Goal: Task Accomplishment & Management: Manage account settings

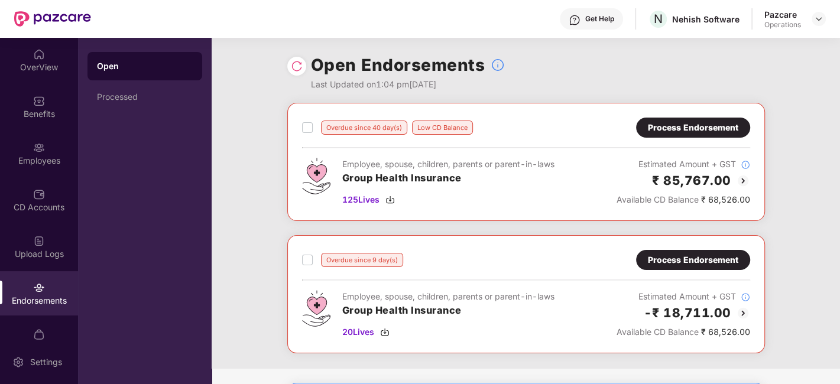
click at [302, 70] on img at bounding box center [297, 66] width 12 height 12
click at [653, 121] on div "Process Endorsement" at bounding box center [693, 127] width 90 height 13
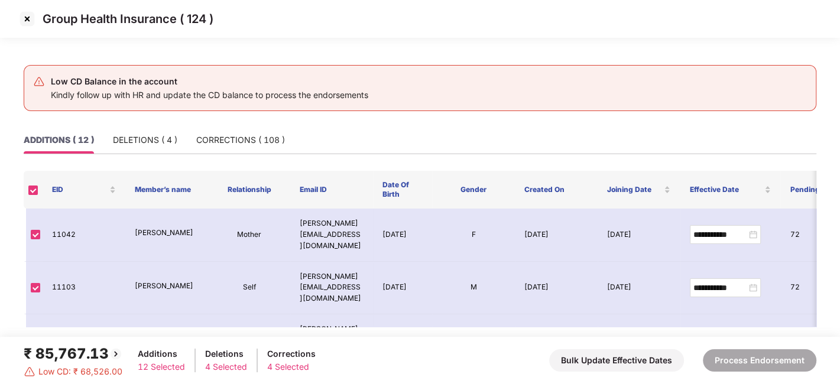
click at [26, 17] on img at bounding box center [27, 18] width 19 height 19
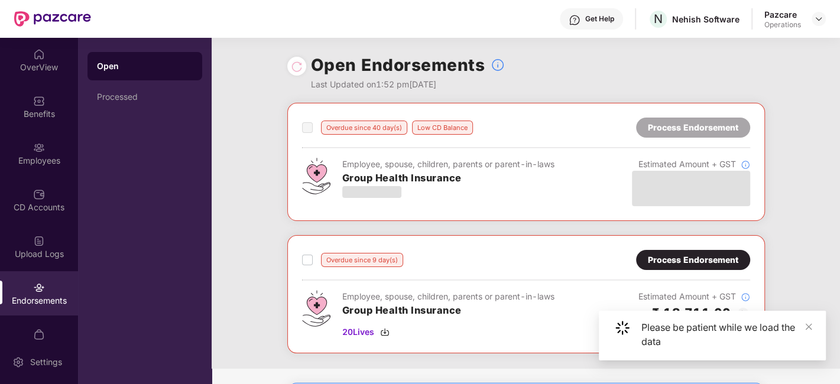
scroll to position [99, 0]
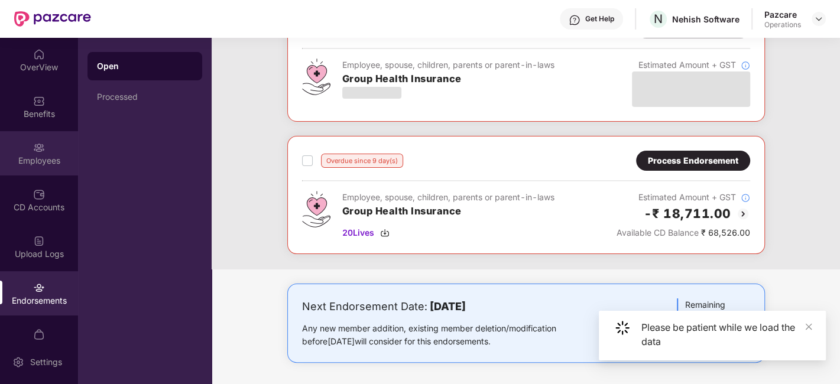
click at [33, 144] on img at bounding box center [39, 148] width 12 height 12
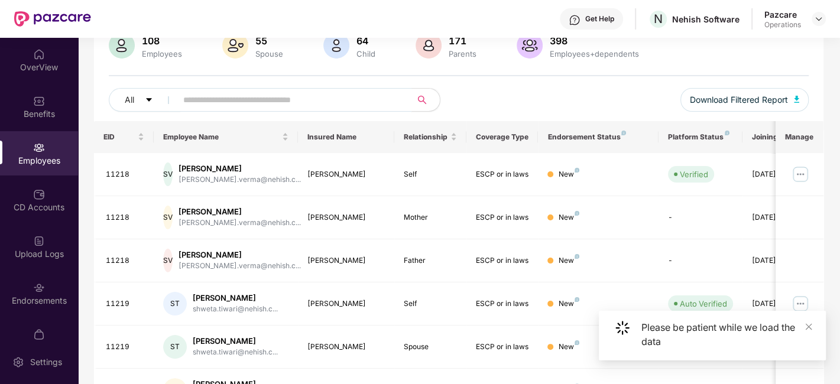
click at [331, 102] on input "text" at bounding box center [289, 100] width 212 height 18
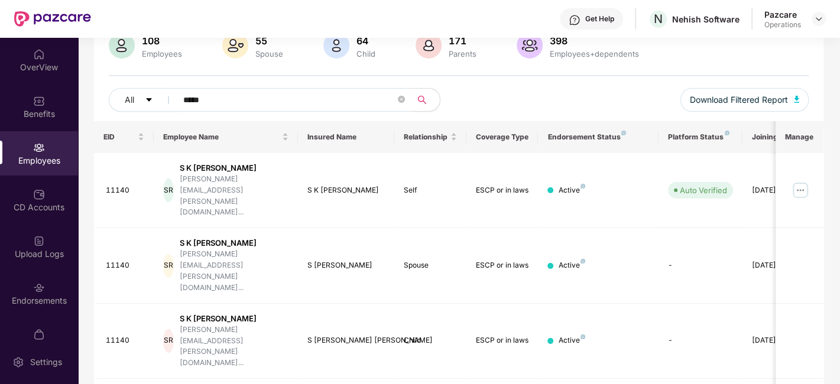
scroll to position [167, 0]
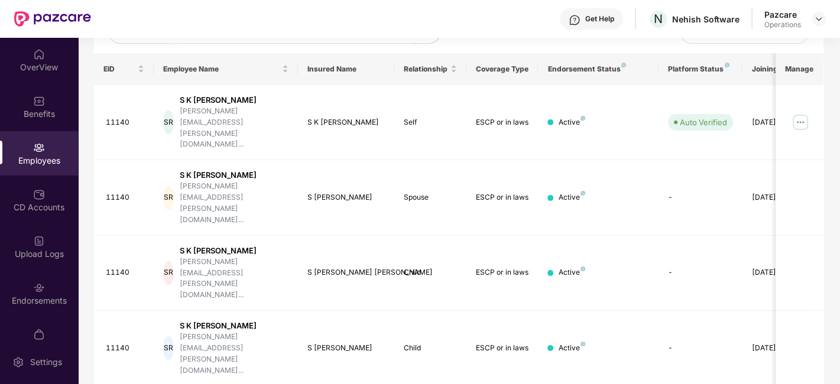
type input "*****"
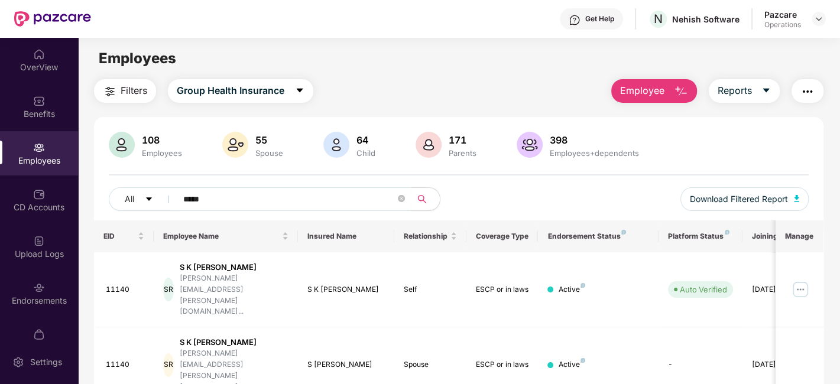
click at [810, 96] on img "button" at bounding box center [808, 92] width 14 height 14
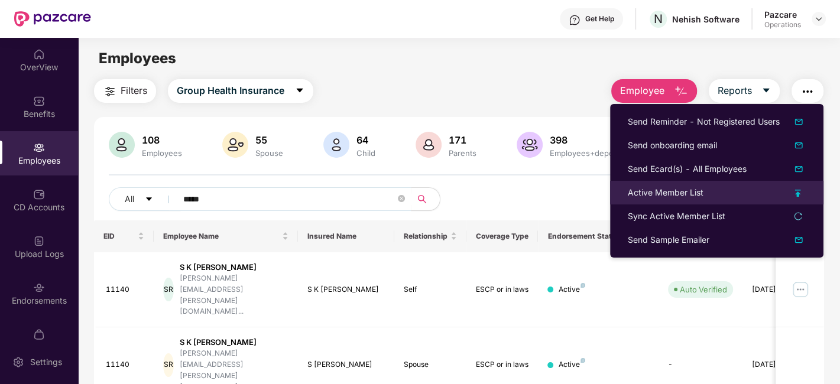
click at [631, 192] on div "Active Member List" at bounding box center [666, 192] width 76 height 13
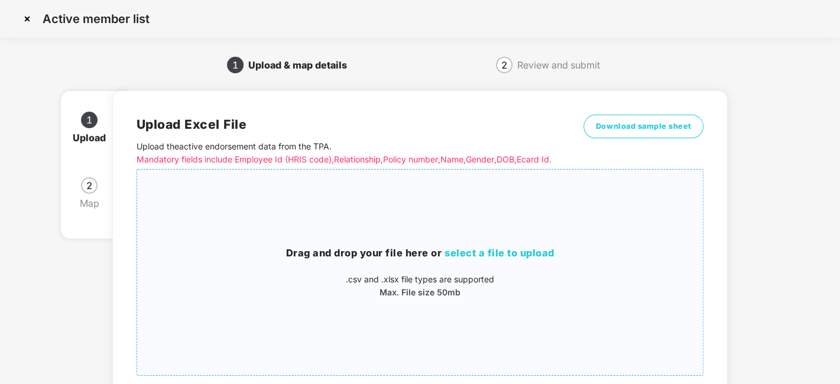
click at [448, 202] on div "Drag and drop your file here or select a file to upload .csv and .xlsx file typ…" at bounding box center [420, 272] width 567 height 187
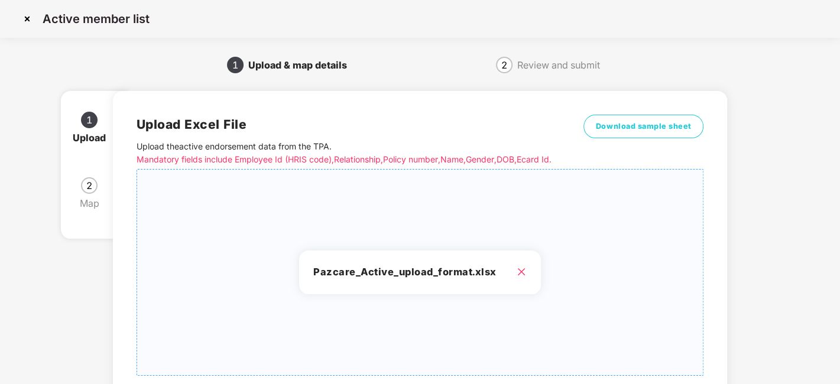
scroll to position [127, 0]
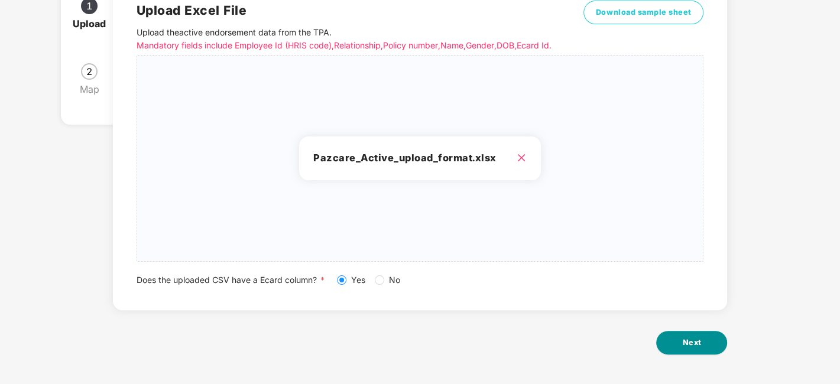
click at [694, 340] on span "Next" at bounding box center [691, 343] width 19 height 12
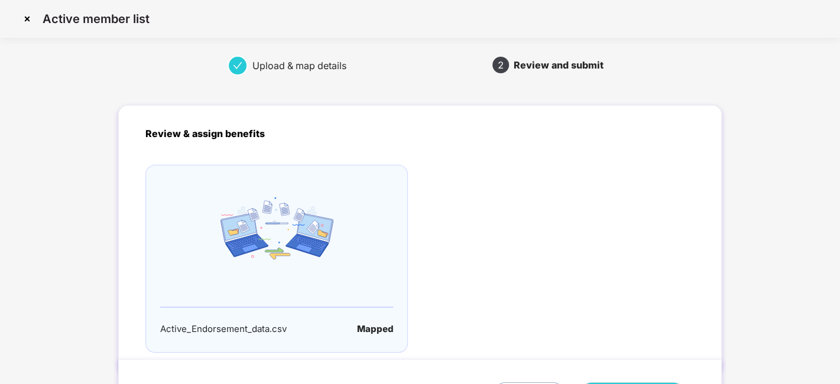
scroll to position [78, 0]
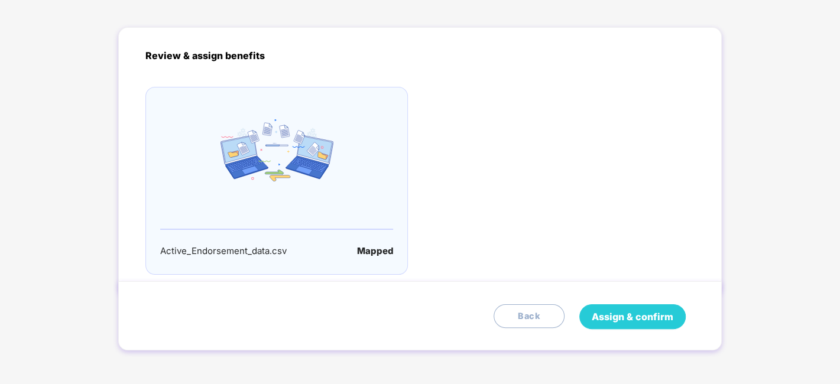
click at [640, 320] on span "Assign & confirm" at bounding box center [633, 317] width 82 height 15
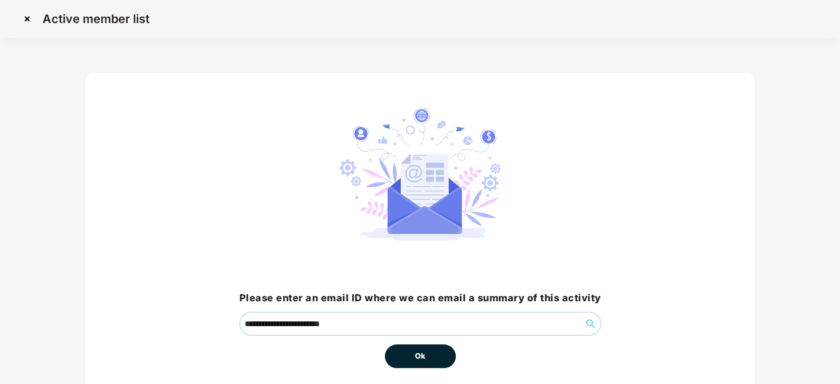
scroll to position [51, 0]
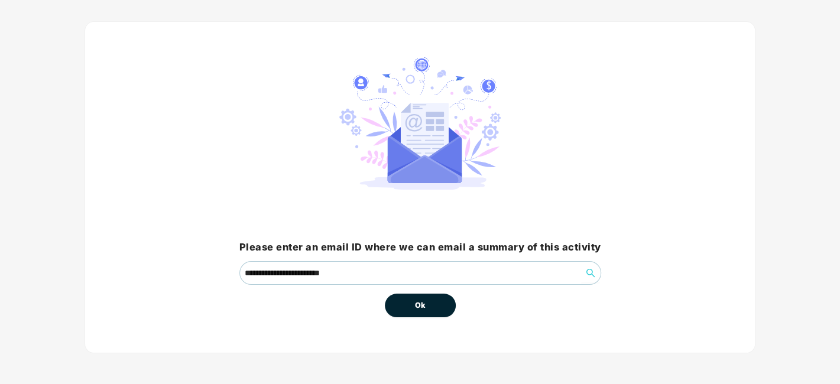
click at [425, 303] on span "Ok" at bounding box center [420, 306] width 11 height 12
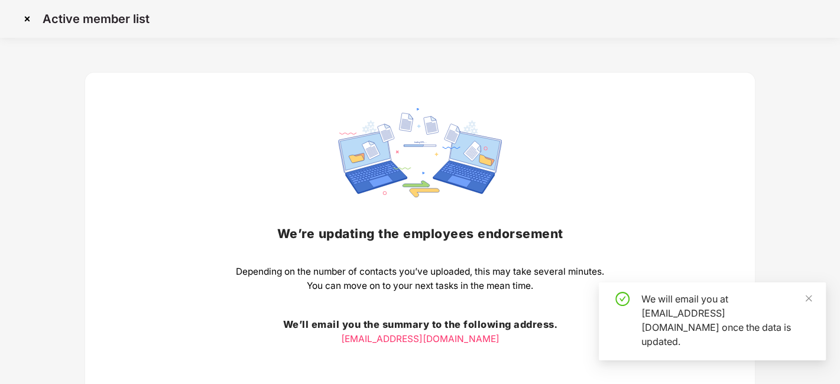
scroll to position [92, 0]
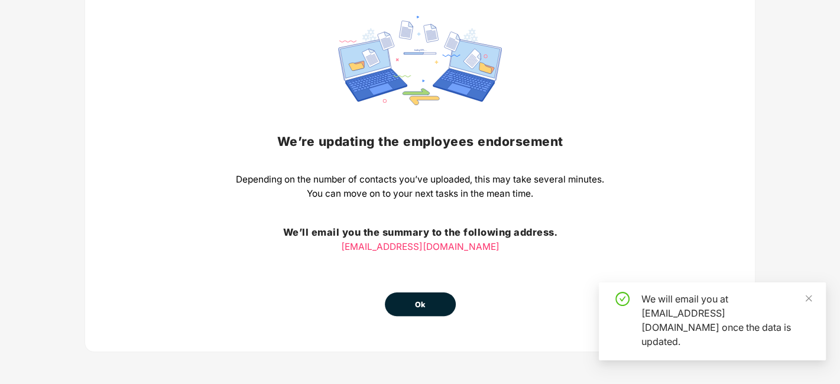
click at [415, 299] on span "Ok" at bounding box center [420, 305] width 11 height 12
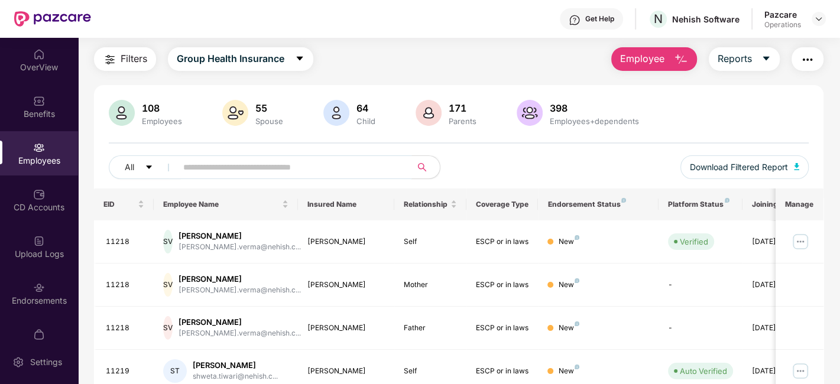
scroll to position [28, 0]
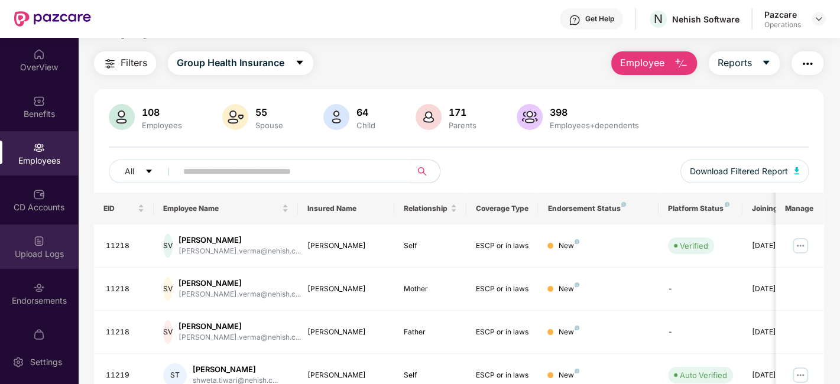
click at [34, 240] on img at bounding box center [39, 241] width 12 height 12
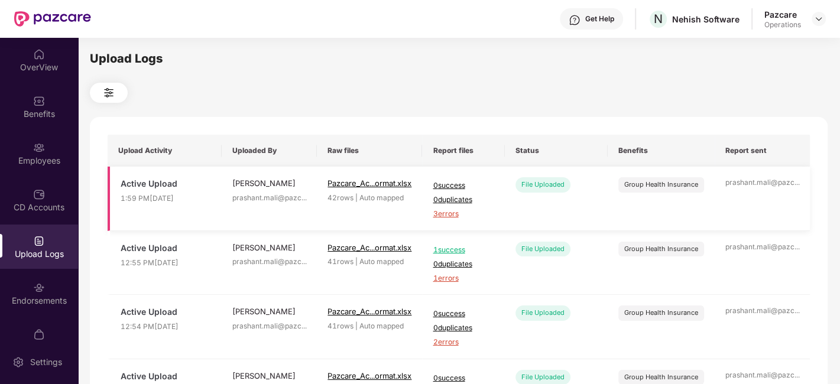
click at [460, 213] on span "3 errors" at bounding box center [463, 214] width 61 height 11
click at [45, 150] on div "Employees" at bounding box center [39, 153] width 78 height 44
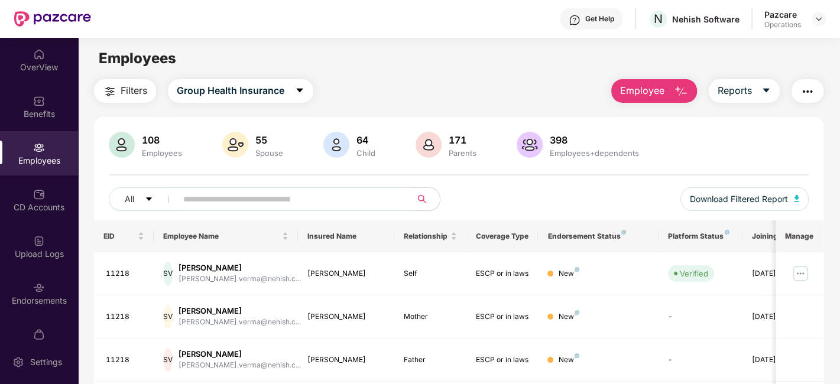
click at [810, 90] on img "button" at bounding box center [808, 92] width 14 height 14
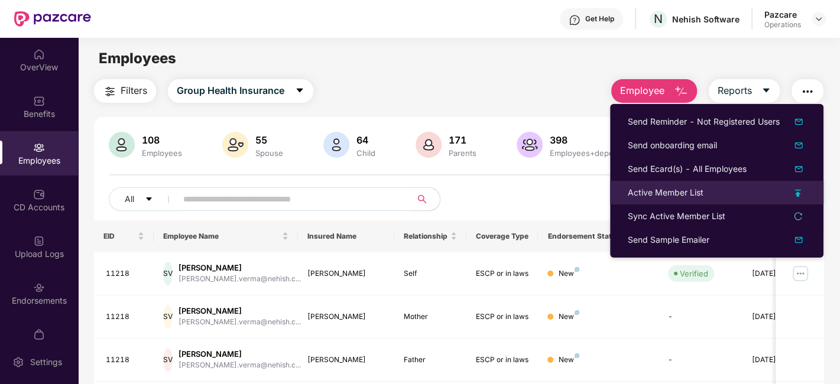
click at [645, 190] on div "Active Member List" at bounding box center [666, 192] width 76 height 13
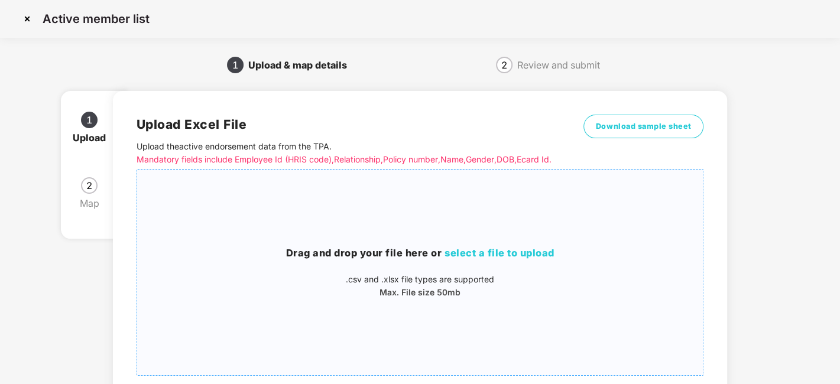
click at [416, 254] on div "Drag and drop your file here or select a file to upload .csv and .xlsx file typ…" at bounding box center [420, 272] width 567 height 187
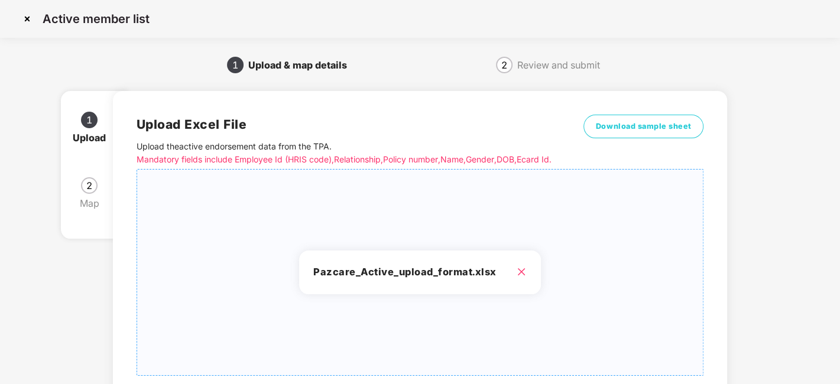
scroll to position [127, 0]
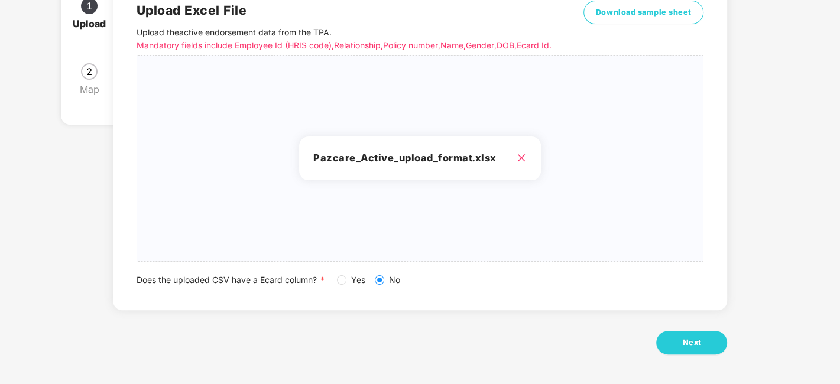
click at [341, 282] on div "Does the uploaded CSV have a Ecard column? * Yes No" at bounding box center [421, 280] width 568 height 13
click at [707, 337] on button "Next" at bounding box center [691, 343] width 71 height 24
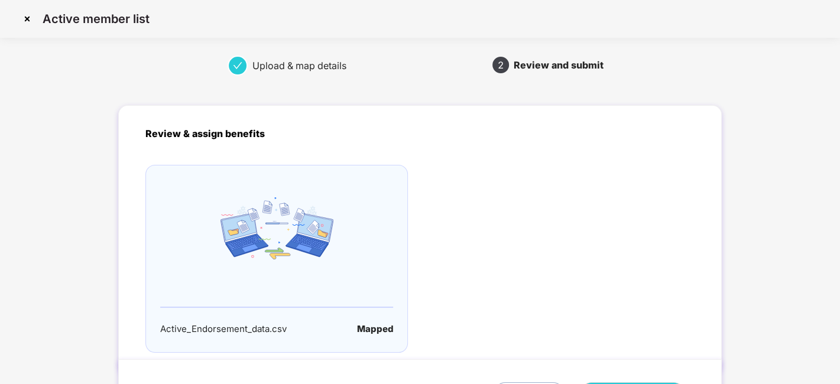
scroll to position [78, 0]
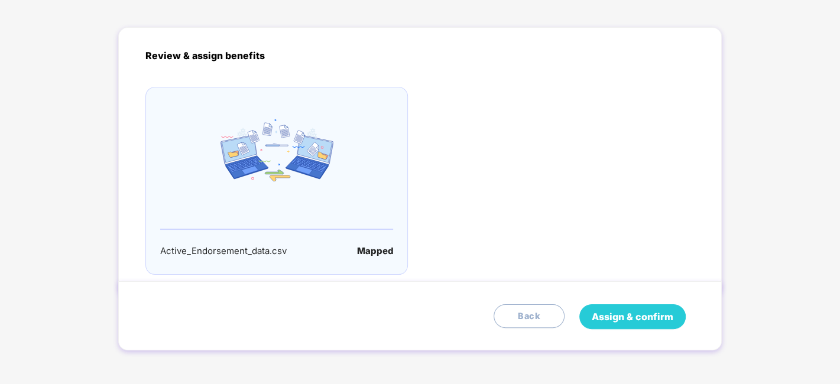
click at [616, 315] on span "Assign & confirm" at bounding box center [633, 317] width 82 height 15
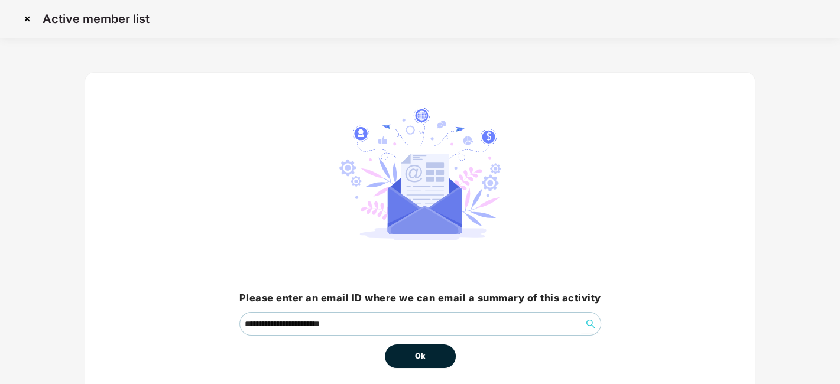
scroll to position [51, 0]
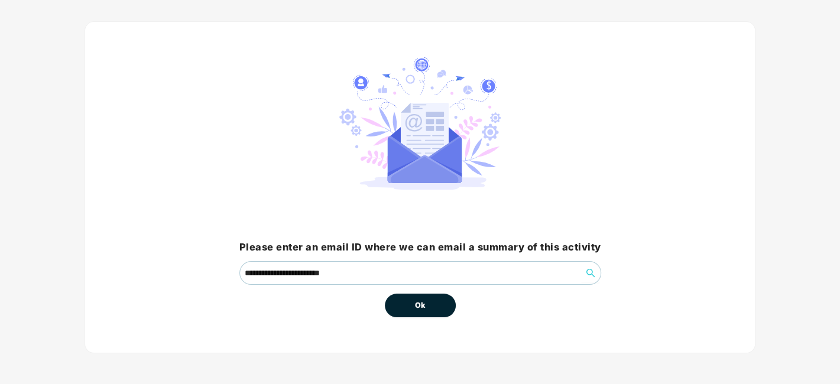
click at [418, 300] on span "Ok" at bounding box center [420, 306] width 11 height 12
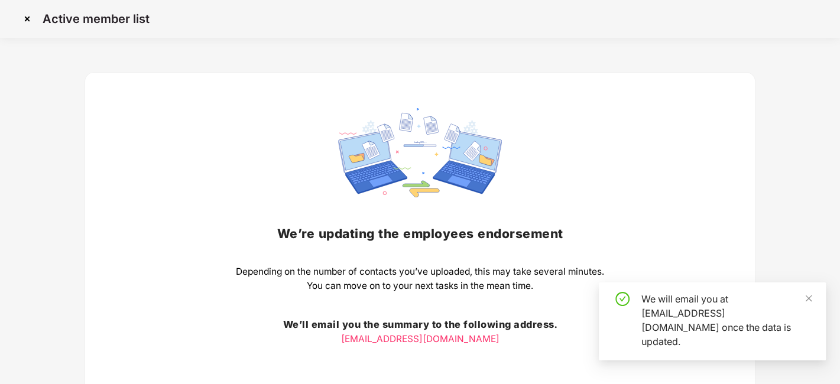
scroll to position [92, 0]
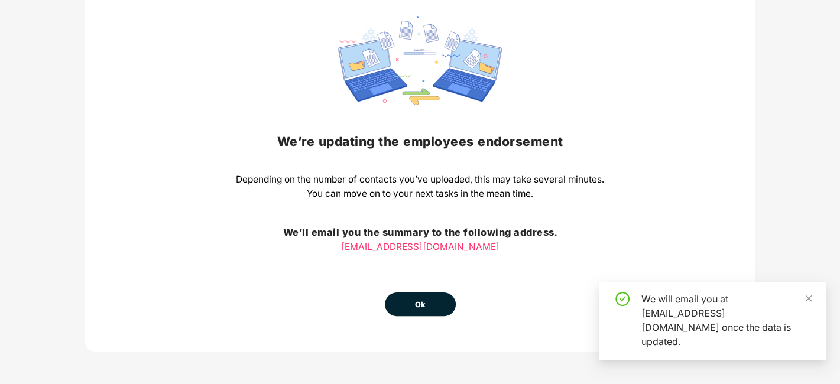
click at [426, 304] on button "Ok" at bounding box center [420, 305] width 71 height 24
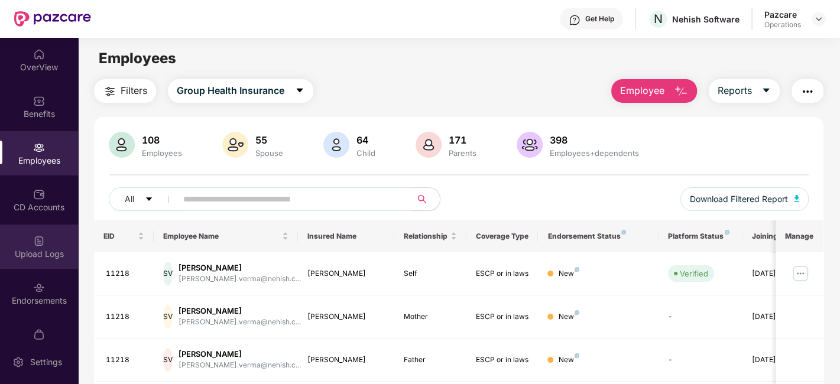
click at [27, 250] on div "Upload Logs" at bounding box center [39, 254] width 78 height 12
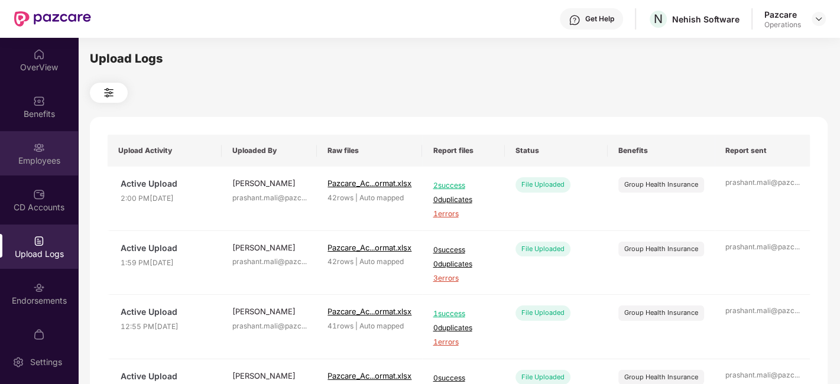
click at [47, 158] on div "Employees" at bounding box center [39, 161] width 78 height 12
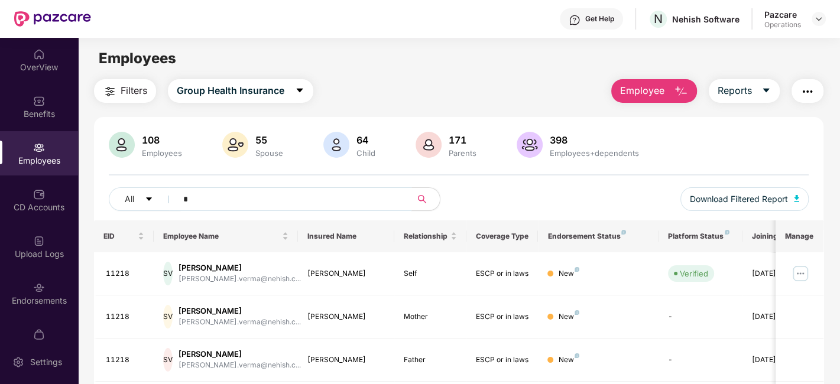
click at [201, 201] on input "*" at bounding box center [289, 199] width 212 height 18
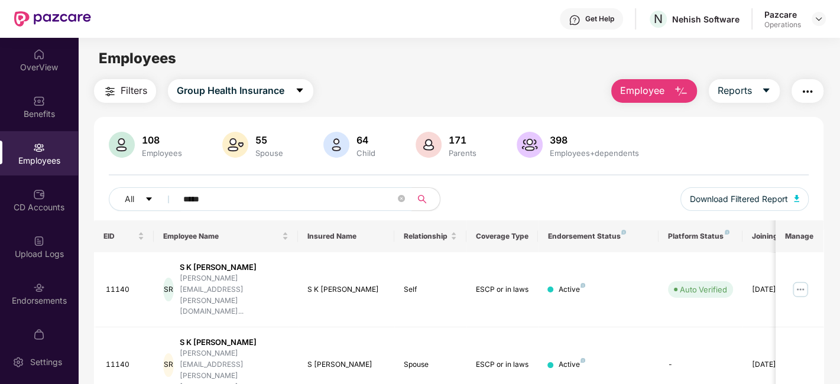
scroll to position [167, 0]
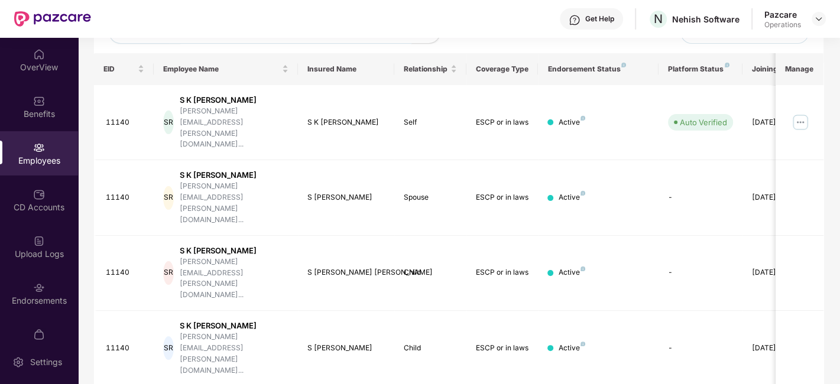
type input "*****"
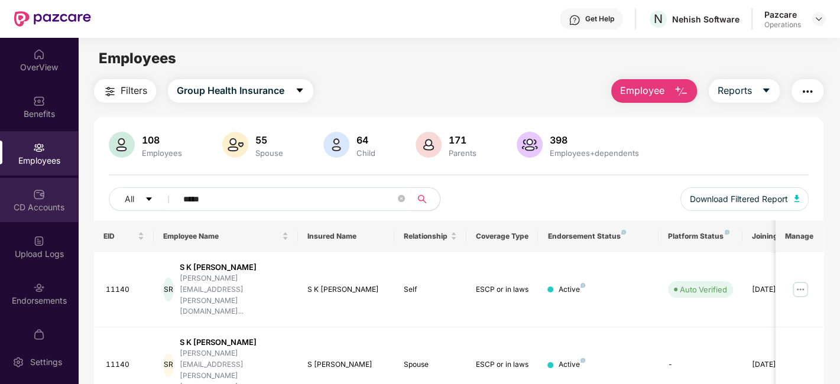
click at [35, 193] on img at bounding box center [39, 195] width 12 height 12
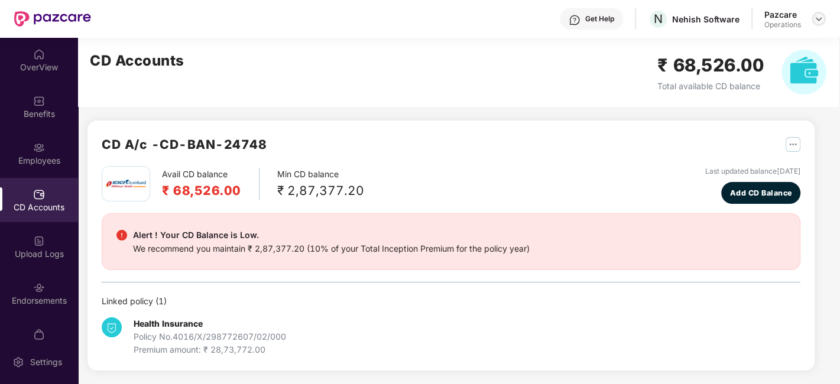
click at [820, 21] on img at bounding box center [818, 18] width 9 height 9
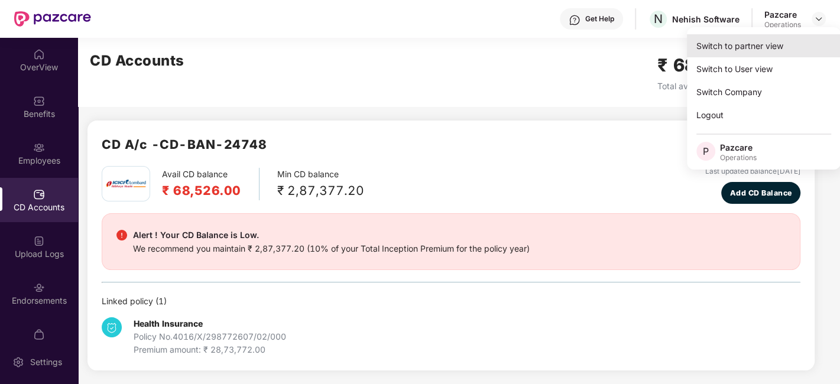
click at [737, 48] on div "Switch to partner view" at bounding box center [764, 45] width 154 height 23
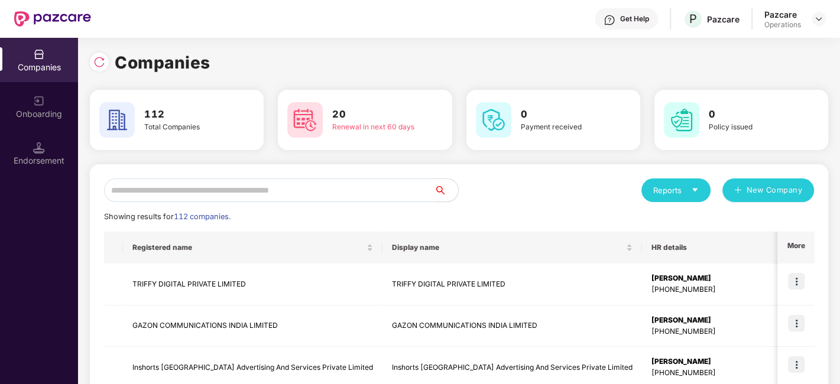
click at [411, 182] on input "text" at bounding box center [269, 191] width 331 height 24
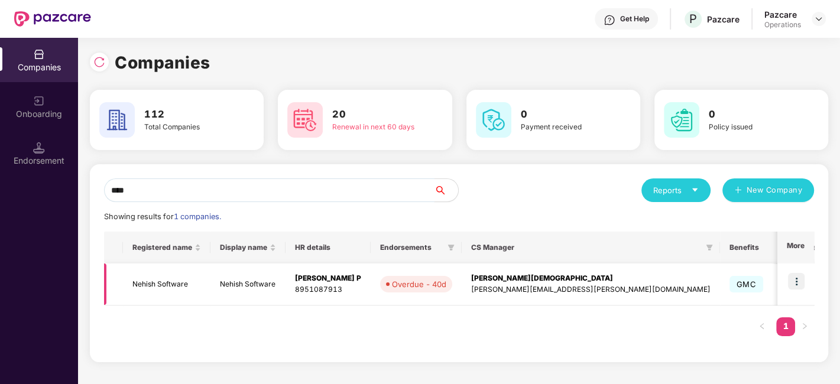
type input "****"
click at [175, 280] on td "Nehish Software" at bounding box center [167, 285] width 88 height 42
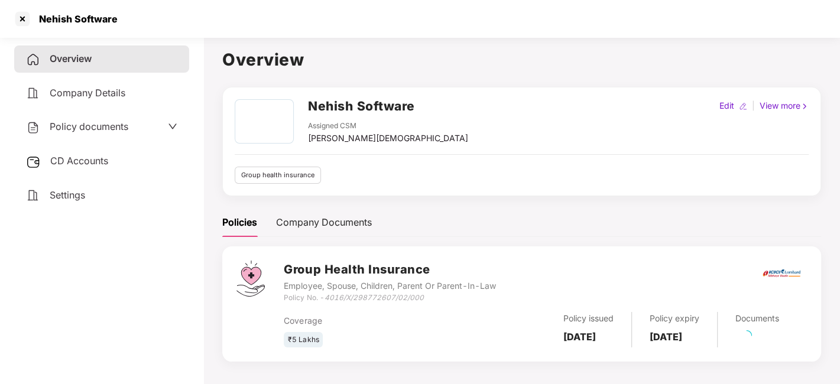
click at [87, 131] on span "Policy documents" at bounding box center [89, 127] width 79 height 12
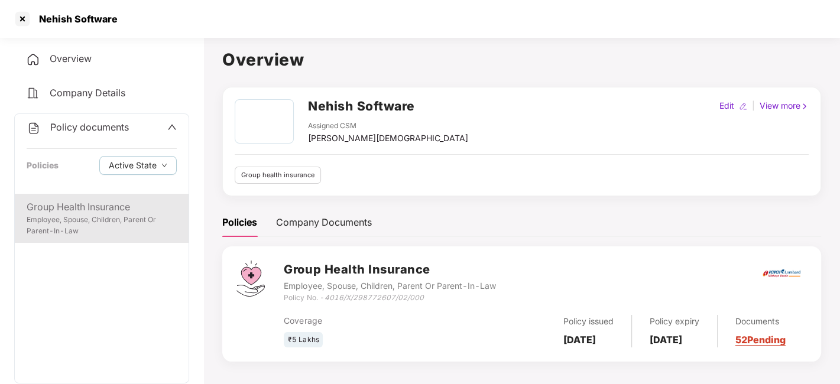
click at [82, 202] on div "Group Health Insurance" at bounding box center [102, 207] width 150 height 15
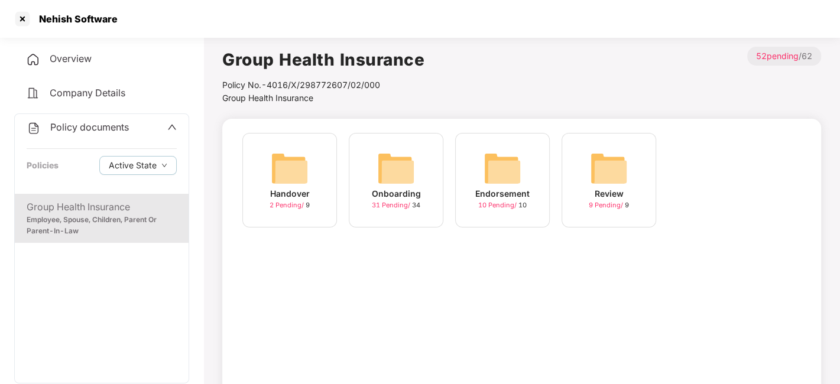
click at [491, 177] on img at bounding box center [503, 169] width 38 height 38
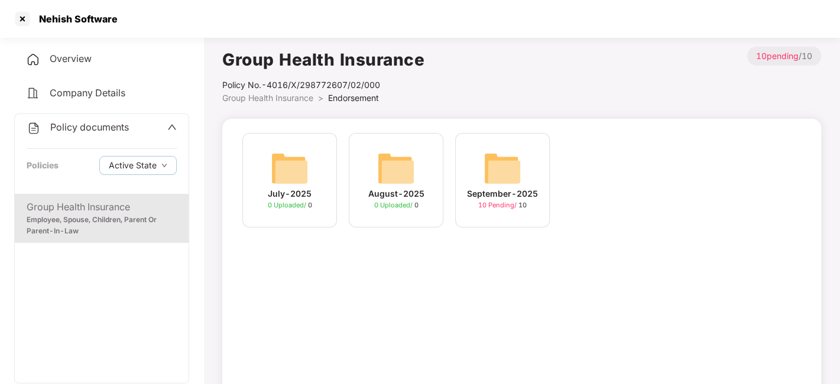
click at [498, 158] on img at bounding box center [503, 169] width 38 height 38
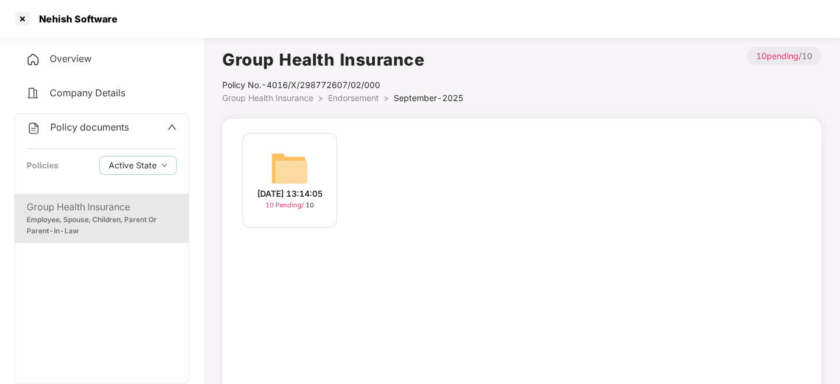
click at [290, 154] on img at bounding box center [290, 169] width 38 height 38
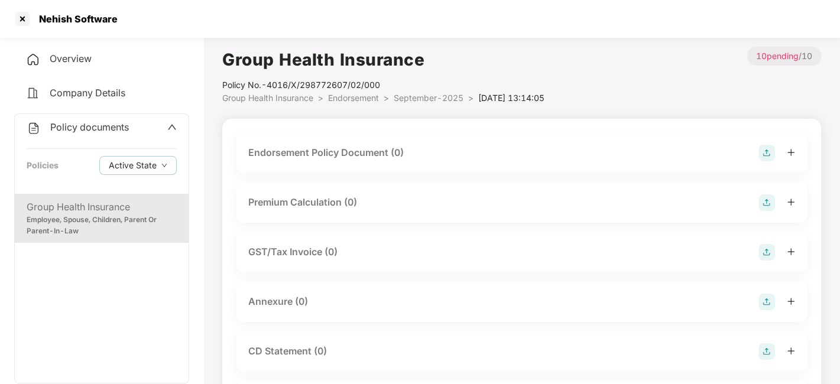
click at [765, 151] on img at bounding box center [767, 153] width 17 height 17
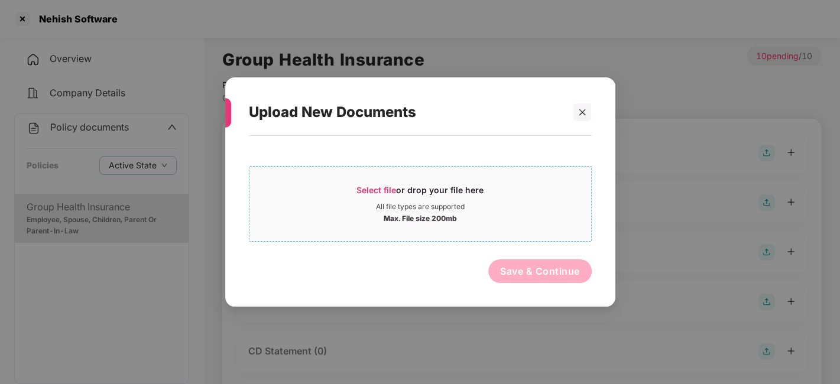
click at [506, 217] on div "Max. File size 200mb" at bounding box center [421, 218] width 342 height 12
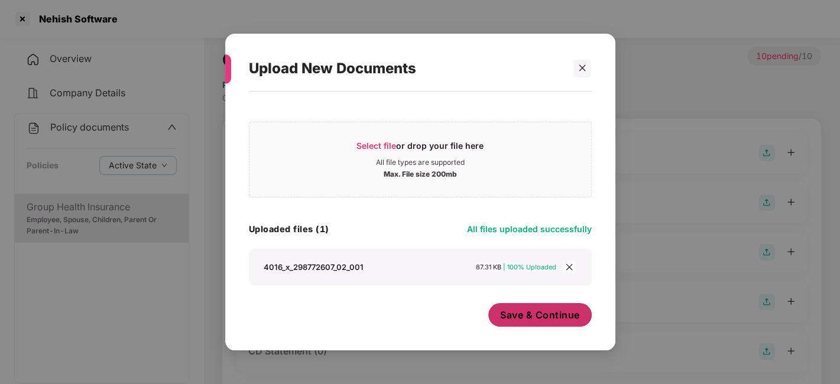
click at [512, 309] on span "Save & Continue" at bounding box center [540, 315] width 80 height 13
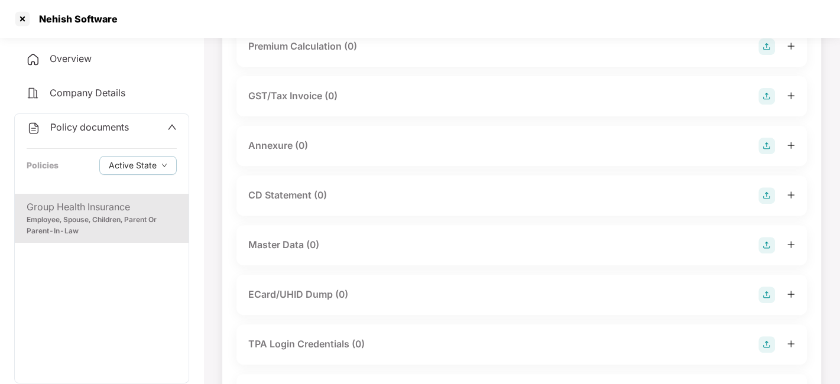
scroll to position [244, 0]
click at [767, 152] on img at bounding box center [767, 143] width 17 height 17
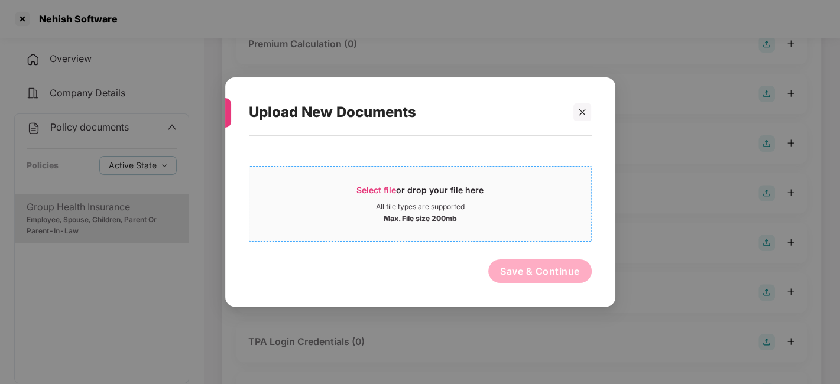
click at [548, 211] on div "All file types are supported" at bounding box center [421, 206] width 342 height 9
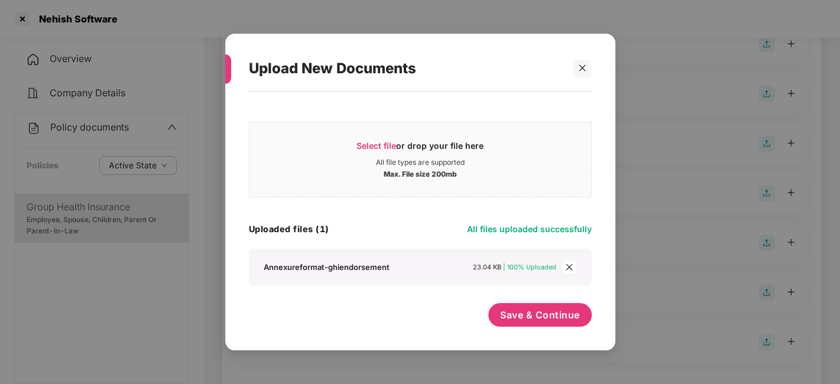
scroll to position [368, 0]
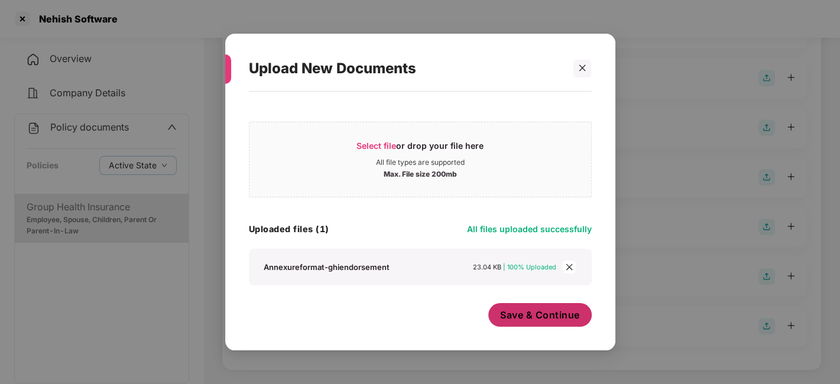
click at [551, 310] on span "Save & Continue" at bounding box center [540, 315] width 80 height 13
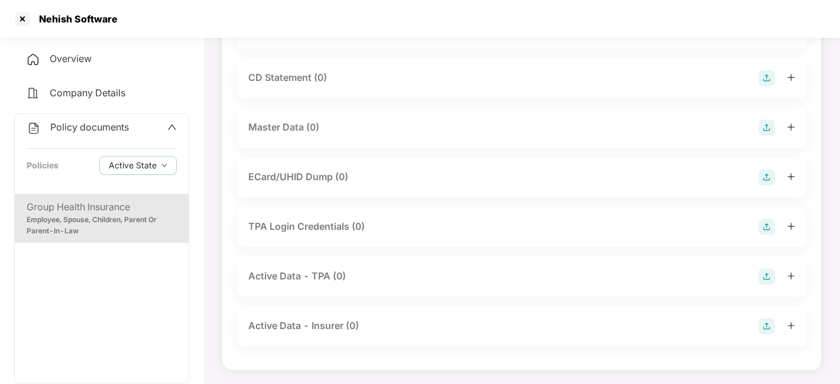
scroll to position [448, 0]
click at [763, 136] on img at bounding box center [767, 127] width 17 height 17
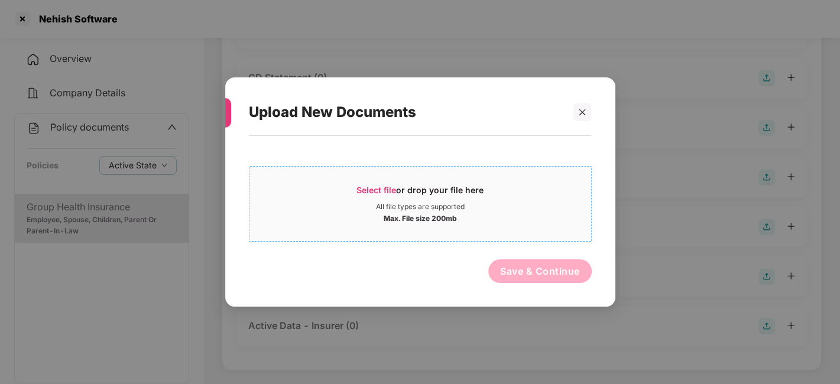
click at [502, 178] on span "Select file or drop your file here All file types are supported Max. File size …" at bounding box center [421, 204] width 342 height 57
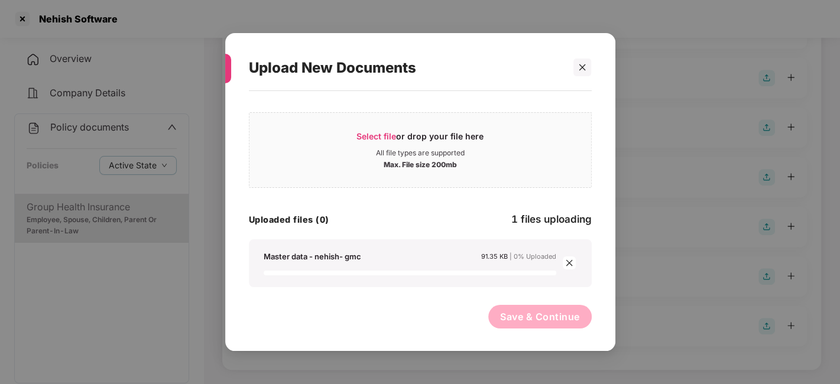
scroll to position [0, 0]
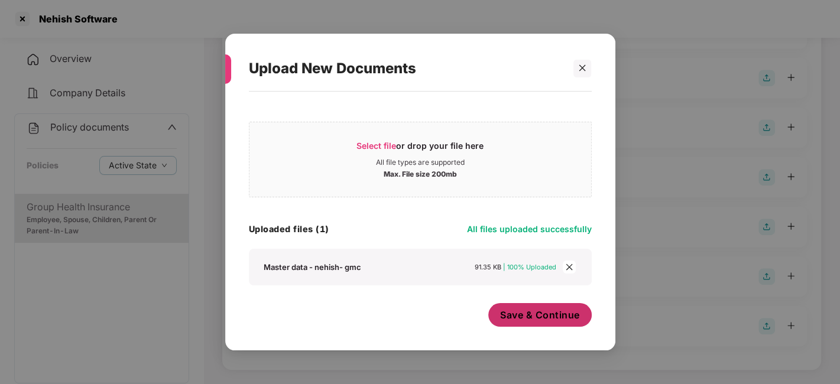
click at [554, 322] on button "Save & Continue" at bounding box center [539, 315] width 103 height 24
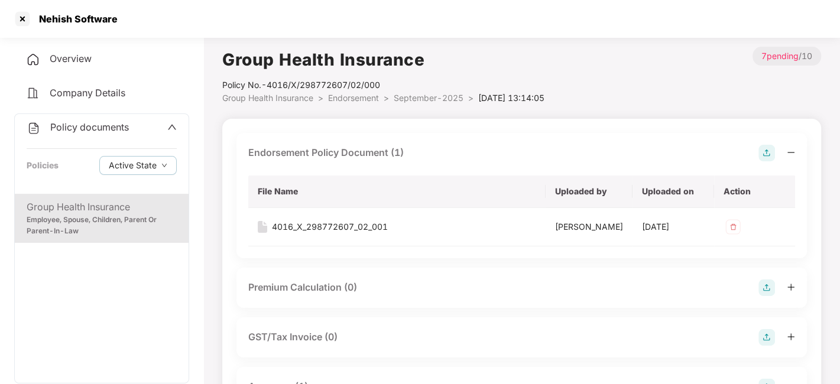
click at [429, 97] on span "September-2025" at bounding box center [429, 98] width 70 height 10
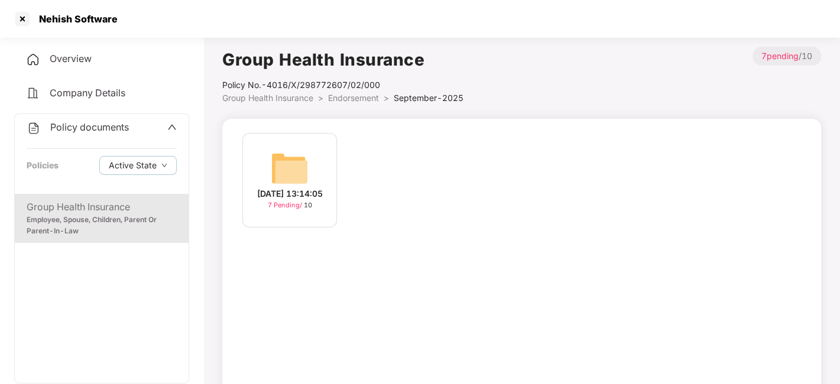
click at [356, 103] on li "Endorsement >" at bounding box center [361, 98] width 66 height 13
click at [355, 102] on span "Endorsement" at bounding box center [353, 98] width 51 height 10
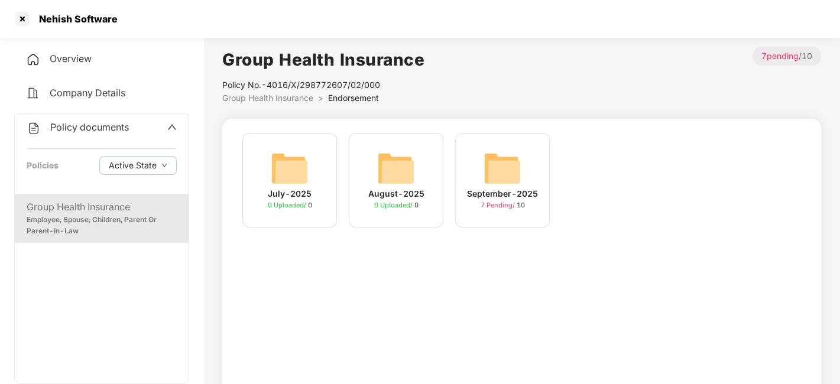
click at [89, 131] on span "Policy documents" at bounding box center [89, 127] width 79 height 12
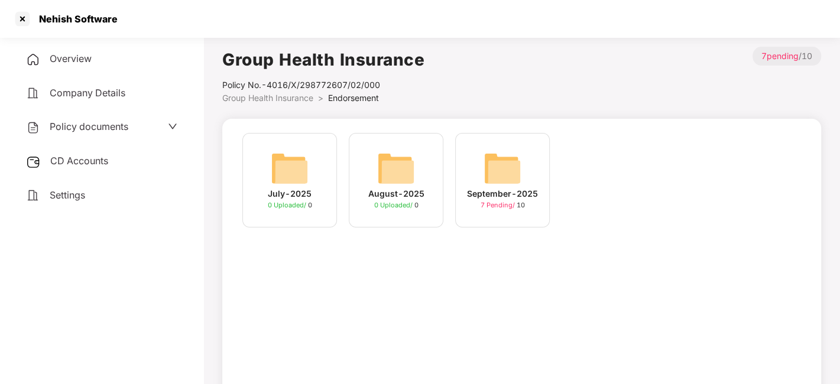
click at [81, 167] on div "CD Accounts" at bounding box center [101, 161] width 175 height 27
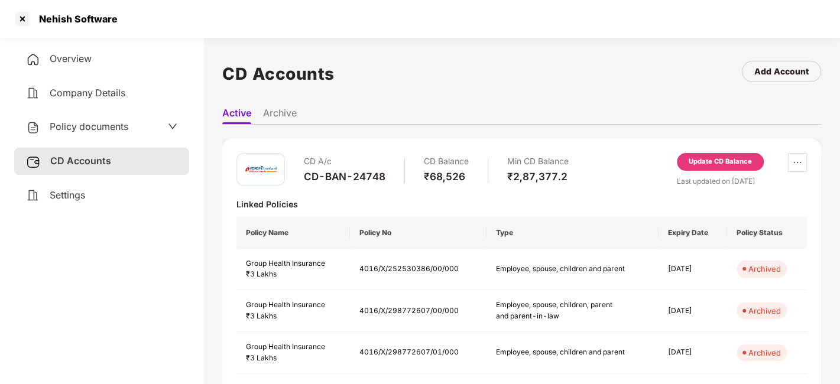
click at [702, 162] on div "Update CD Balance" at bounding box center [720, 162] width 63 height 11
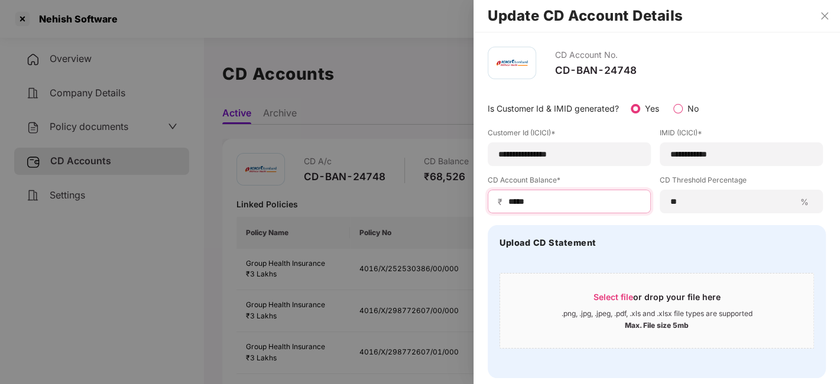
click at [546, 196] on input "*****" at bounding box center [574, 202] width 134 height 12
type input "*"
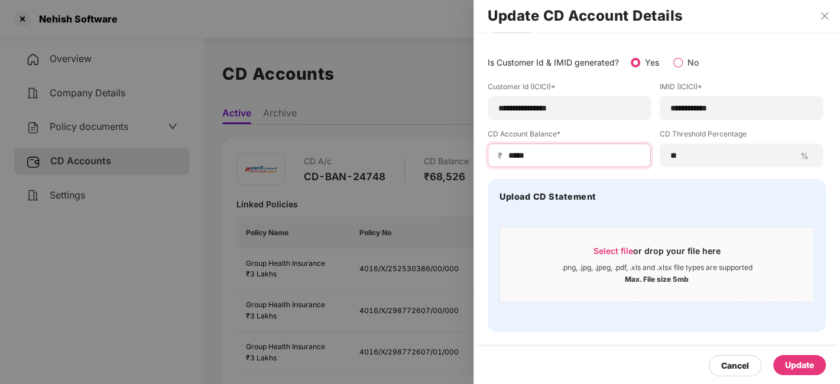
type input "*****"
click at [787, 357] on div "Update" at bounding box center [800, 365] width 53 height 20
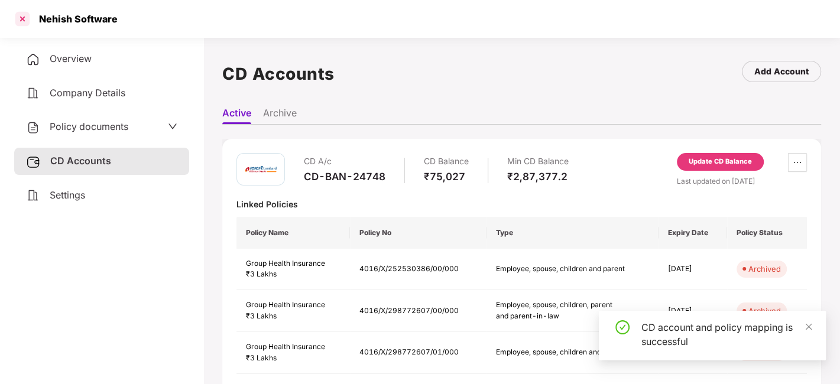
click at [22, 20] on div at bounding box center [22, 18] width 19 height 19
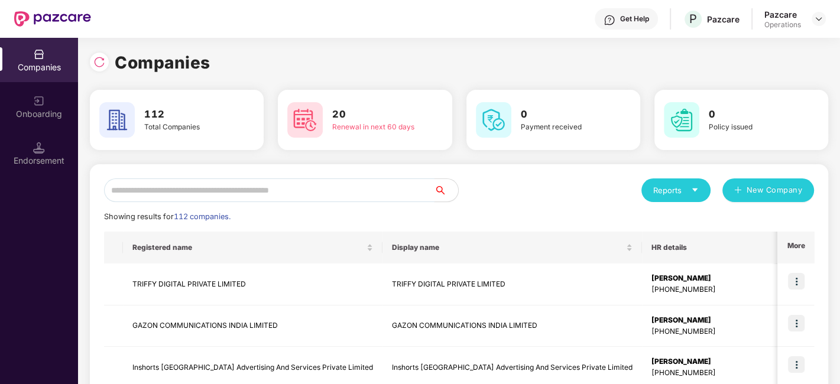
click at [334, 193] on input "text" at bounding box center [269, 191] width 331 height 24
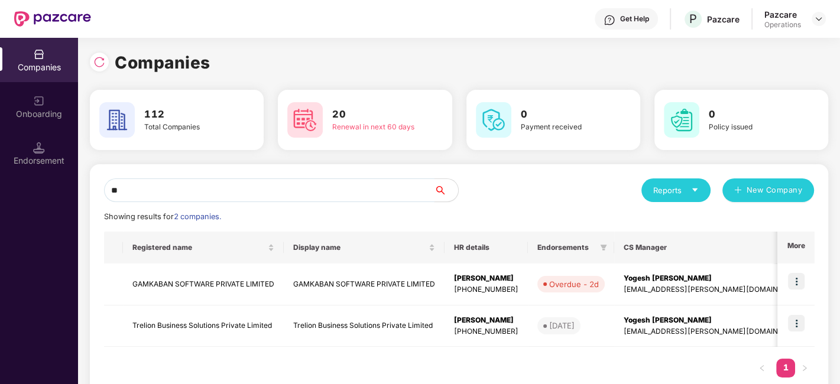
type input "*"
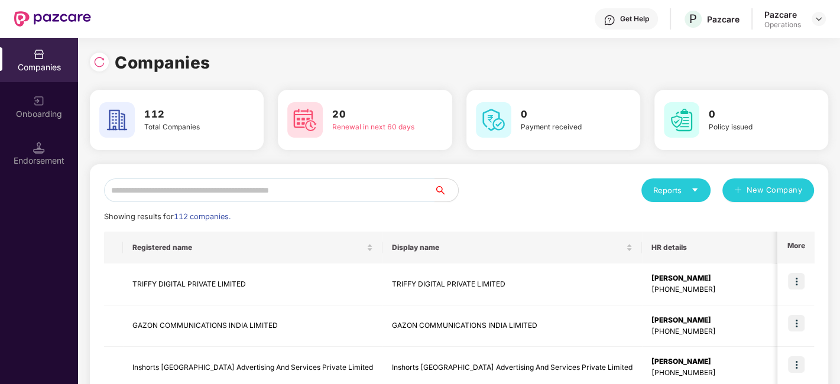
paste input "**********"
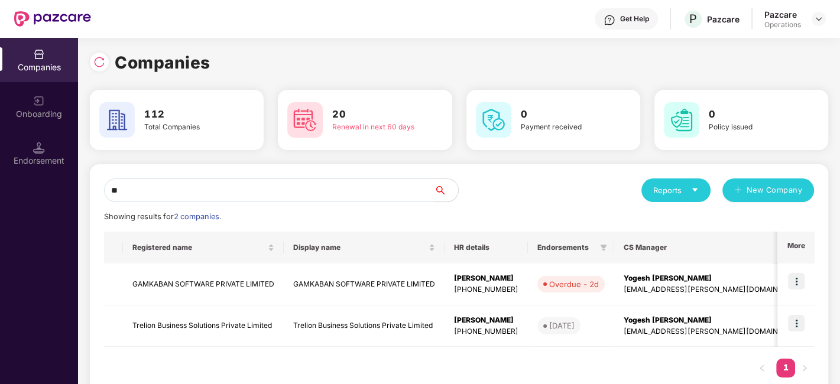
type input "*"
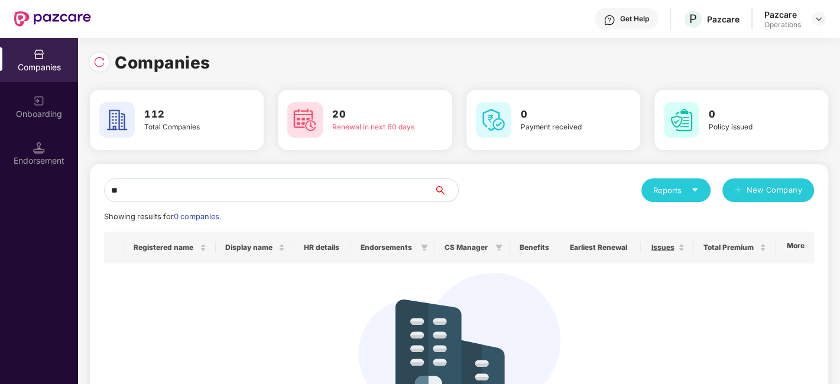
type input "*"
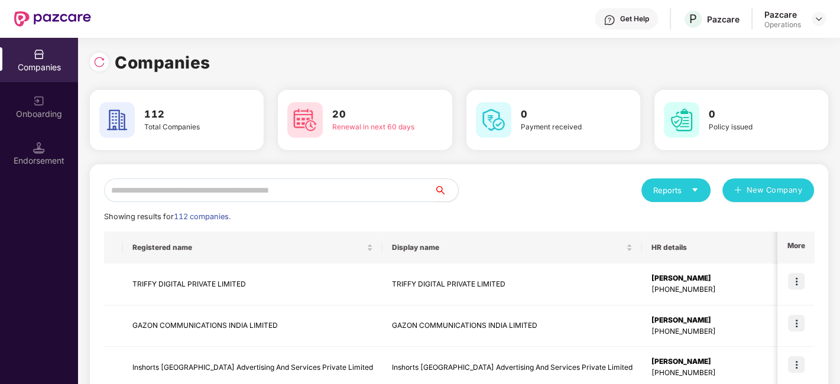
paste input "**********"
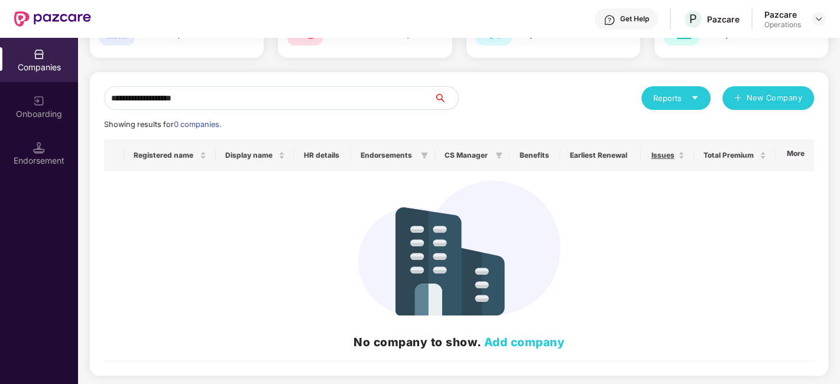
scroll to position [0, 0]
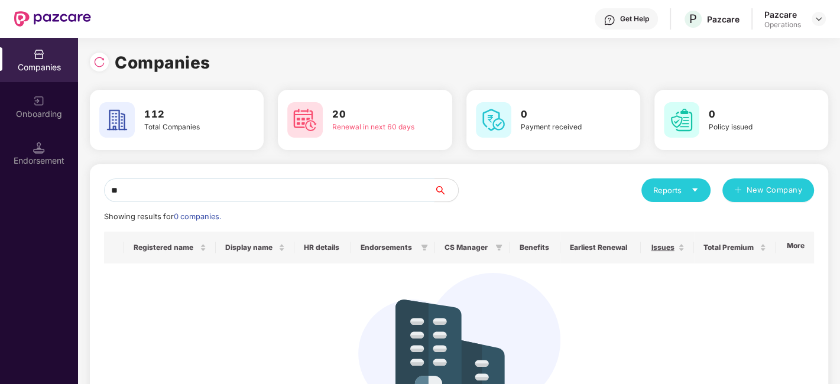
type input "*"
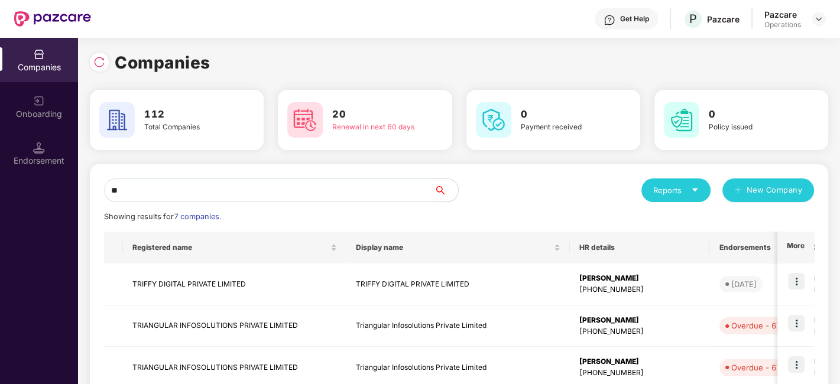
type input "*"
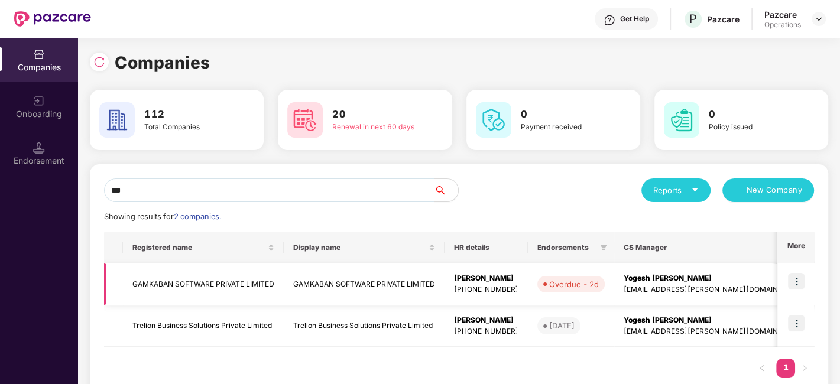
scroll to position [28, 0]
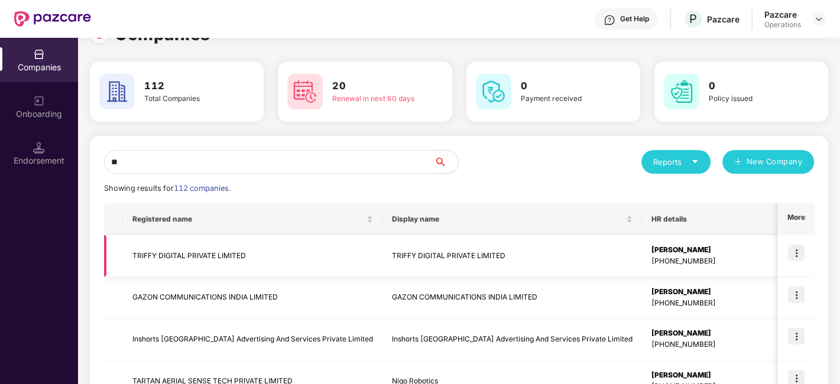
type input "*"
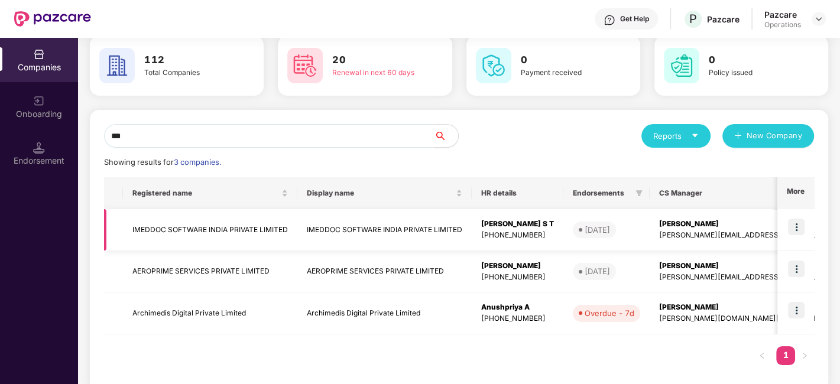
scroll to position [57, 0]
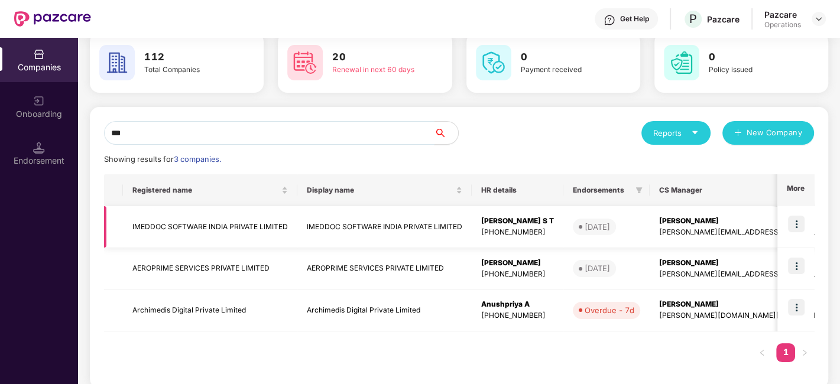
type input "***"
click at [797, 225] on img at bounding box center [796, 224] width 17 height 17
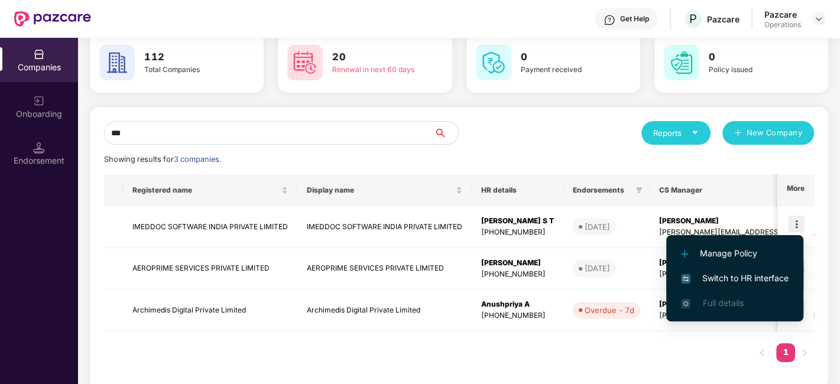
click at [736, 273] on span "Switch to HR interface" at bounding box center [735, 278] width 108 height 13
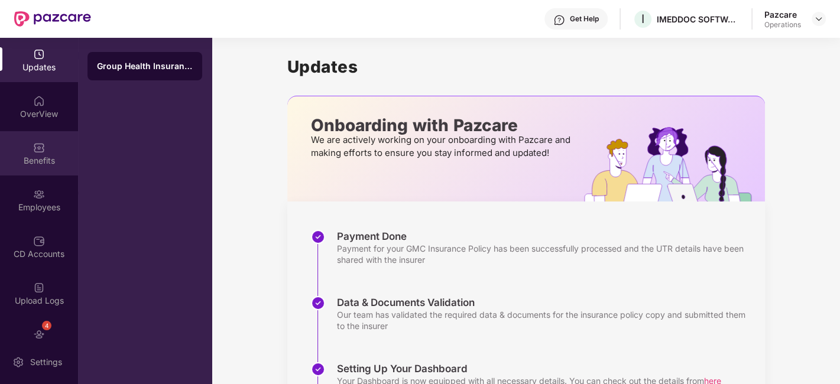
click at [27, 148] on div "Benefits" at bounding box center [39, 153] width 78 height 44
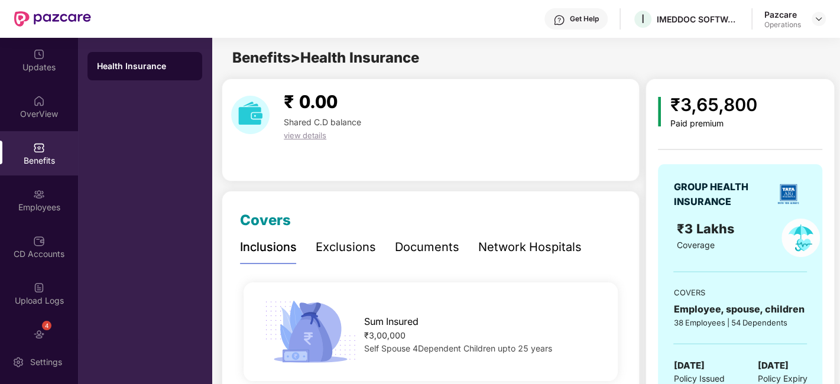
scroll to position [0, 0]
click at [816, 19] on img at bounding box center [818, 18] width 9 height 9
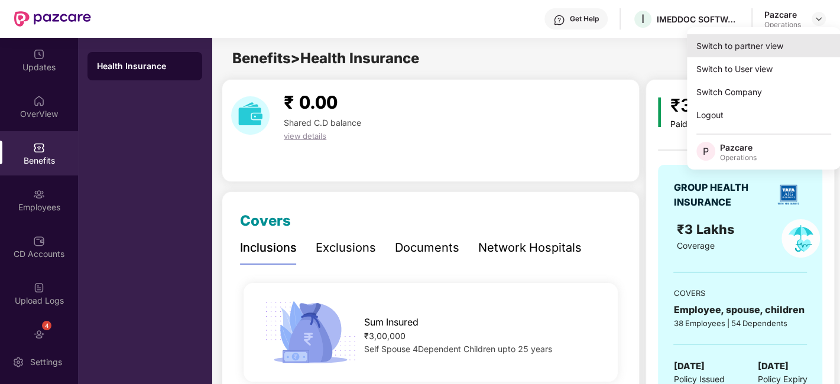
click at [738, 41] on div "Switch to partner view" at bounding box center [764, 45] width 154 height 23
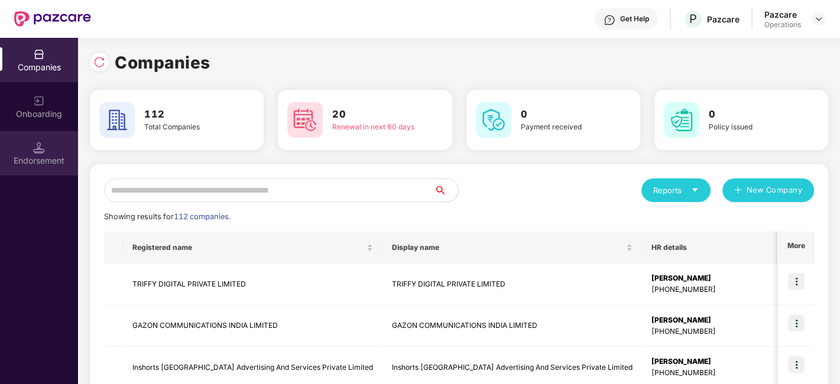
click at [43, 153] on div "Endorsement" at bounding box center [39, 153] width 78 height 44
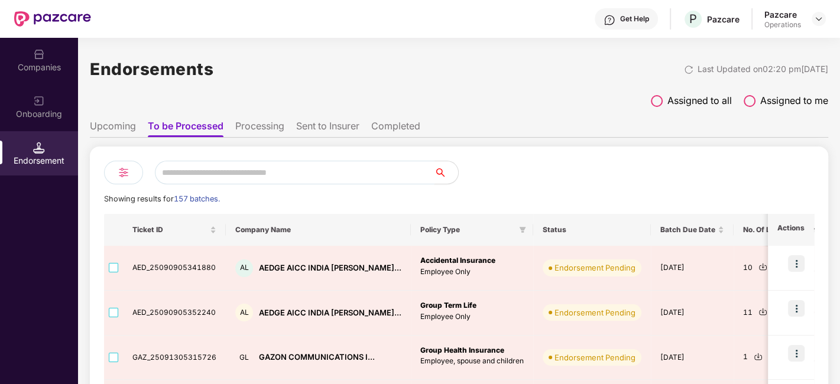
click at [212, 179] on input "text" at bounding box center [295, 173] width 280 height 24
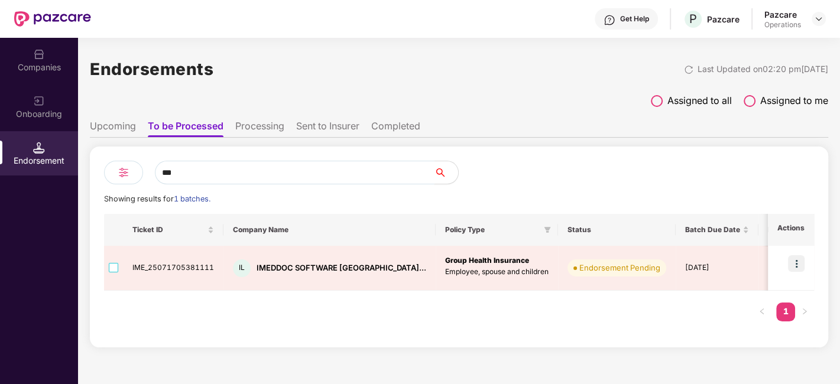
scroll to position [0, 1]
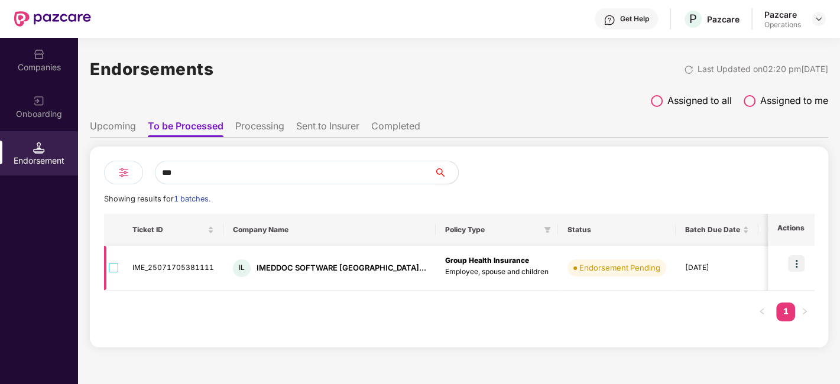
type input "***"
click at [779, 267] on img at bounding box center [783, 267] width 9 height 9
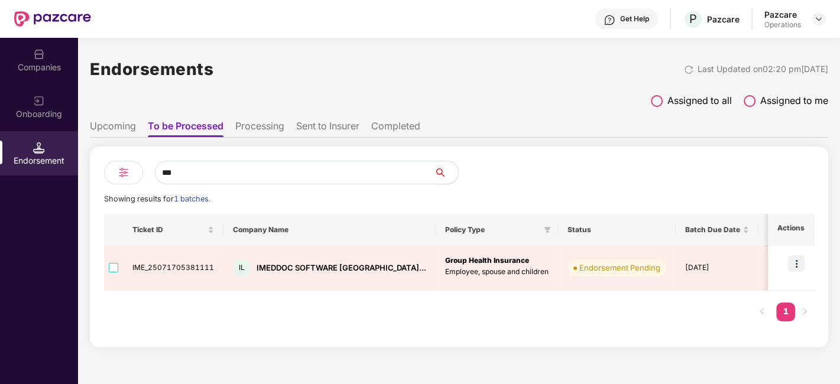
click at [251, 128] on li "Processing" at bounding box center [259, 128] width 49 height 17
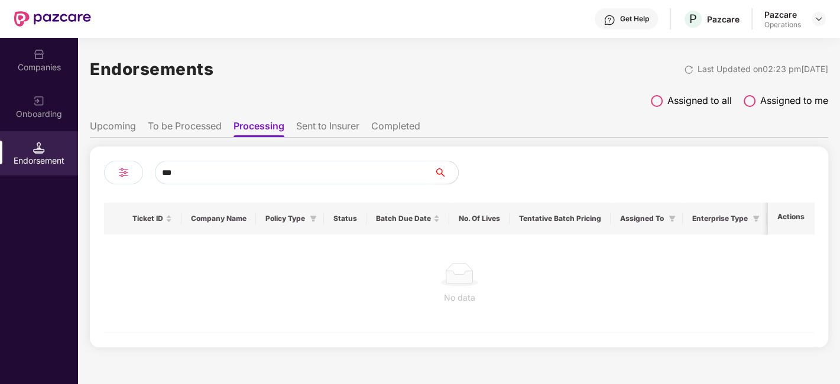
click at [215, 172] on input "***" at bounding box center [295, 173] width 280 height 24
click at [30, 62] on div "Companies" at bounding box center [39, 68] width 78 height 12
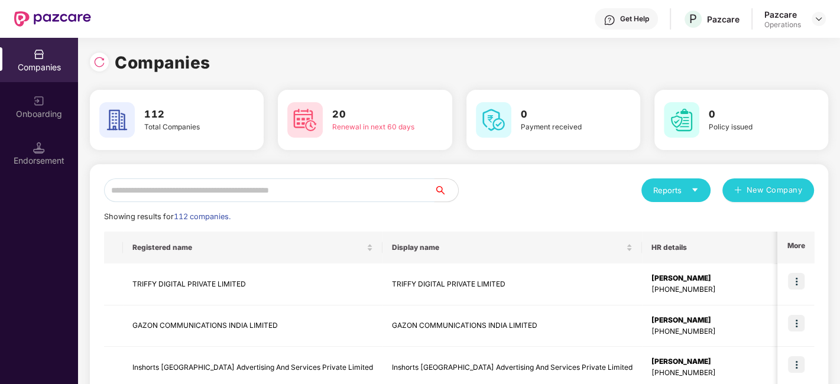
click at [194, 185] on input "text" at bounding box center [269, 191] width 331 height 24
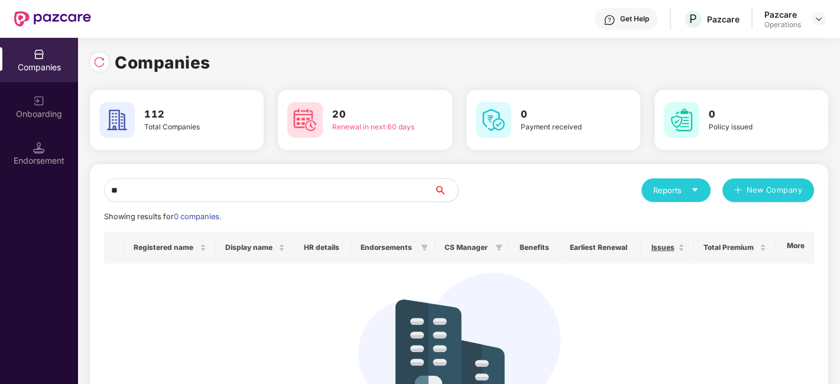
type input "*"
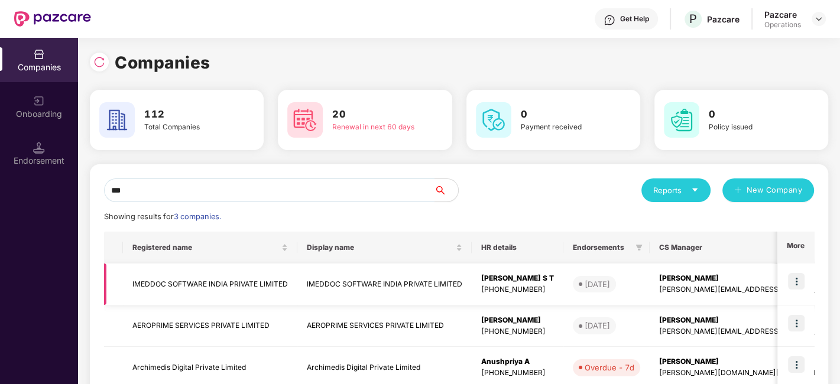
type input "***"
click at [795, 279] on img at bounding box center [796, 281] width 17 height 17
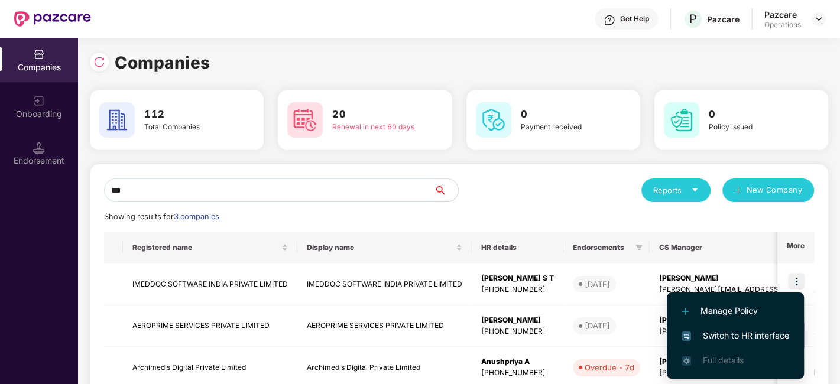
click at [728, 331] on span "Switch to HR interface" at bounding box center [736, 335] width 108 height 13
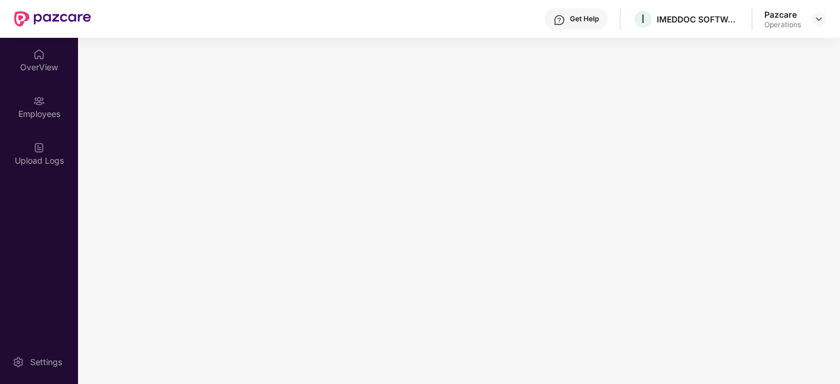
scroll to position [0, 0]
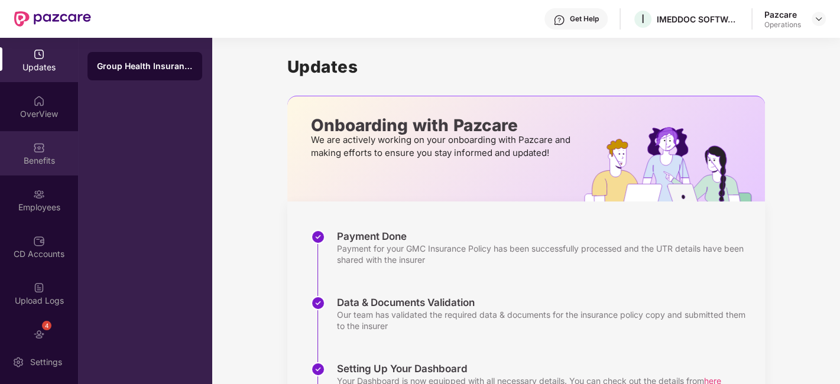
click at [22, 140] on div "Benefits" at bounding box center [39, 153] width 78 height 44
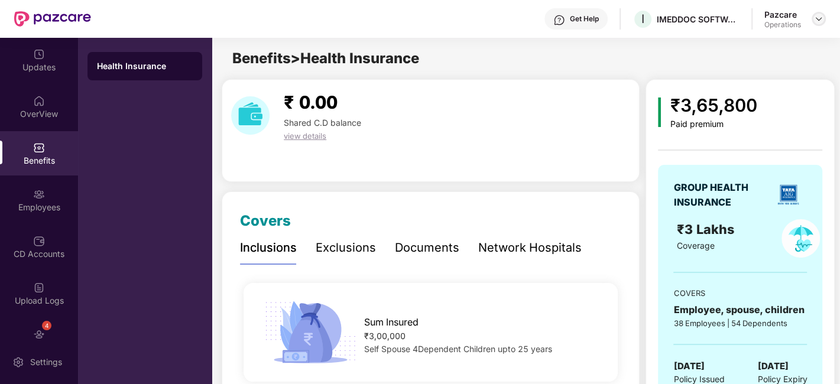
click at [817, 21] on img at bounding box center [818, 18] width 9 height 9
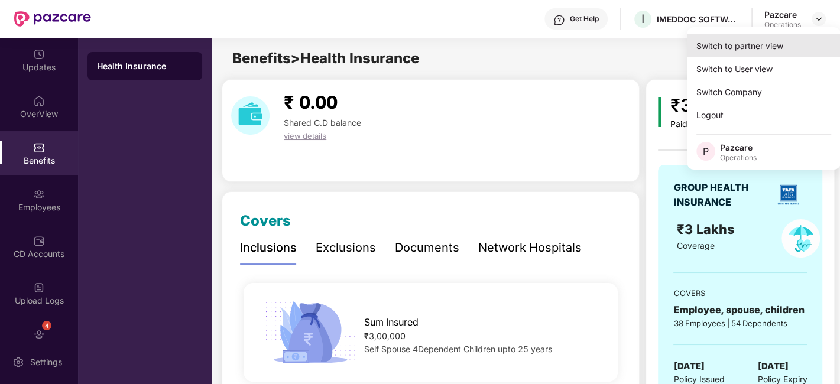
click at [742, 50] on div "Switch to partner view" at bounding box center [764, 45] width 154 height 23
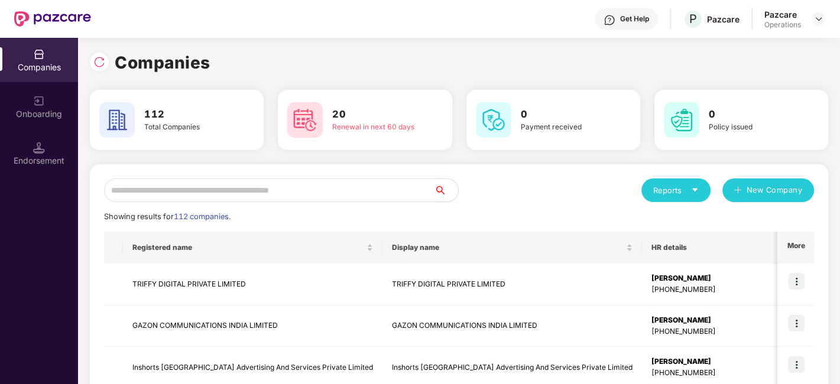
click at [329, 198] on input "text" at bounding box center [269, 191] width 331 height 24
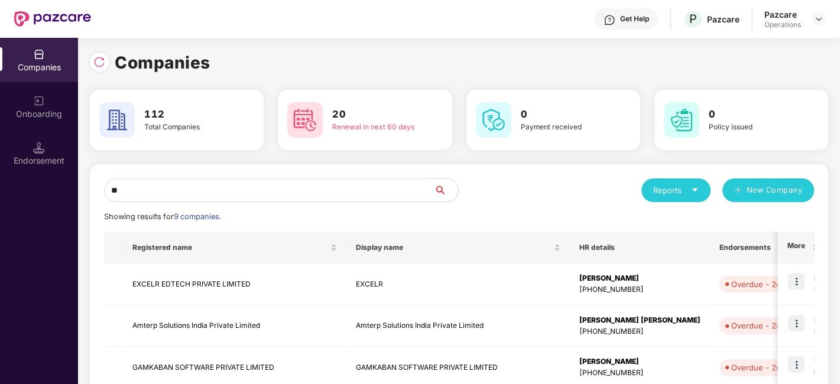
type input "*"
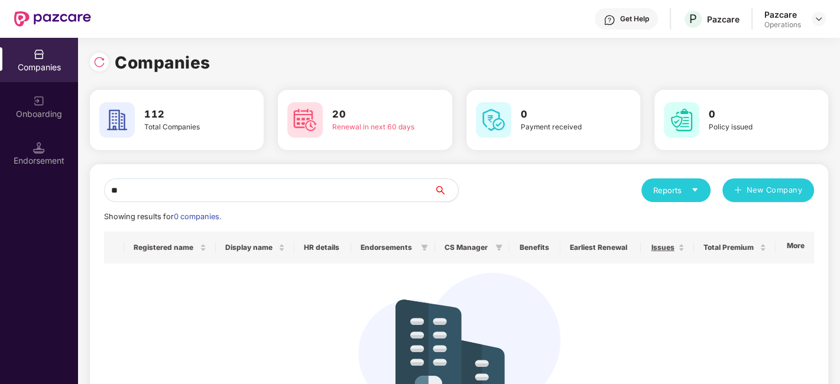
type input "*"
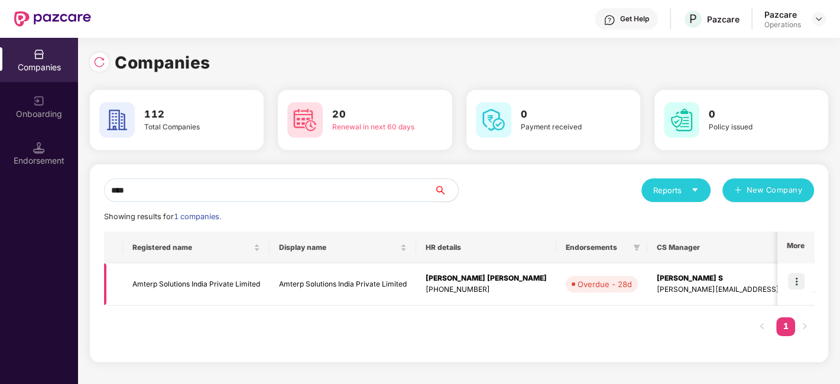
type input "****"
click at [793, 277] on img at bounding box center [796, 281] width 17 height 17
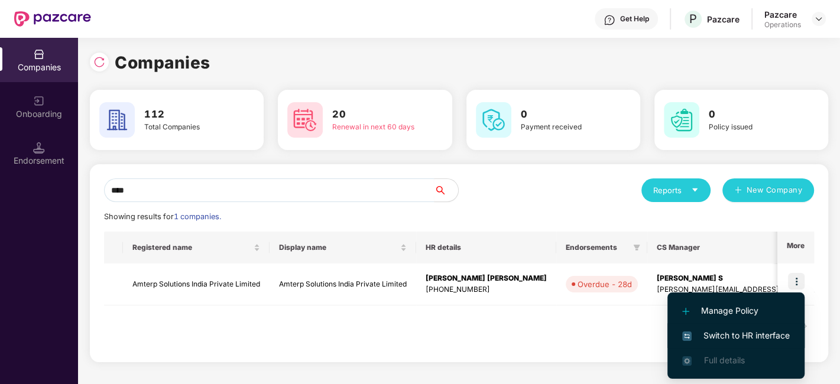
click at [730, 328] on li "Switch to HR interface" at bounding box center [736, 335] width 137 height 25
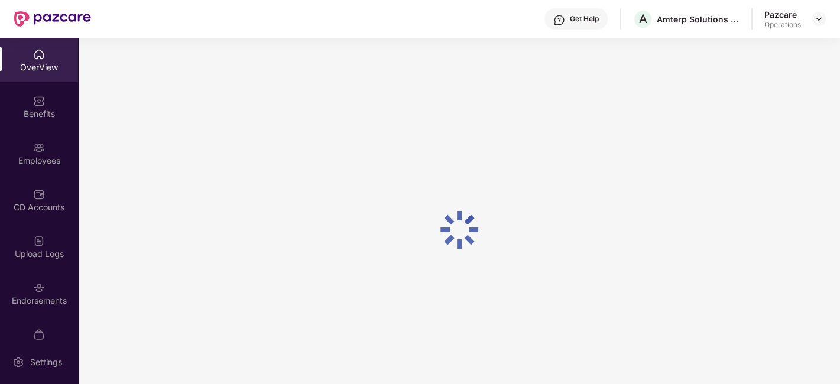
scroll to position [24, 0]
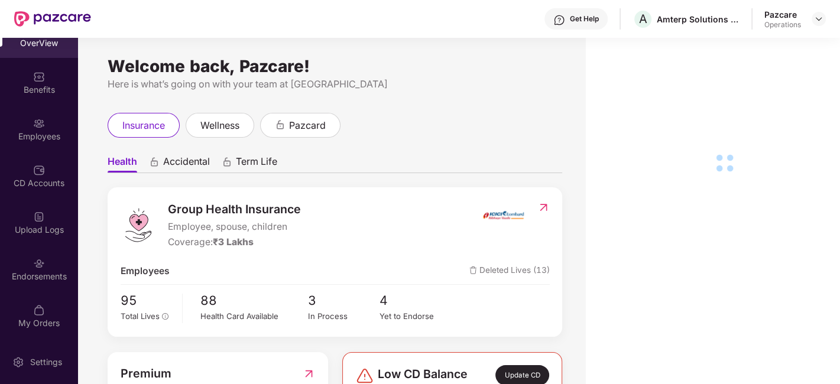
click at [34, 258] on img at bounding box center [39, 264] width 12 height 12
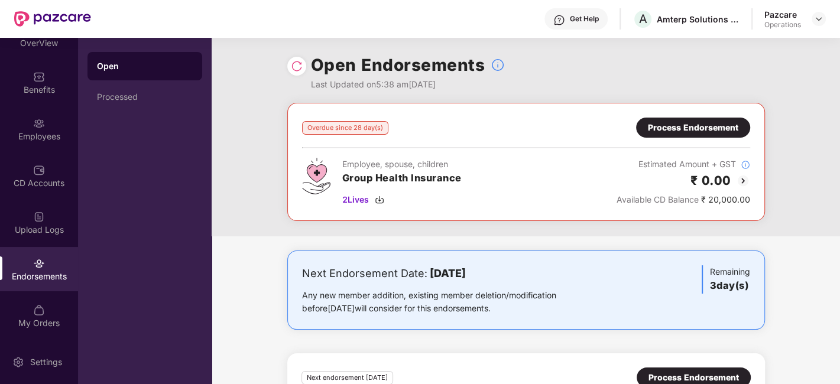
click at [686, 125] on div "Process Endorsement" at bounding box center [693, 127] width 90 height 13
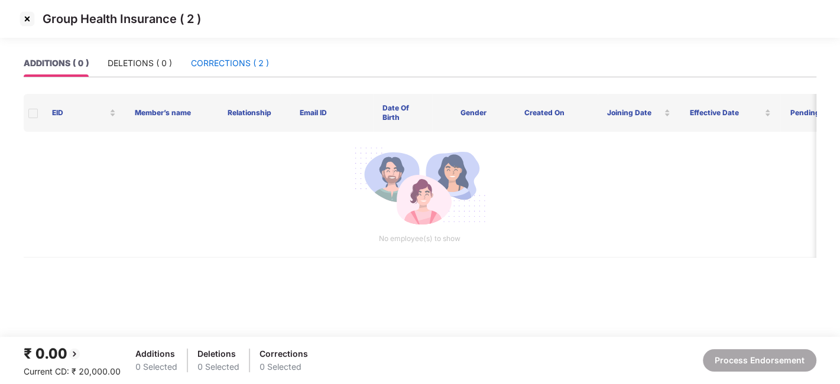
click at [213, 64] on div "CORRECTIONS ( 2 )" at bounding box center [230, 63] width 78 height 13
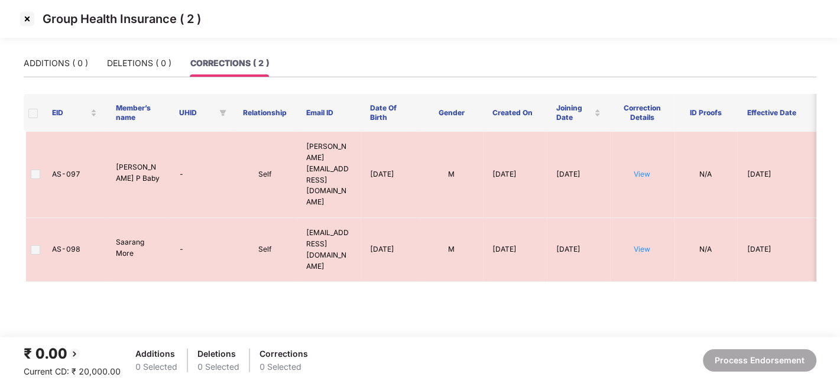
click at [34, 110] on span at bounding box center [32, 113] width 9 height 9
click at [31, 114] on span at bounding box center [32, 113] width 9 height 9
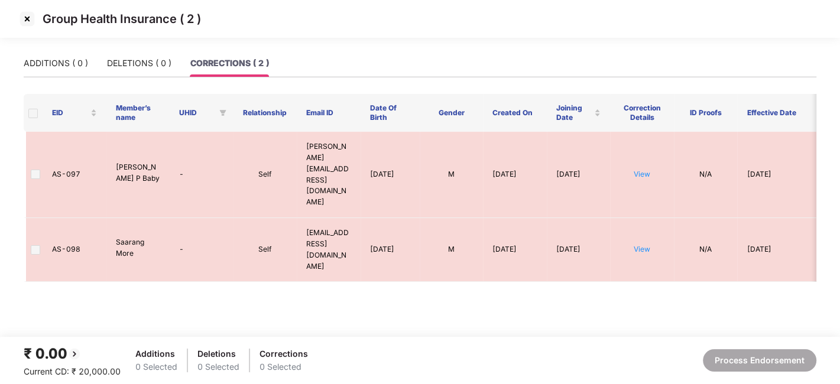
click at [31, 114] on span at bounding box center [32, 113] width 9 height 9
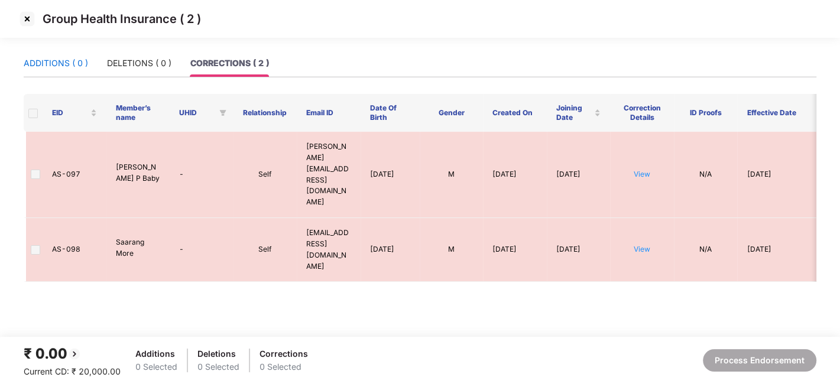
click at [46, 64] on div "ADDITIONS ( 0 )" at bounding box center [56, 63] width 64 height 13
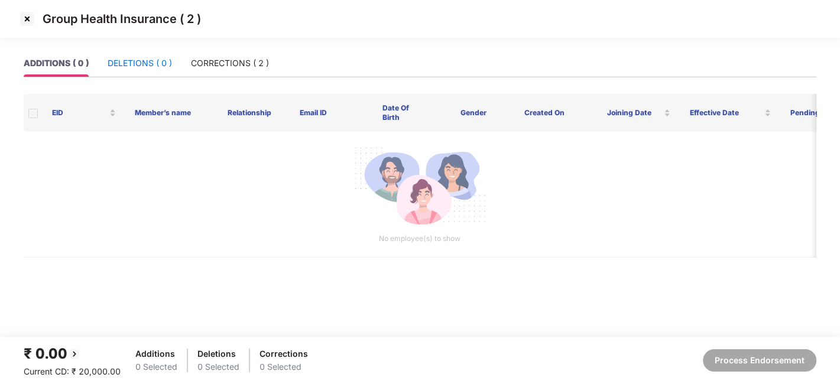
click at [132, 58] on div "DELETIONS ( 0 )" at bounding box center [140, 63] width 64 height 13
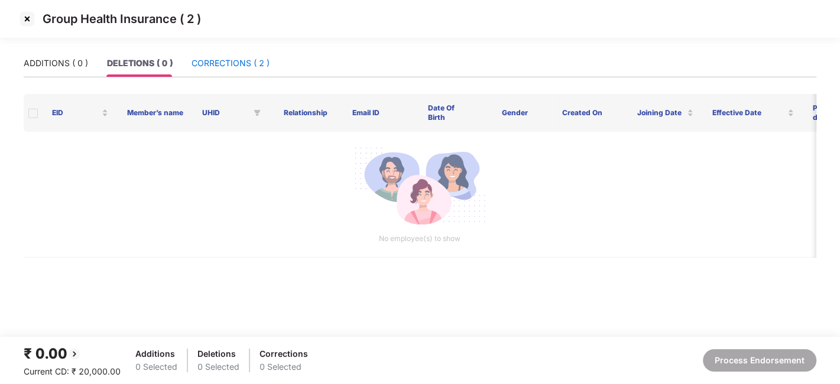
click at [229, 66] on div "CORRECTIONS ( 2 )" at bounding box center [231, 63] width 78 height 13
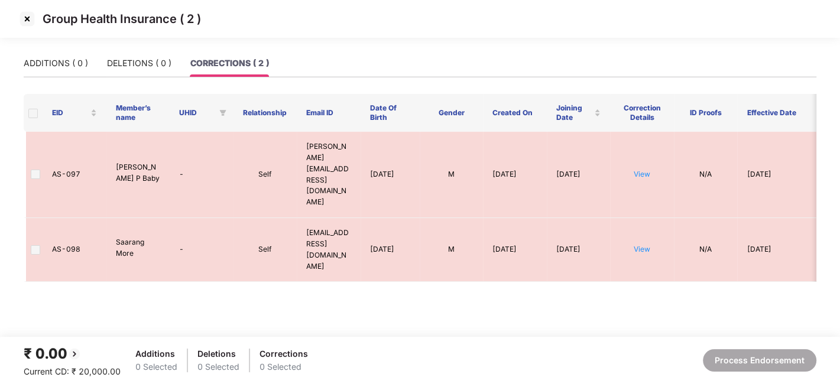
click at [33, 113] on span at bounding box center [32, 113] width 9 height 9
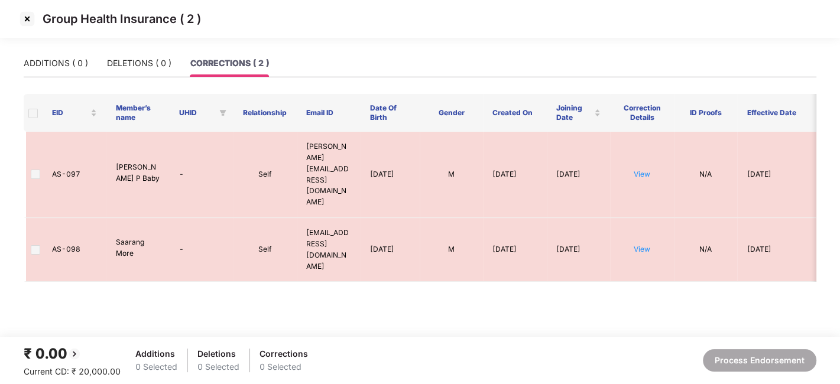
click at [33, 113] on span at bounding box center [32, 113] width 9 height 9
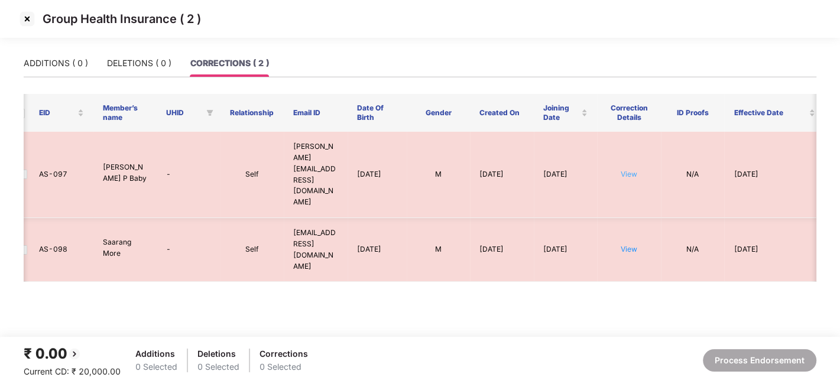
click at [626, 170] on link "View" at bounding box center [629, 174] width 17 height 9
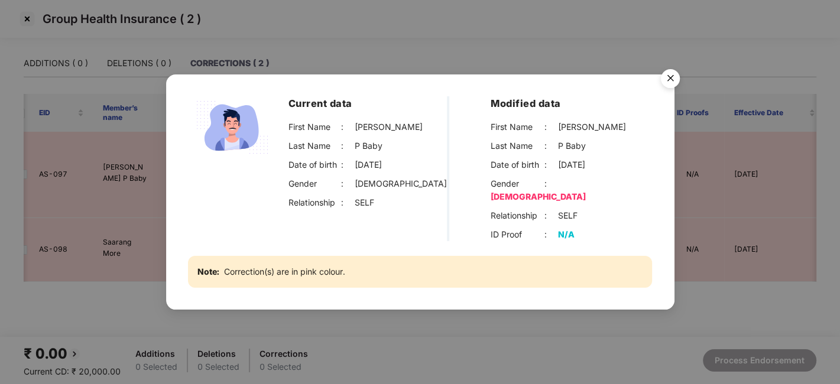
click at [669, 88] on img "Close" at bounding box center [670, 80] width 33 height 33
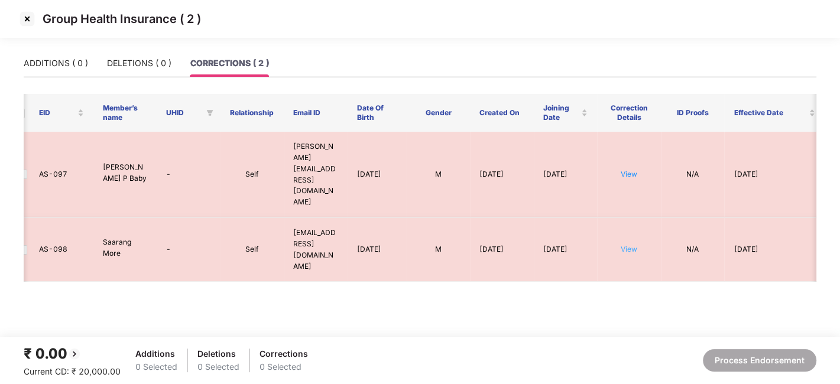
click at [631, 245] on link "View" at bounding box center [629, 249] width 17 height 9
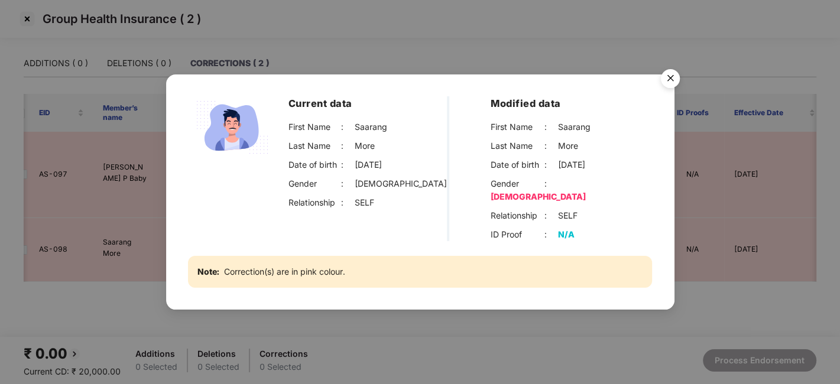
click at [671, 93] on img "Close" at bounding box center [670, 80] width 33 height 33
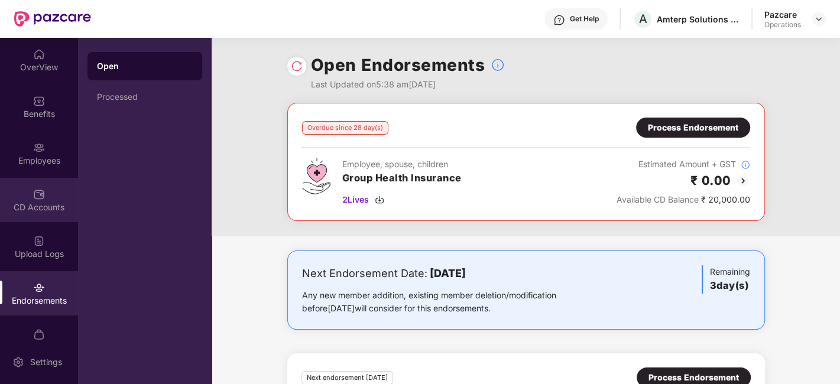
scroll to position [24, 0]
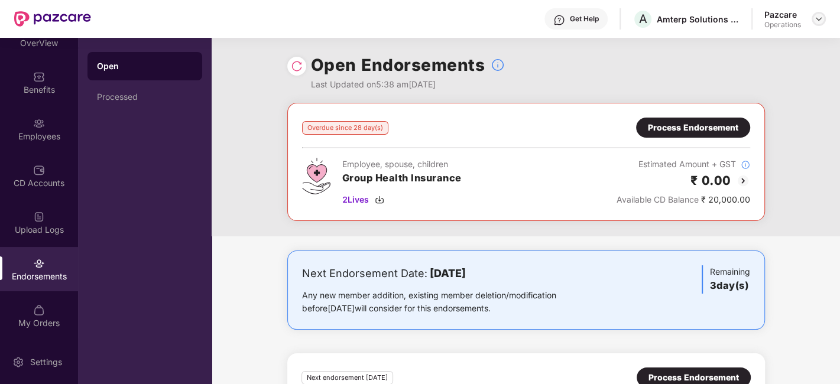
click at [824, 21] on div at bounding box center [819, 19] width 14 height 14
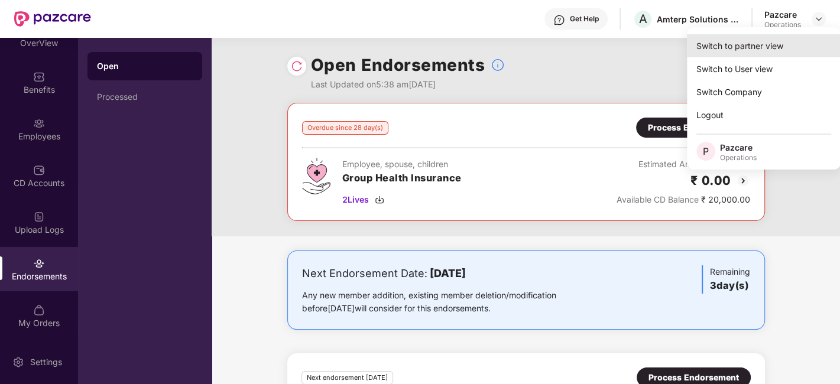
click at [756, 48] on div "Switch to partner view" at bounding box center [764, 45] width 154 height 23
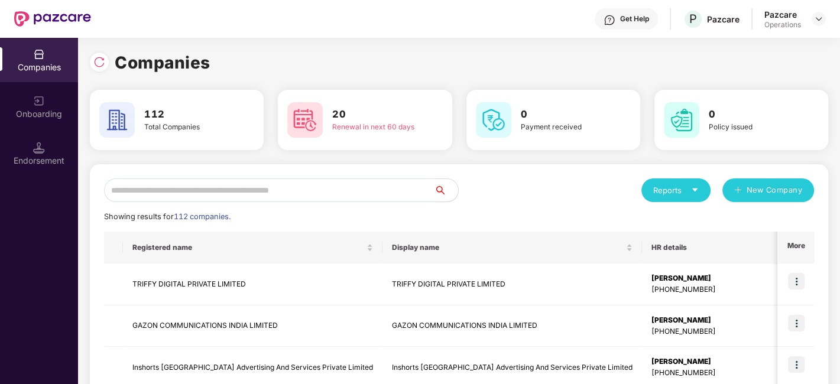
click at [304, 192] on input "text" at bounding box center [269, 191] width 331 height 24
paste input "**********"
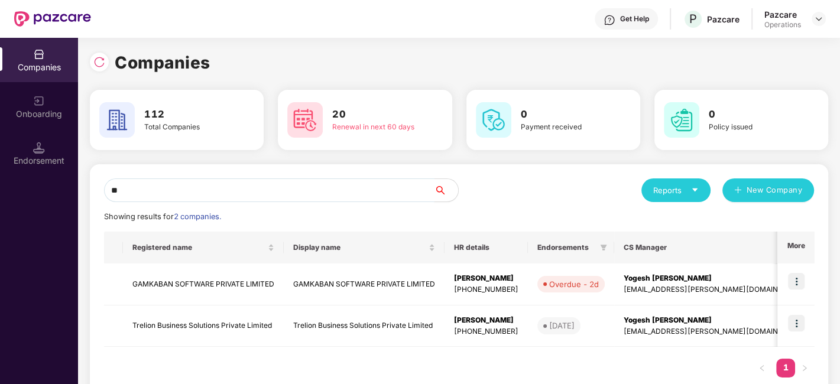
type input "*"
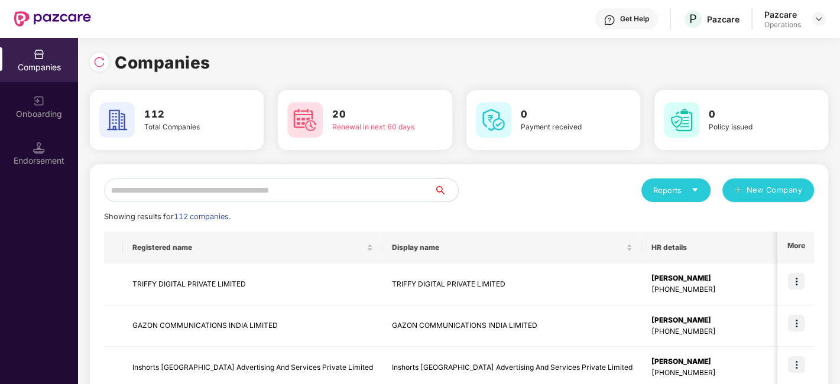
paste input "**********"
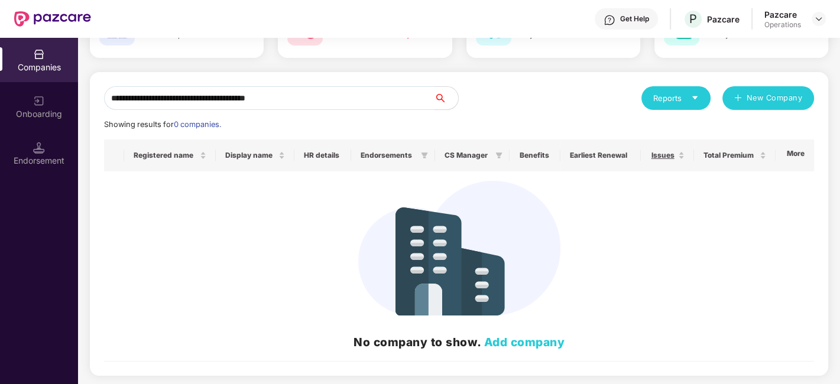
scroll to position [0, 0]
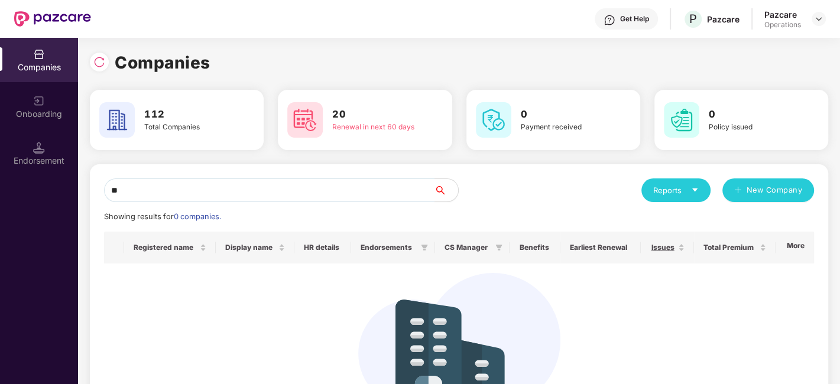
type input "*"
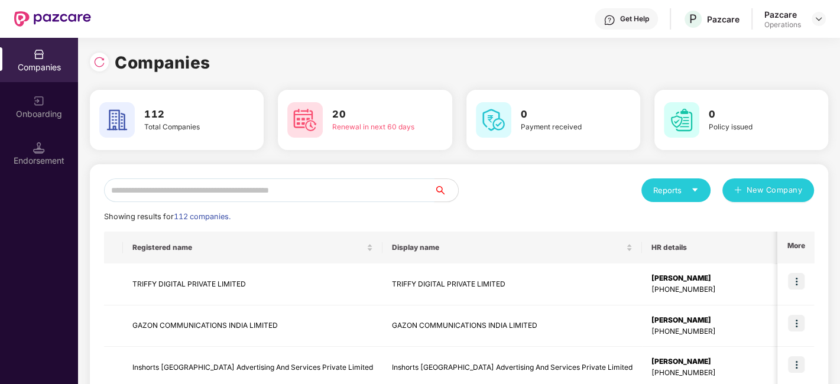
paste input "**********"
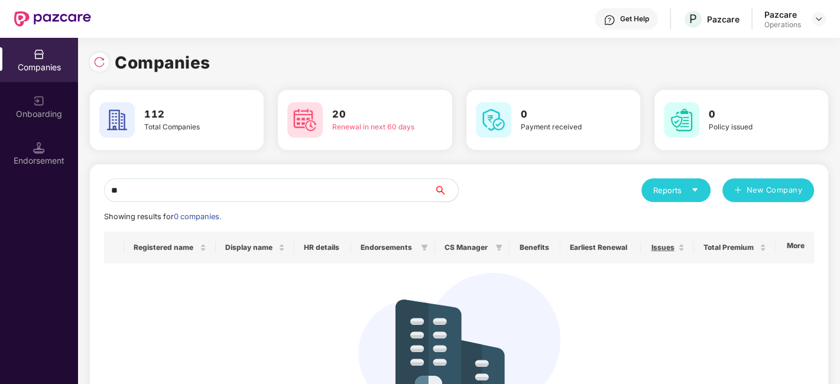
type input "*"
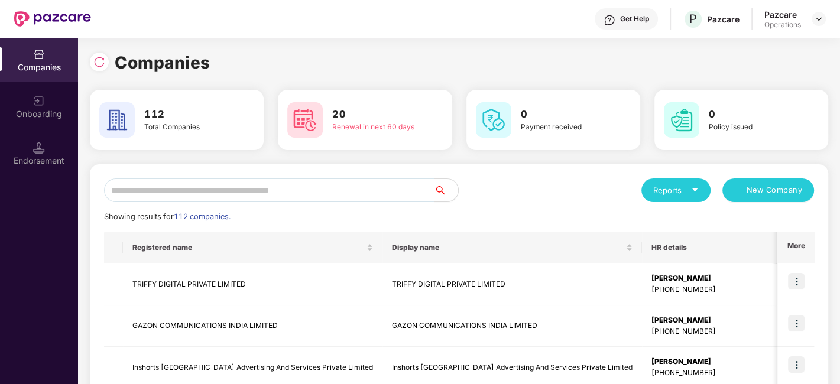
paste input "**********"
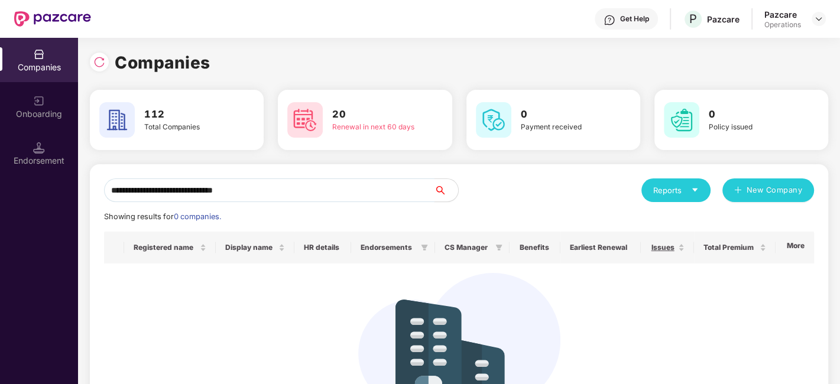
click at [358, 192] on input "**********" at bounding box center [269, 191] width 331 height 24
type input "*"
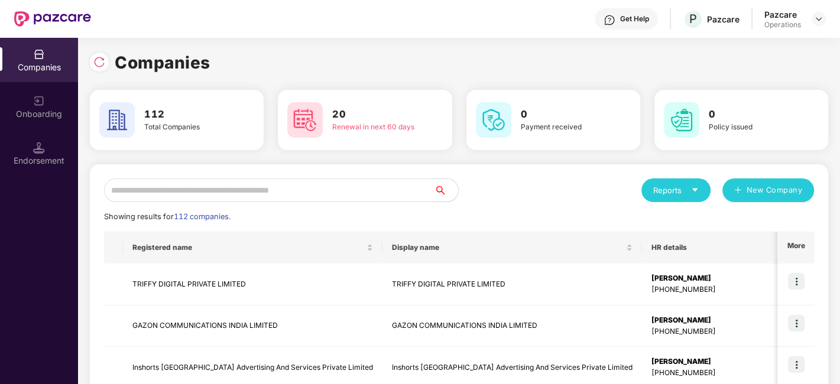
paste input "**********"
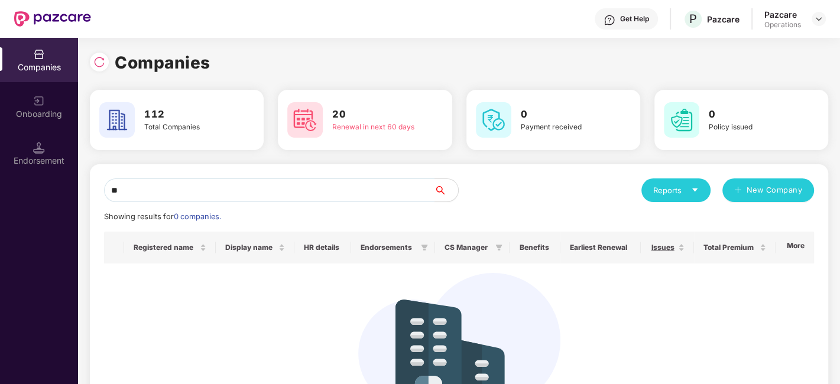
type input "*"
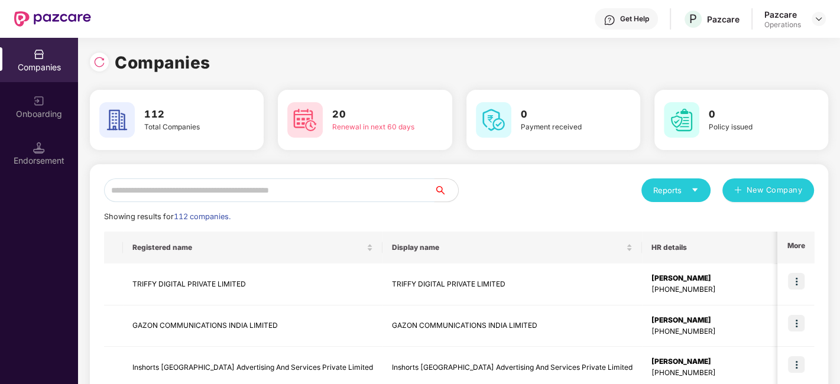
paste input "**********"
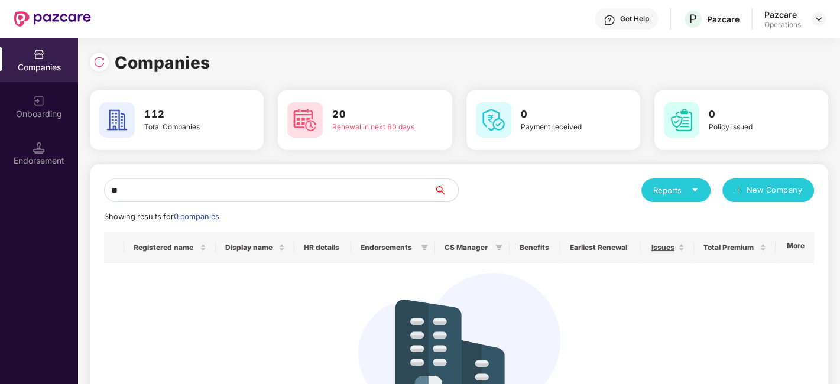
type input "*"
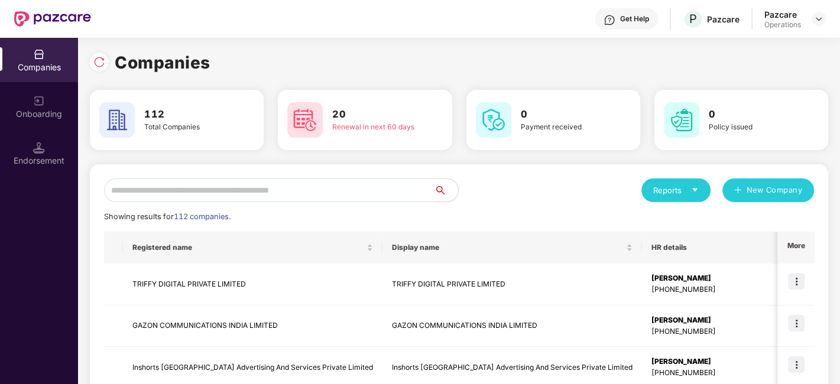
paste input "**********"
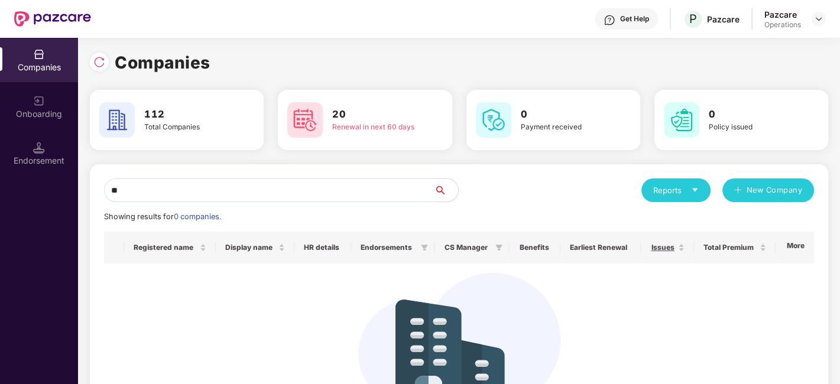
type input "*"
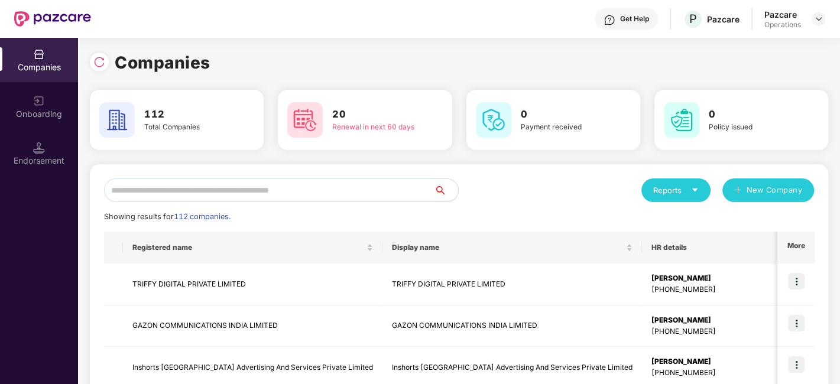
paste input "**********"
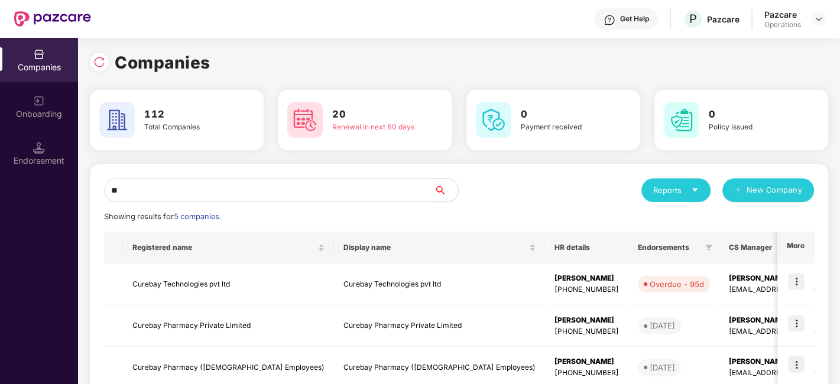
type input "*"
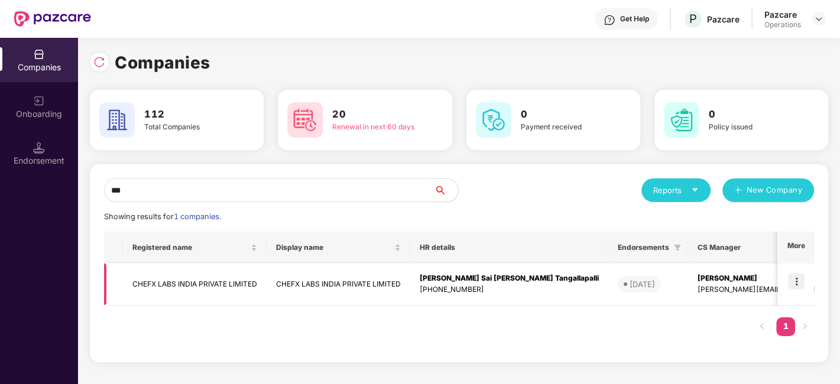
type input "***"
click at [797, 282] on img at bounding box center [796, 281] width 17 height 17
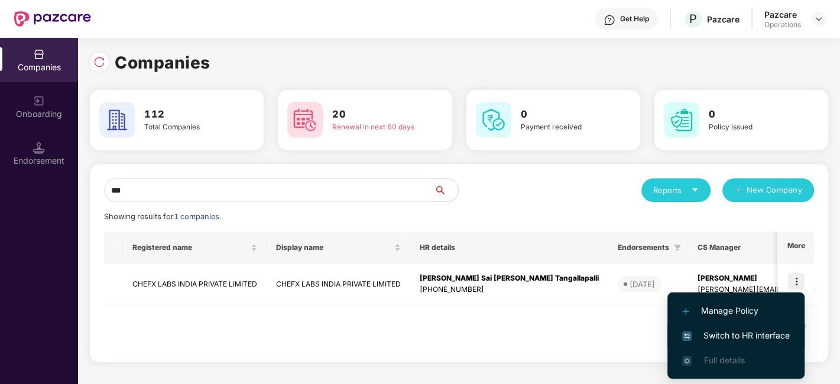
click at [730, 333] on span "Switch to HR interface" at bounding box center [736, 335] width 108 height 13
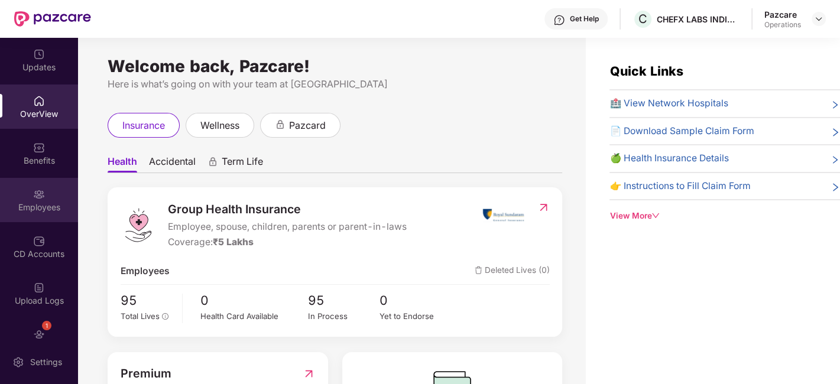
scroll to position [71, 0]
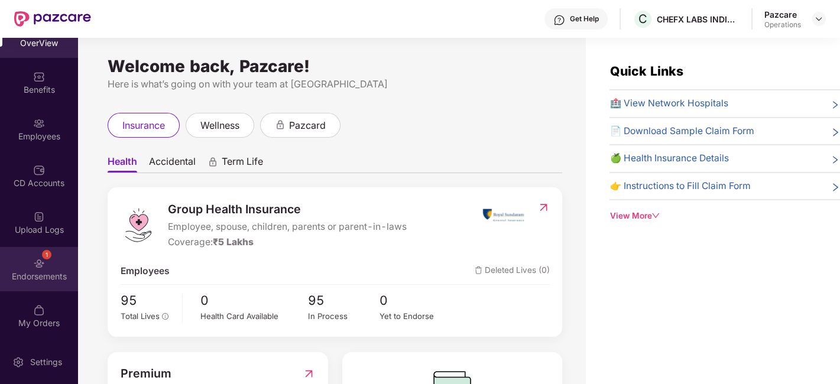
click at [30, 264] on div "1 Endorsements" at bounding box center [39, 269] width 78 height 44
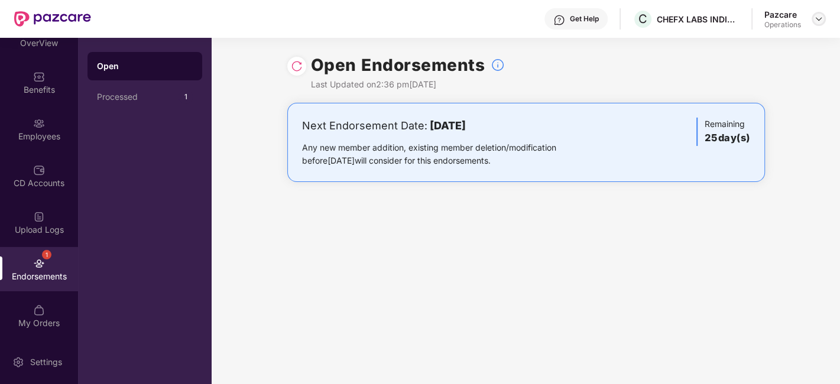
click at [821, 14] on img at bounding box center [818, 18] width 9 height 9
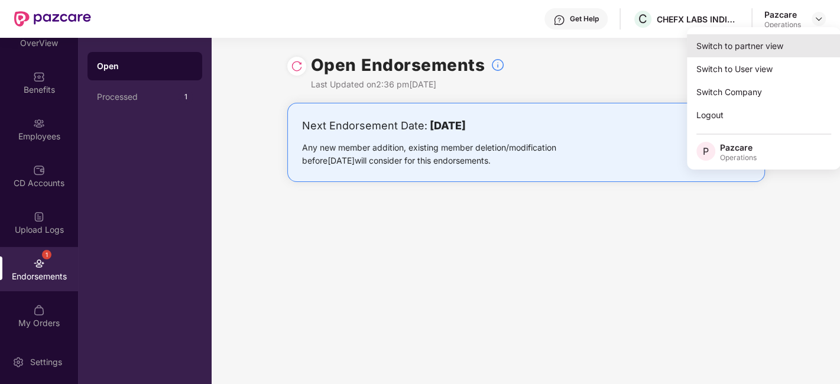
click at [746, 45] on div "Switch to partner view" at bounding box center [764, 45] width 154 height 23
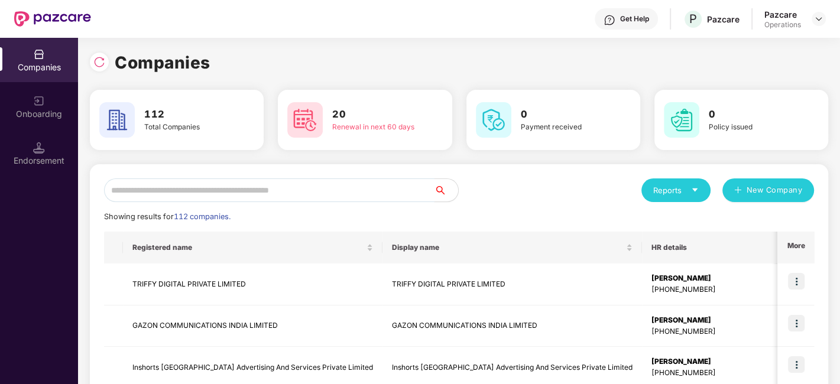
click at [359, 188] on input "text" at bounding box center [269, 191] width 331 height 24
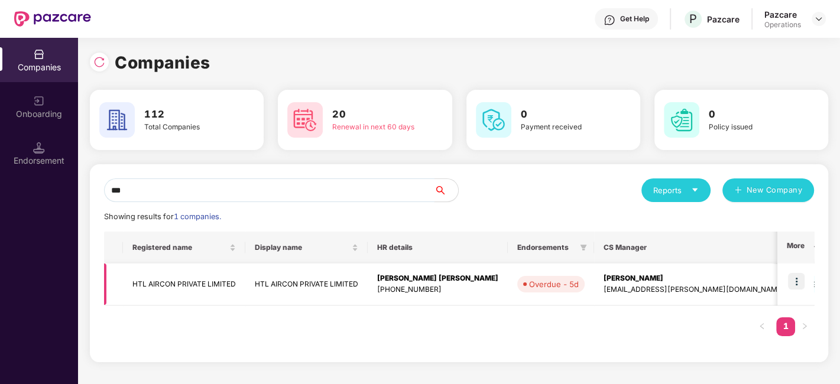
type input "***"
click at [799, 282] on img at bounding box center [796, 281] width 17 height 17
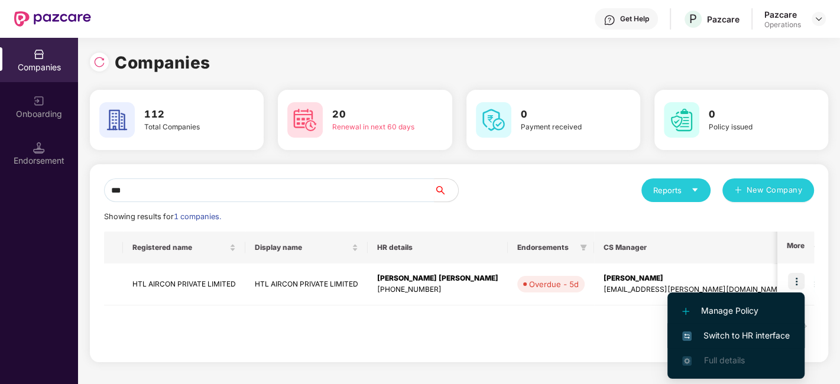
click at [731, 334] on span "Switch to HR interface" at bounding box center [736, 335] width 108 height 13
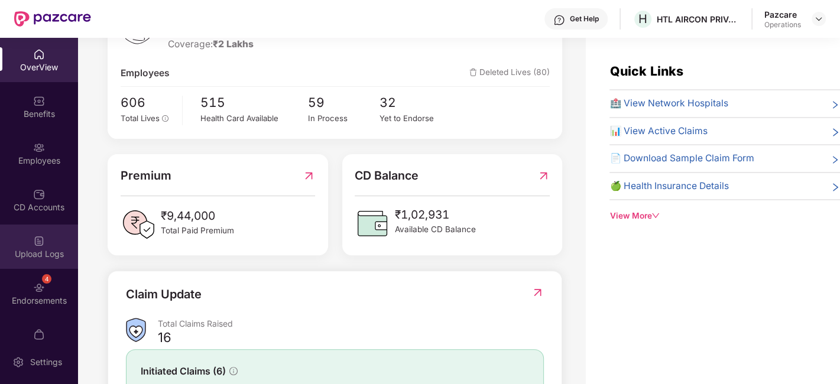
scroll to position [24, 0]
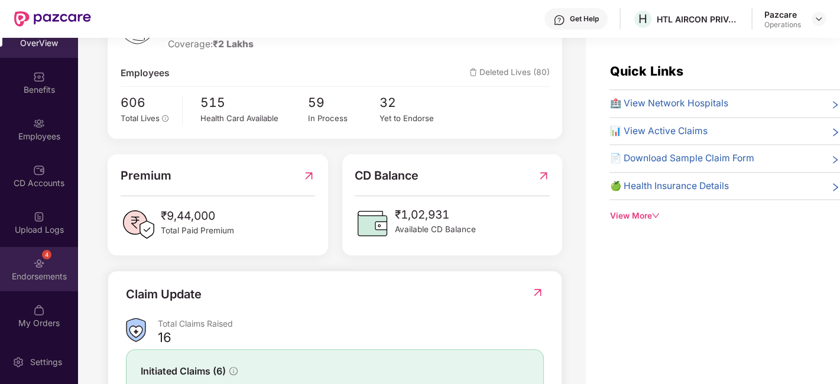
click at [25, 267] on div "4 Endorsements" at bounding box center [39, 269] width 78 height 44
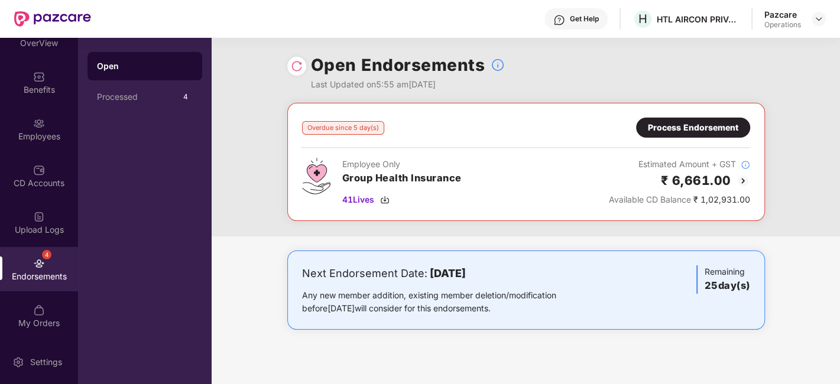
click at [675, 127] on div "Process Endorsement" at bounding box center [693, 127] width 90 height 13
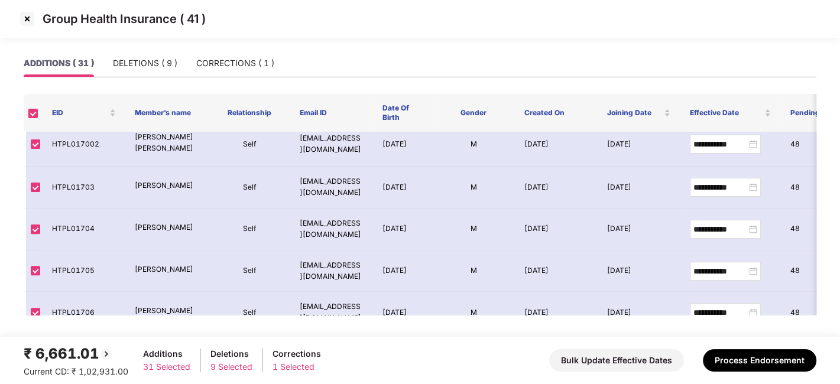
scroll to position [0, 0]
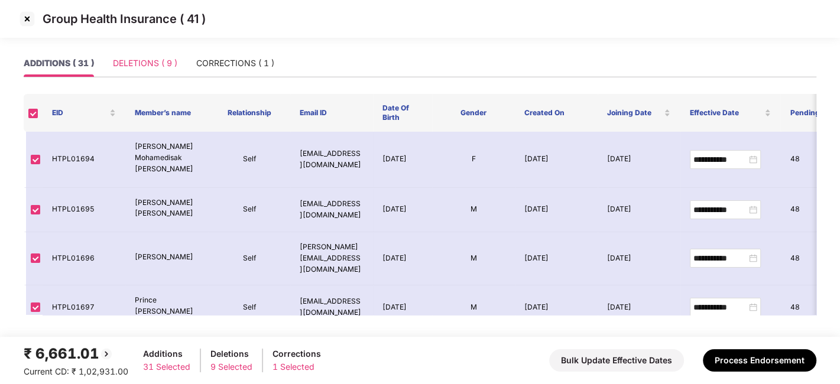
click at [155, 55] on div "DELETIONS ( 9 )" at bounding box center [145, 63] width 64 height 27
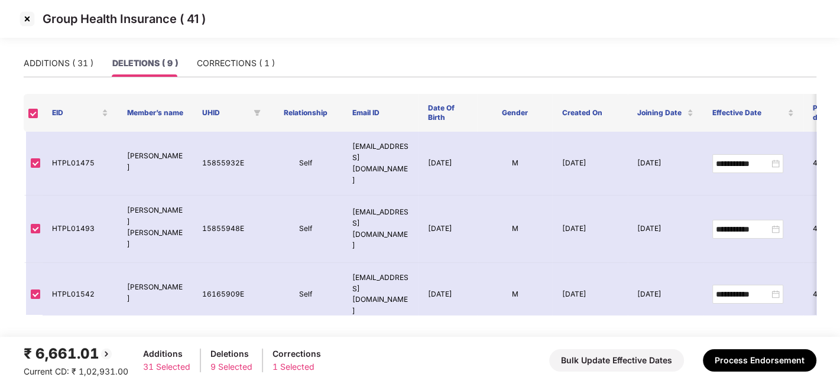
click at [24, 19] on img at bounding box center [27, 18] width 19 height 19
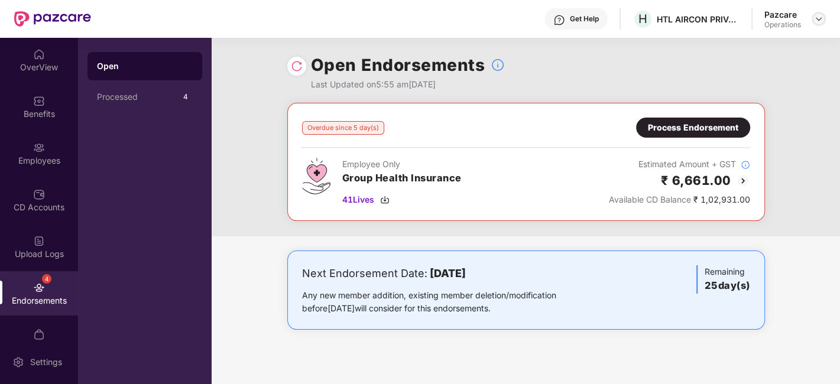
click at [817, 20] on img at bounding box center [818, 18] width 9 height 9
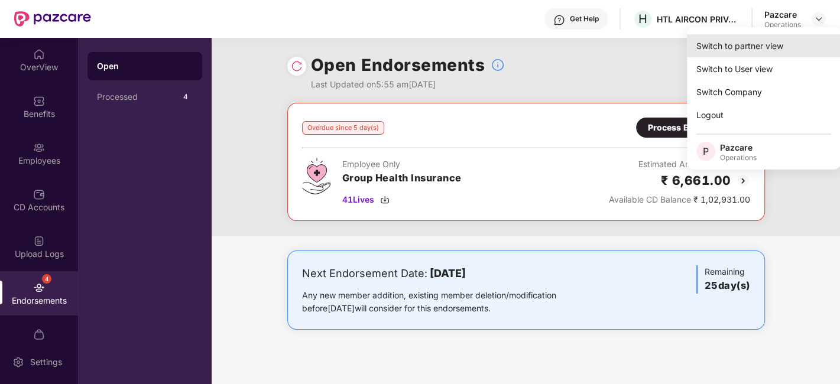
click at [736, 47] on div "Switch to partner view" at bounding box center [764, 45] width 154 height 23
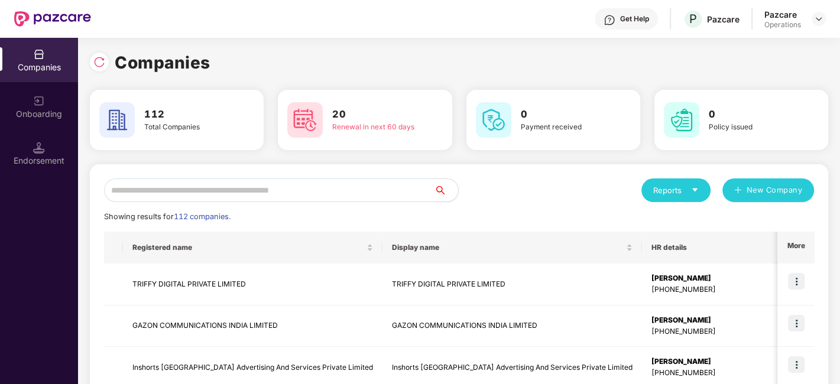
click at [367, 190] on input "text" at bounding box center [269, 191] width 331 height 24
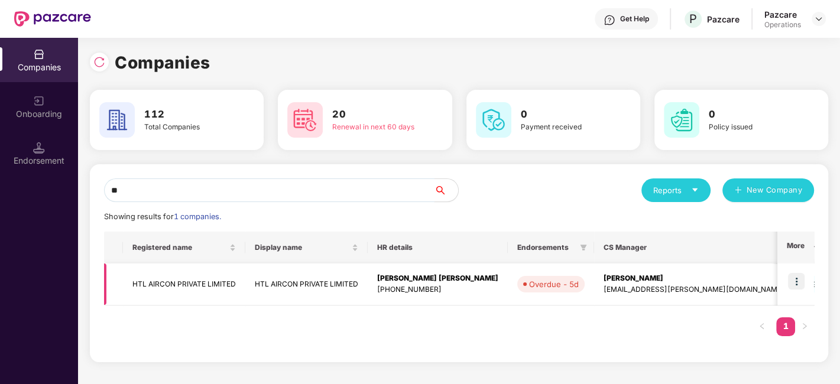
type input "*"
type input "***"
click at [799, 283] on img at bounding box center [796, 281] width 17 height 17
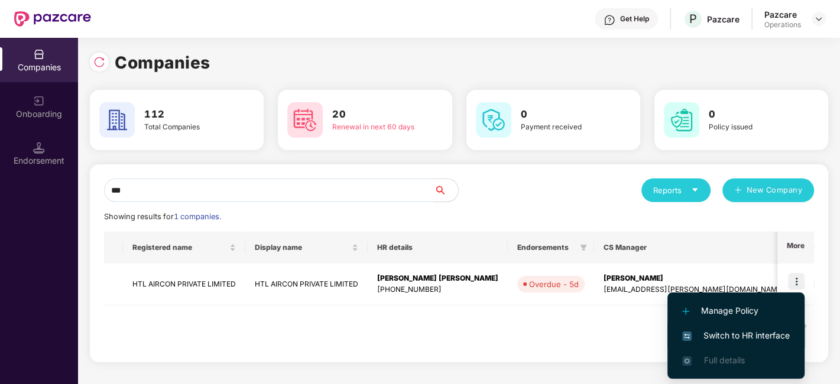
click at [748, 332] on span "Switch to HR interface" at bounding box center [736, 335] width 108 height 13
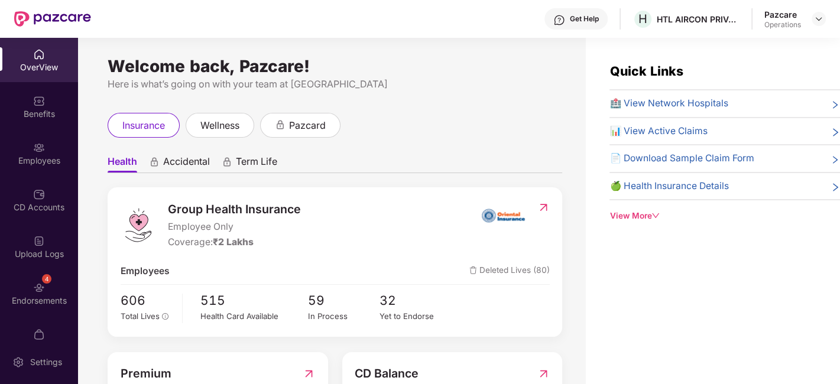
scroll to position [24, 0]
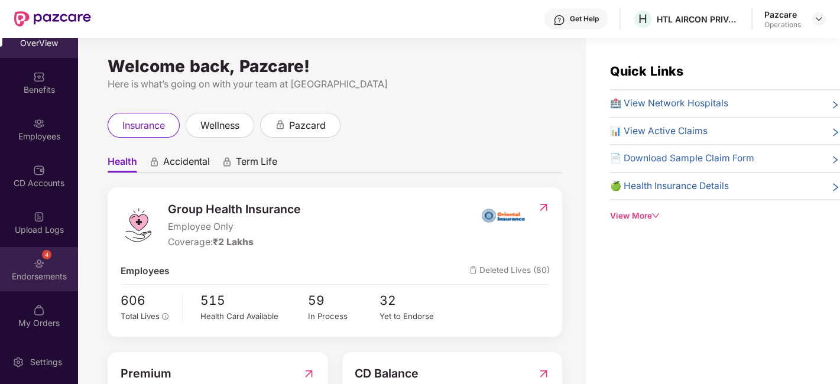
click at [22, 251] on div "4 Endorsements" at bounding box center [39, 269] width 78 height 44
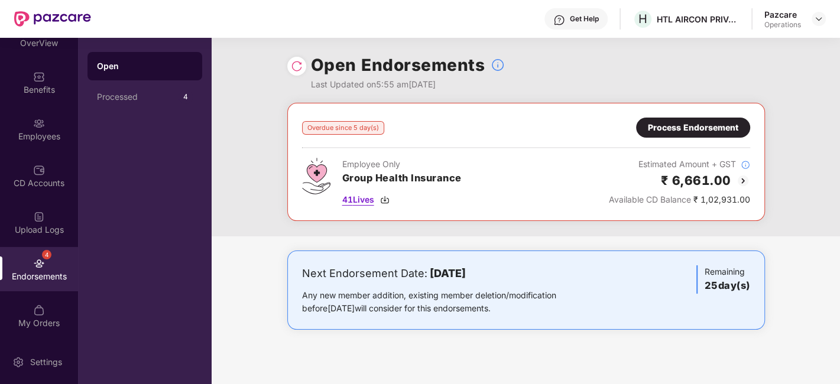
click at [365, 202] on span "41 Lives" at bounding box center [358, 199] width 32 height 13
click at [668, 118] on div "Process Endorsement" at bounding box center [693, 128] width 114 height 20
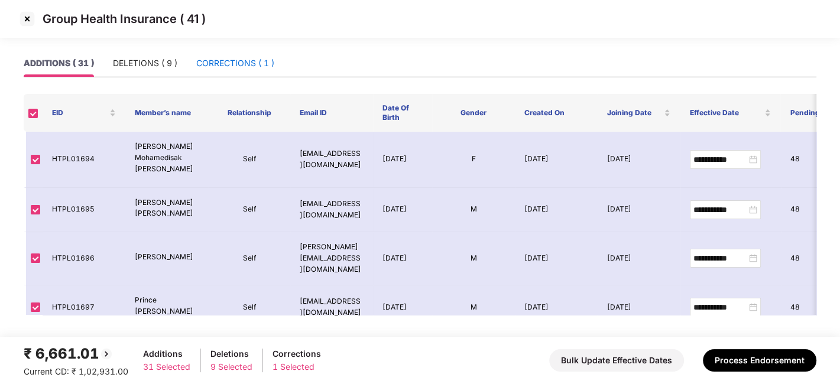
click at [231, 68] on div "CORRECTIONS ( 1 )" at bounding box center [235, 63] width 78 height 13
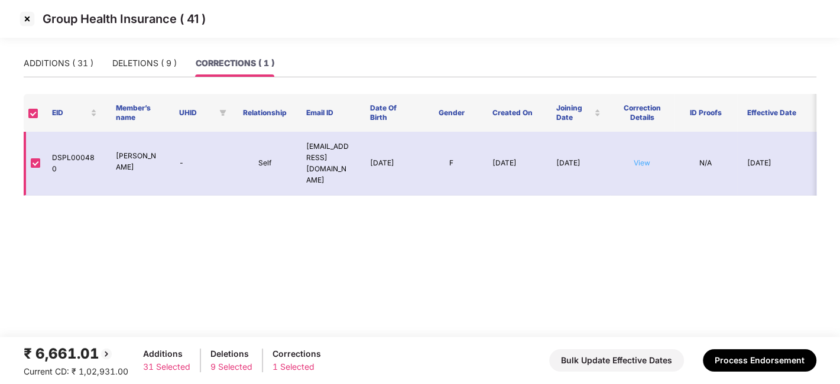
click at [643, 158] on link "View" at bounding box center [642, 162] width 17 height 9
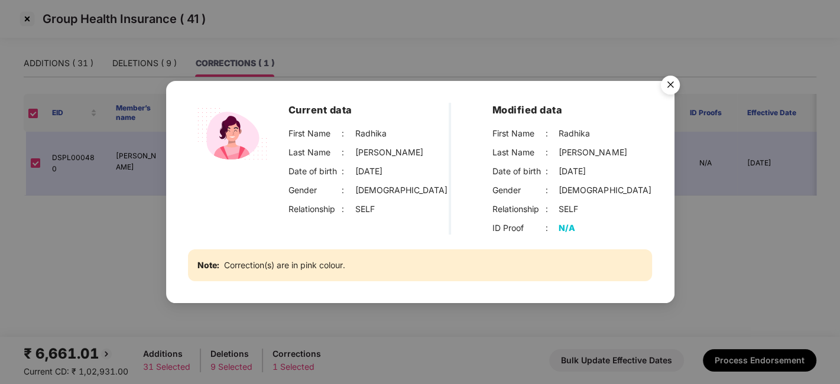
click at [668, 84] on img "Close" at bounding box center [670, 86] width 33 height 33
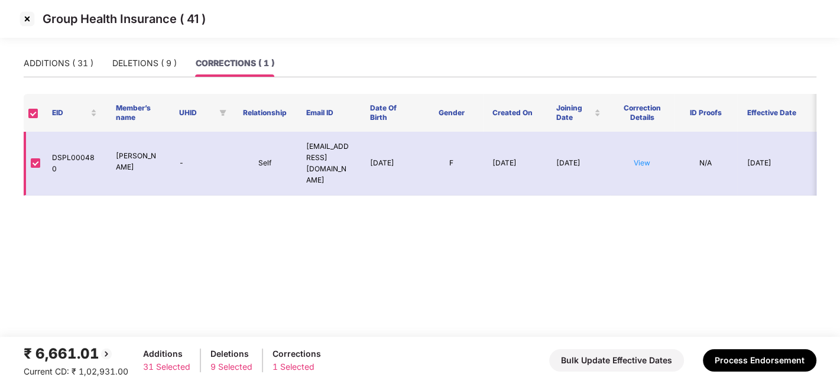
click at [578, 176] on td "[DATE]" at bounding box center [579, 164] width 64 height 64
click at [649, 158] on link "View" at bounding box center [642, 162] width 17 height 9
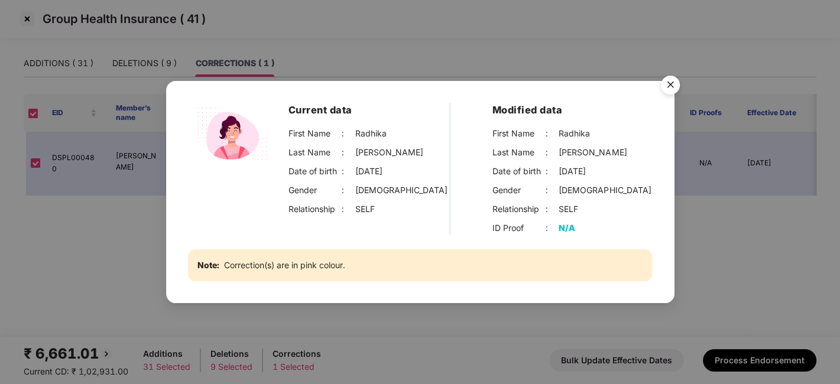
click at [667, 85] on img "Close" at bounding box center [670, 86] width 33 height 33
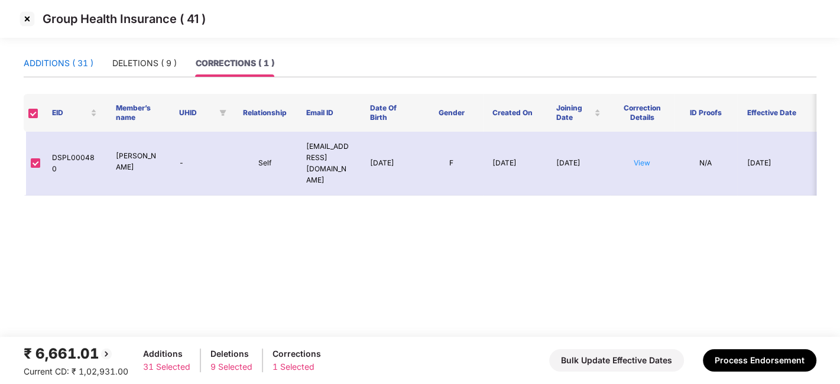
click at [56, 64] on div "ADDITIONS ( 31 )" at bounding box center [59, 63] width 70 height 13
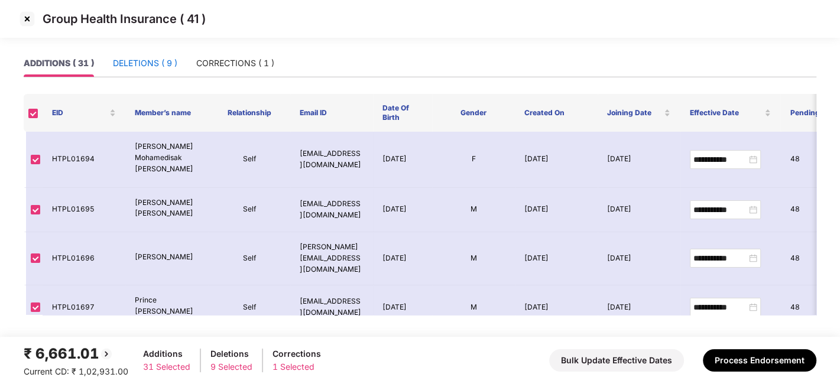
click at [133, 64] on div "DELETIONS ( 9 )" at bounding box center [145, 63] width 64 height 13
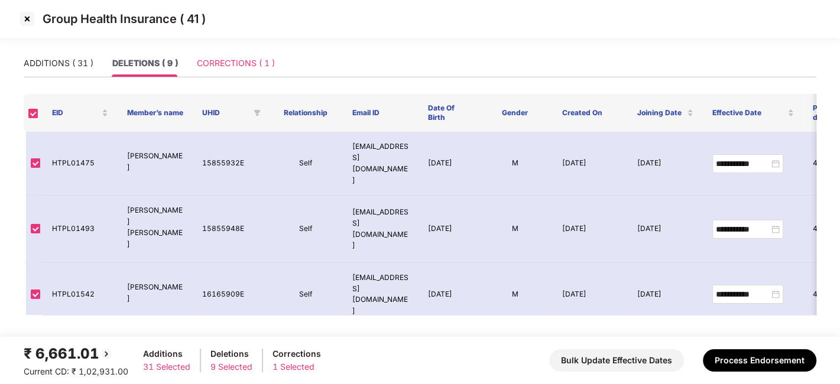
click at [214, 50] on div "CORRECTIONS ( 1 )" at bounding box center [236, 63] width 78 height 27
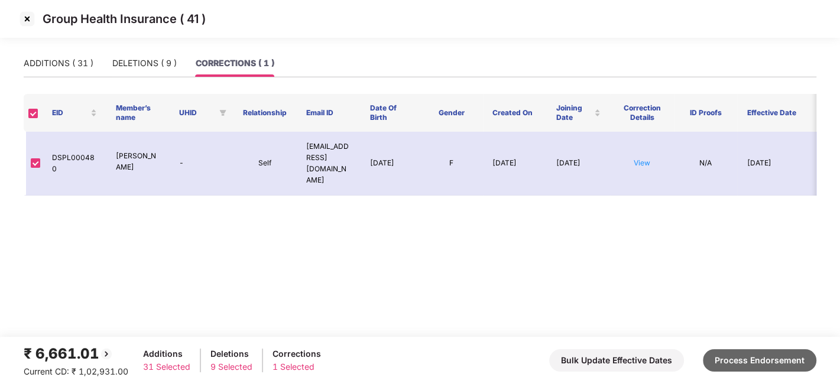
click at [744, 362] on button "Process Endorsement" at bounding box center [760, 361] width 114 height 22
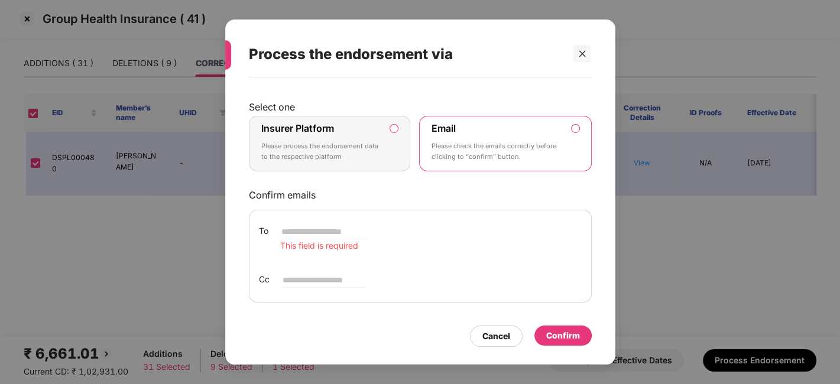
click at [402, 141] on label "Insurer Platform Please process the endorsement data to the respective platform" at bounding box center [330, 144] width 162 height 56
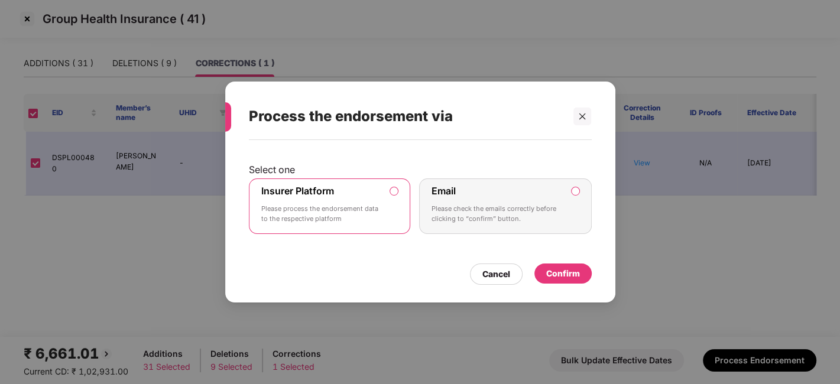
click at [565, 269] on div "Confirm" at bounding box center [563, 273] width 34 height 13
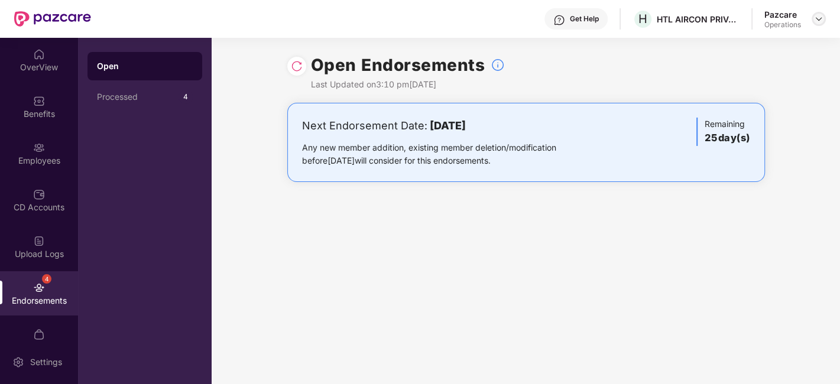
click at [818, 21] on img at bounding box center [818, 18] width 9 height 9
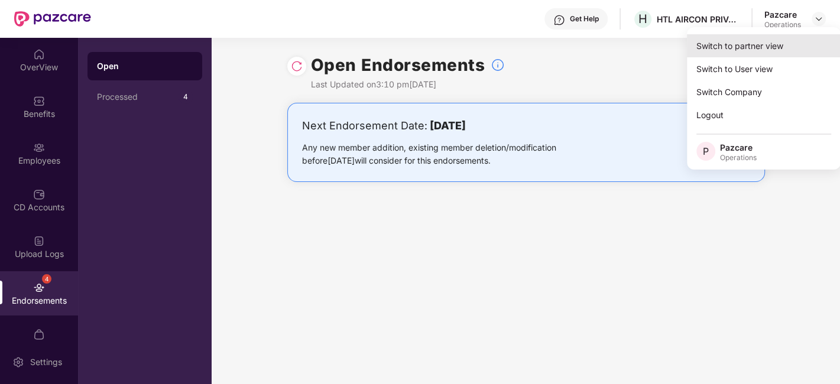
click at [755, 45] on div "Switch to partner view" at bounding box center [764, 45] width 154 height 23
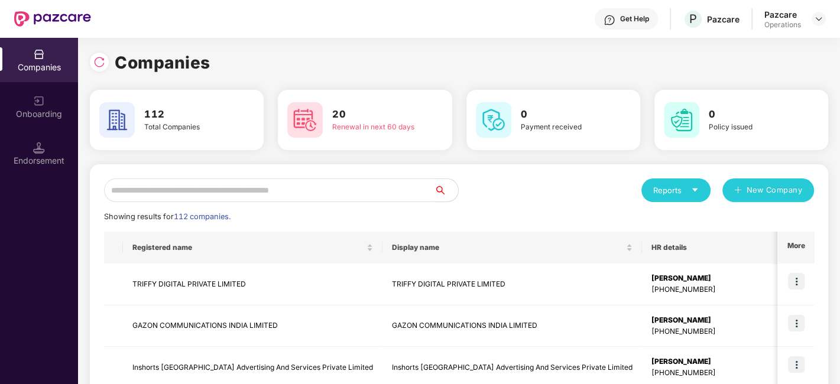
click at [360, 183] on input "text" at bounding box center [269, 191] width 331 height 24
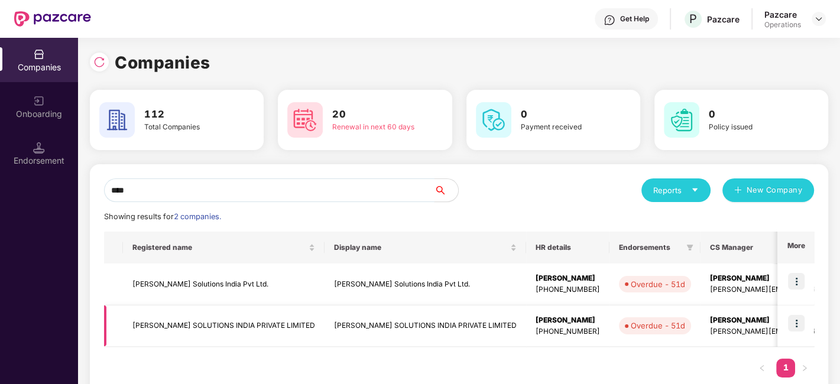
type input "****"
click at [204, 322] on td "[PERSON_NAME] SOLUTIONS INDIA PRIVATE LIMITED" at bounding box center [224, 327] width 202 height 42
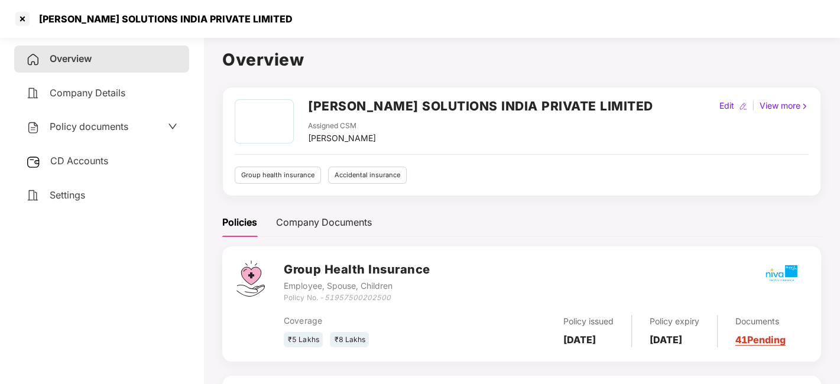
click at [84, 133] on div "Policy documents" at bounding box center [77, 126] width 102 height 15
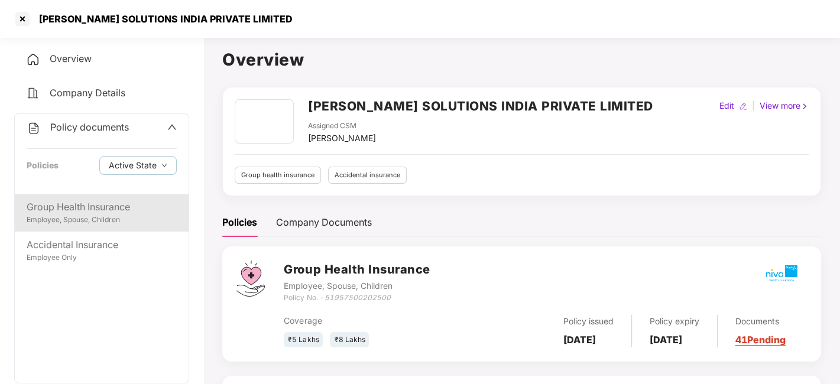
click at [82, 212] on div "Group Health Insurance" at bounding box center [102, 207] width 150 height 15
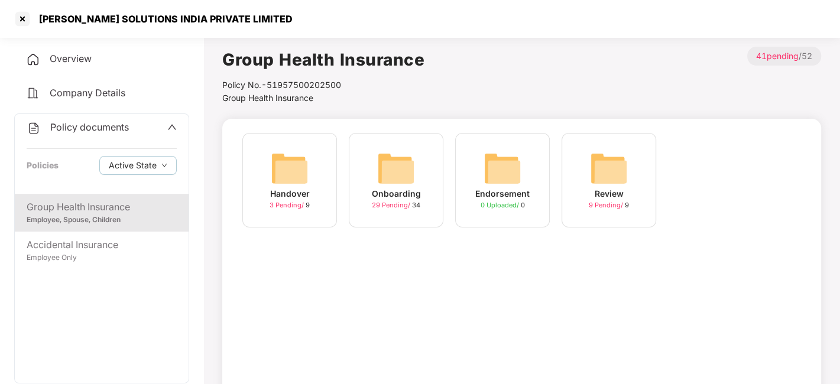
click at [389, 174] on img at bounding box center [396, 169] width 38 height 38
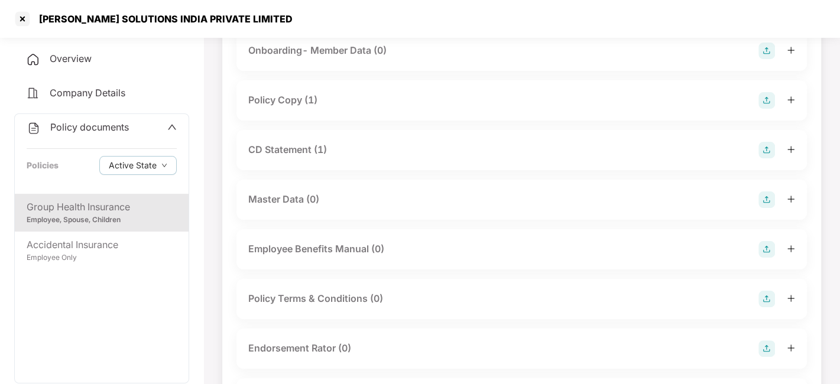
scroll to position [106, 0]
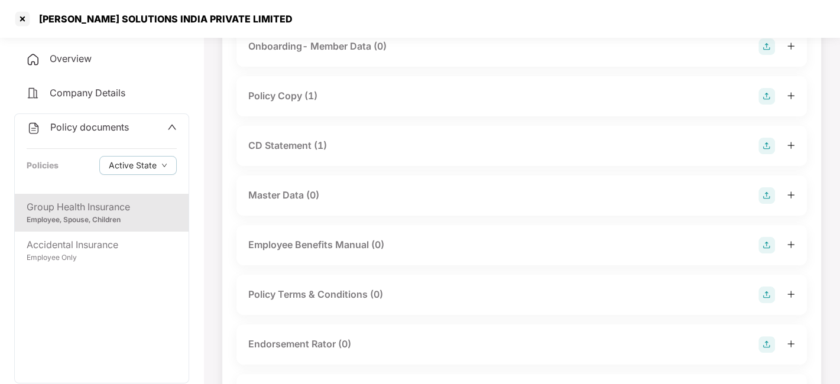
click at [281, 142] on div "CD Statement (1)" at bounding box center [287, 145] width 79 height 15
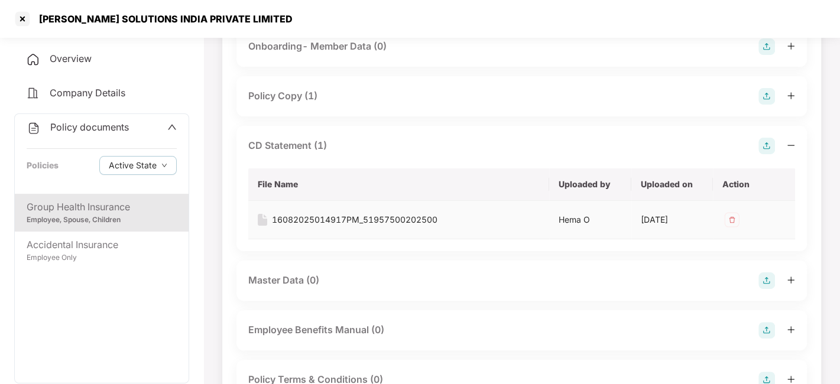
click at [331, 222] on div "16082025014917PM_51957500202500" at bounding box center [355, 219] width 166 height 13
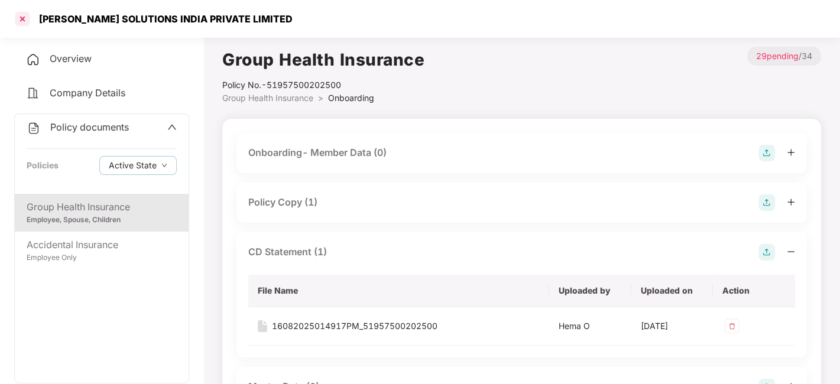
click at [18, 18] on div at bounding box center [22, 18] width 19 height 19
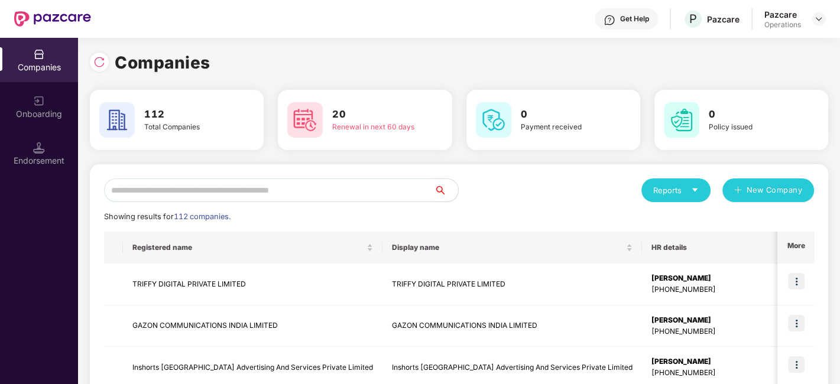
click at [215, 183] on input "text" at bounding box center [269, 191] width 331 height 24
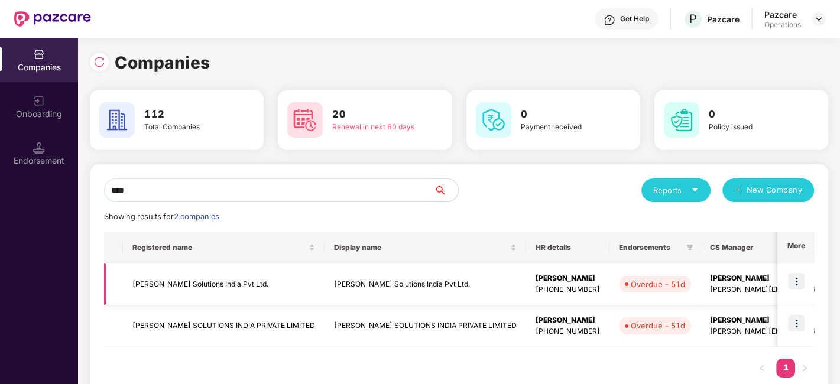
type input "****"
click at [180, 280] on td "[PERSON_NAME] Solutions India Pvt Ltd." at bounding box center [224, 285] width 202 height 42
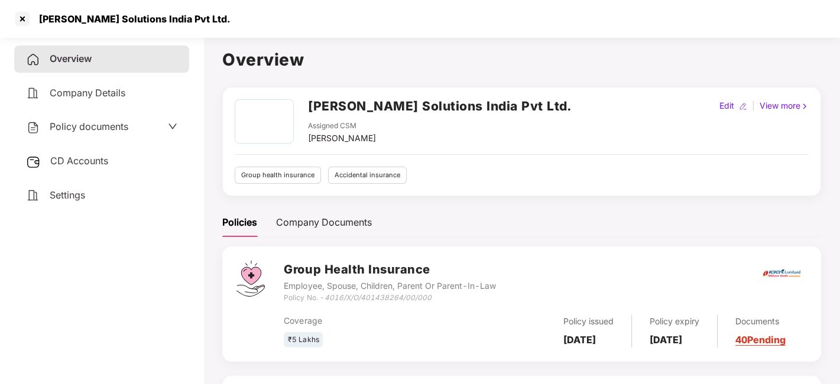
click at [79, 116] on div "Policy documents" at bounding box center [101, 127] width 175 height 27
click at [83, 125] on span "Policy documents" at bounding box center [89, 127] width 79 height 12
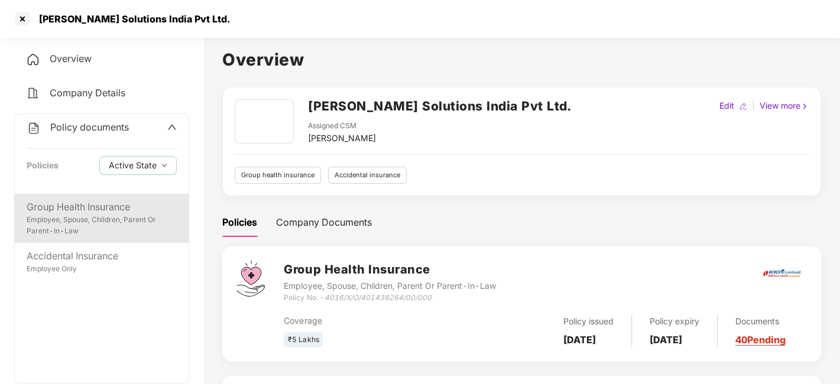
click at [72, 205] on div "Group Health Insurance" at bounding box center [102, 207] width 150 height 15
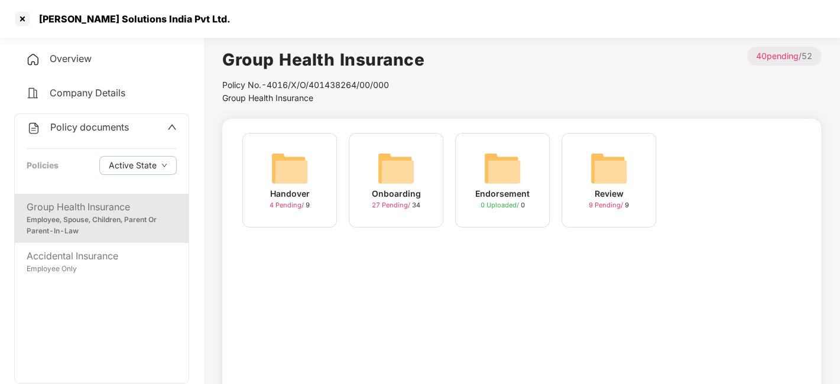
click at [410, 178] on img at bounding box center [396, 169] width 38 height 38
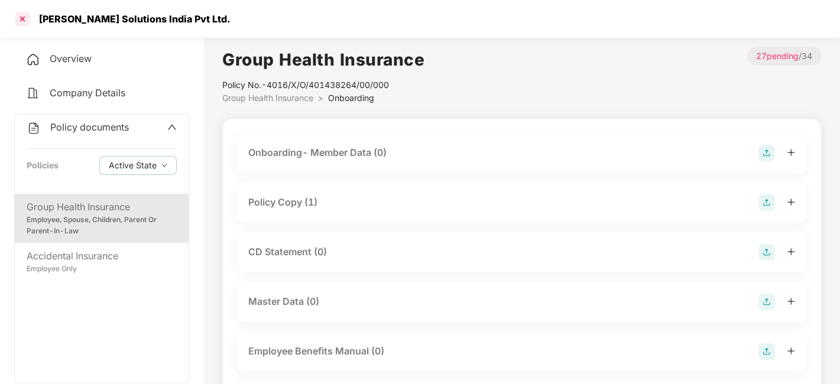
click at [22, 17] on div at bounding box center [22, 18] width 19 height 19
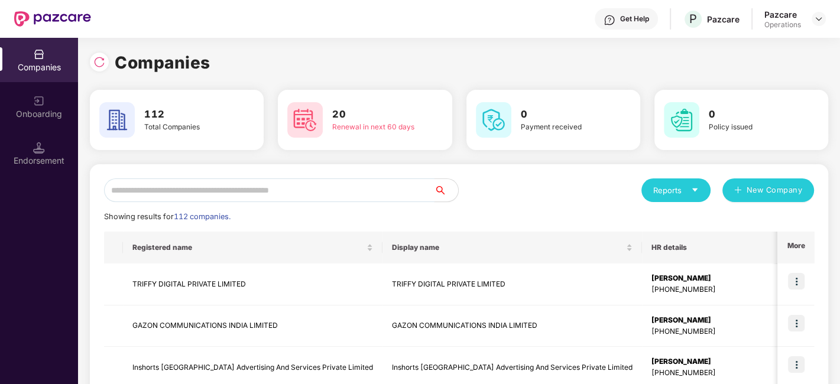
click at [218, 192] on input "text" at bounding box center [269, 191] width 331 height 24
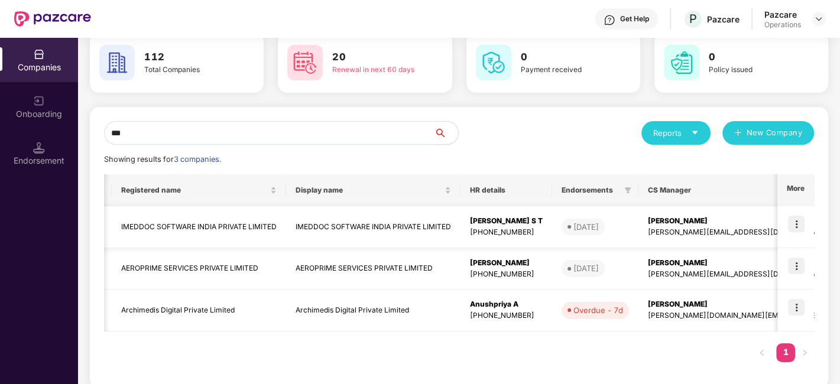
scroll to position [0, 4]
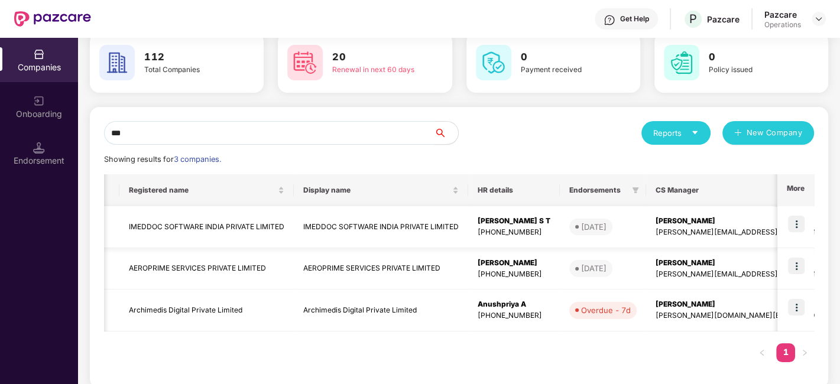
type input "***"
click at [798, 222] on img at bounding box center [796, 224] width 17 height 17
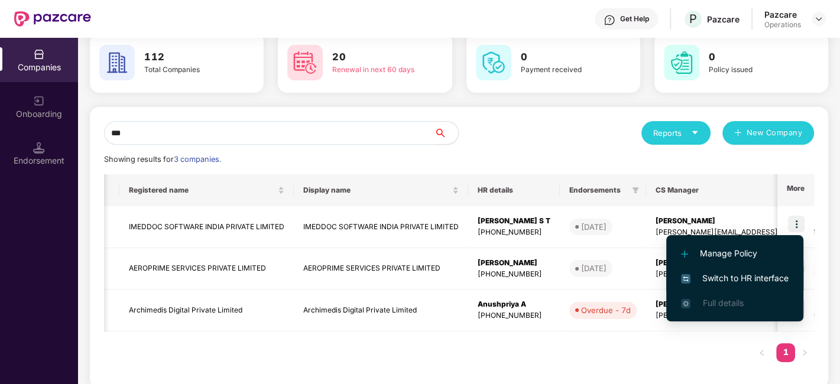
click at [748, 272] on span "Switch to HR interface" at bounding box center [735, 278] width 108 height 13
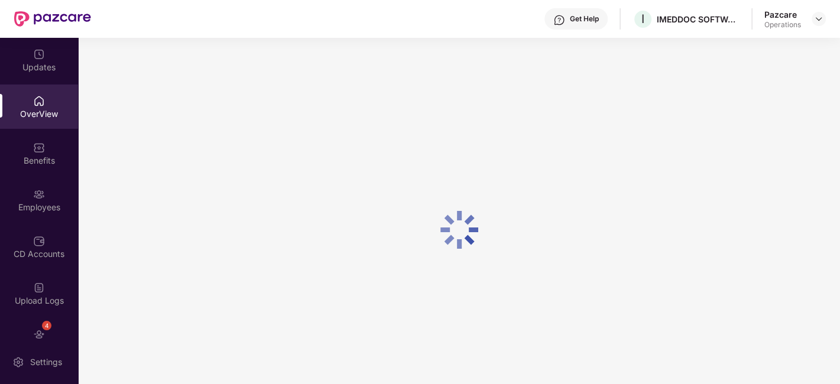
scroll to position [71, 0]
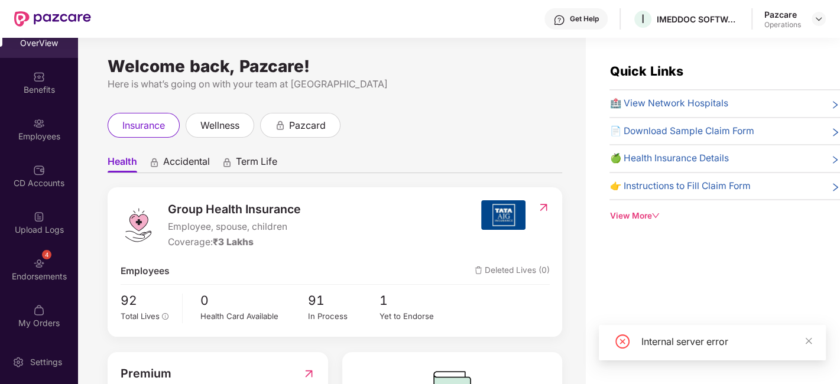
click at [20, 258] on div "4 Endorsements" at bounding box center [39, 269] width 78 height 44
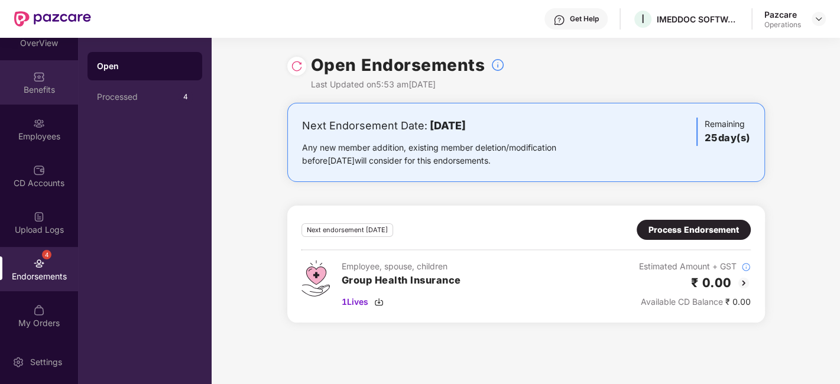
click at [38, 86] on div "Benefits" at bounding box center [39, 90] width 78 height 12
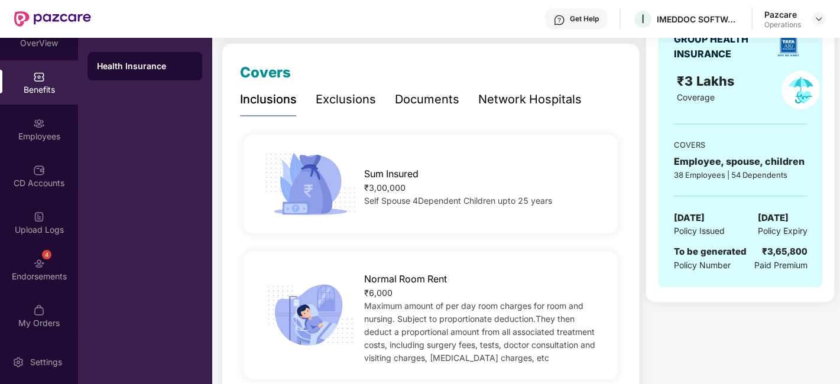
scroll to position [0, 0]
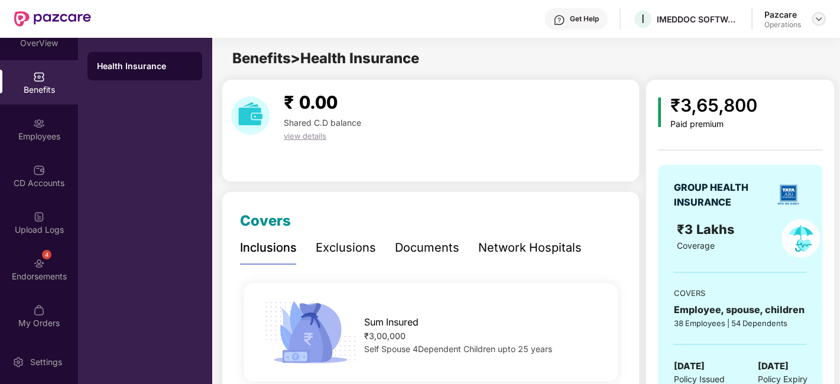
click at [817, 20] on img at bounding box center [818, 18] width 9 height 9
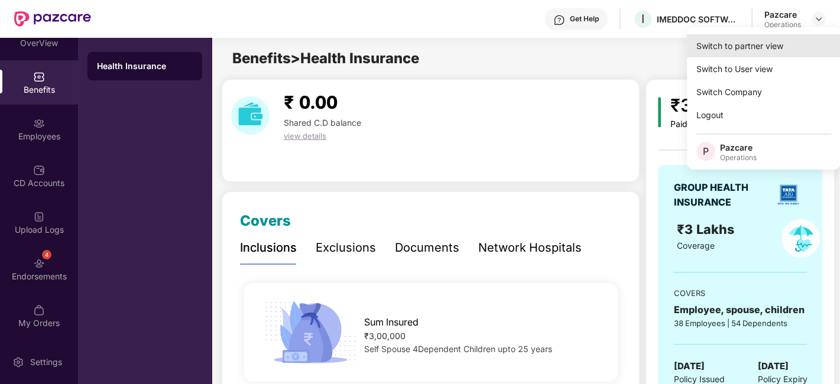
click at [759, 53] on div "Switch to partner view" at bounding box center [764, 45] width 154 height 23
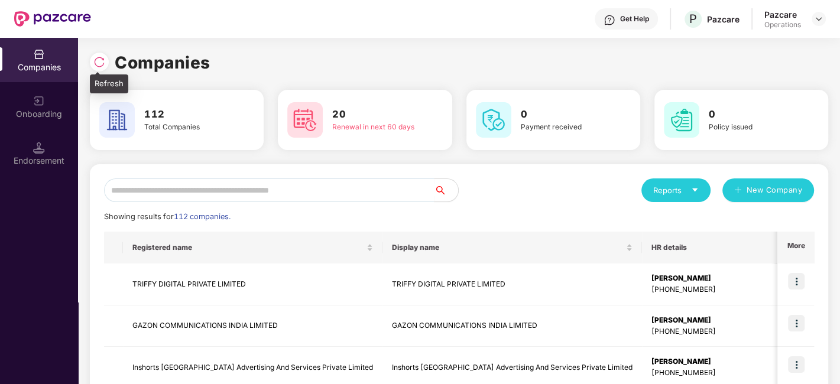
click at [102, 62] on img at bounding box center [99, 62] width 12 height 12
click at [196, 183] on input "text" at bounding box center [269, 191] width 331 height 24
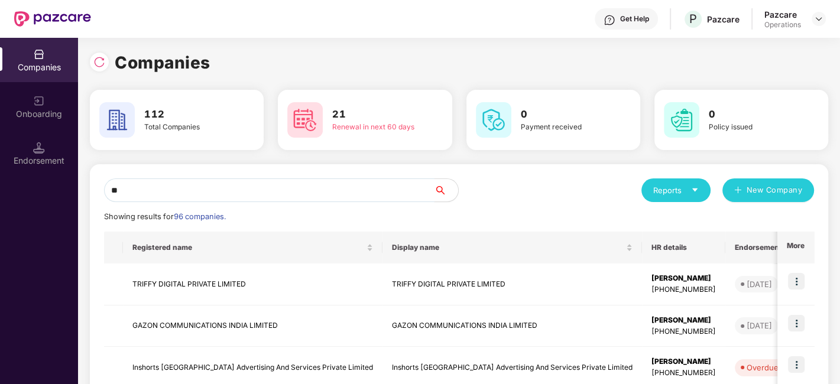
type input "*"
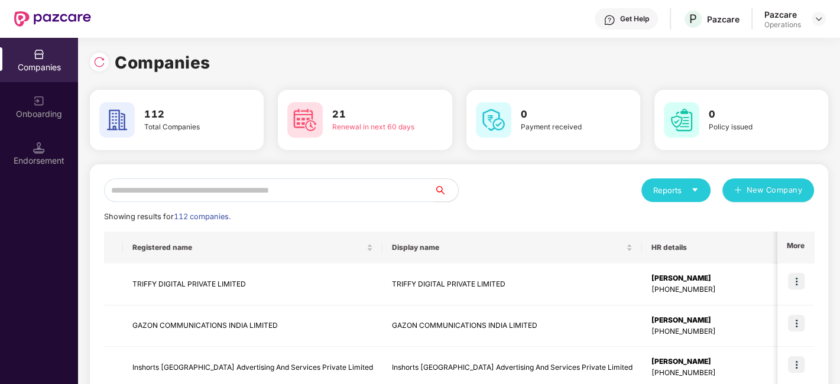
paste input "**********"
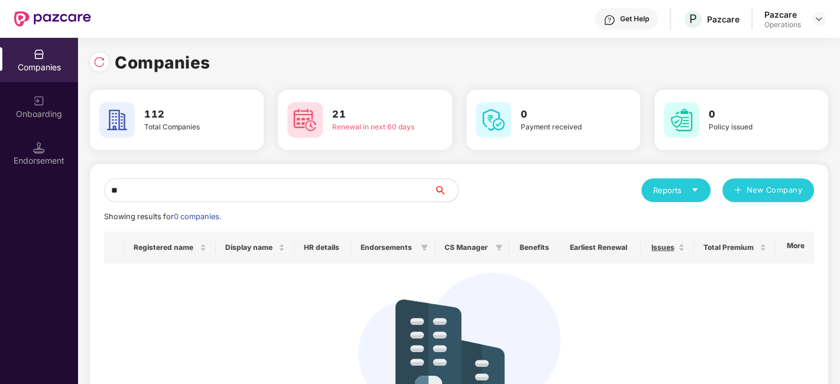
type input "*"
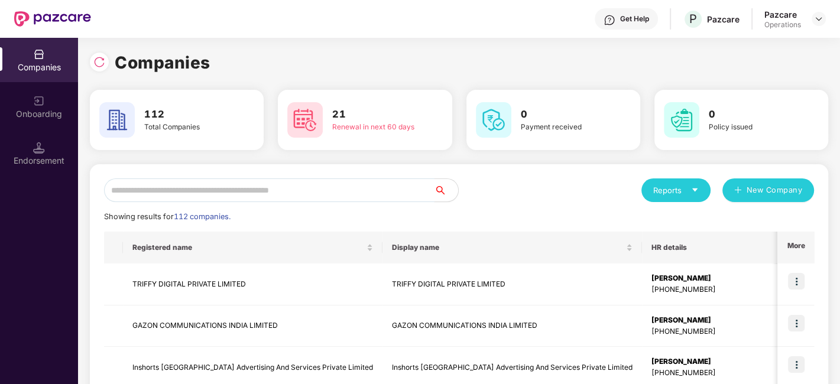
click at [196, 183] on input "text" at bounding box center [269, 191] width 331 height 24
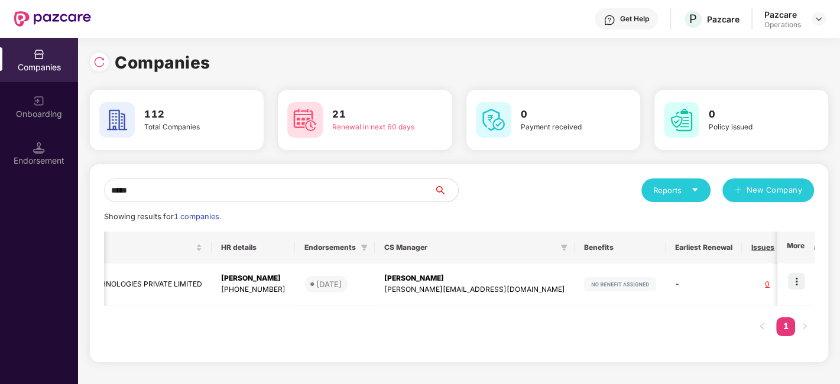
scroll to position [0, 332]
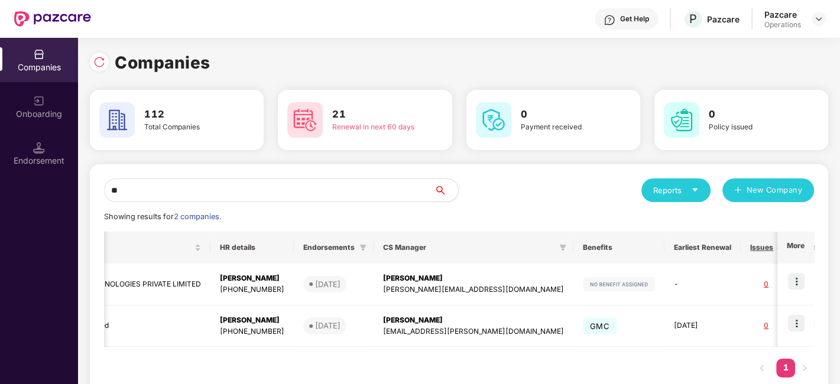
type input "*"
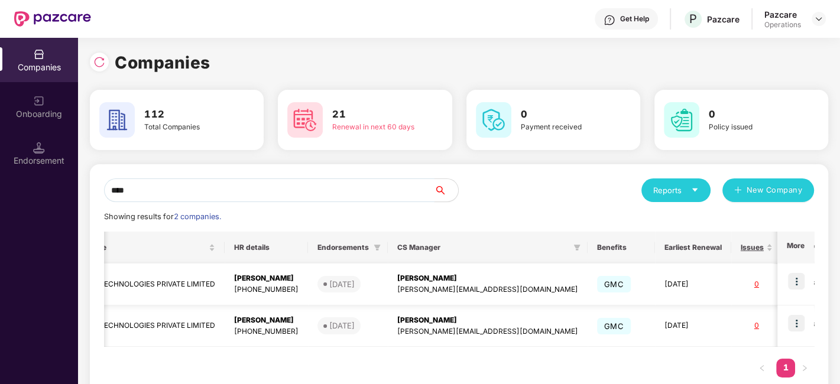
scroll to position [0, 248]
type input "****"
click at [795, 280] on img at bounding box center [796, 281] width 17 height 17
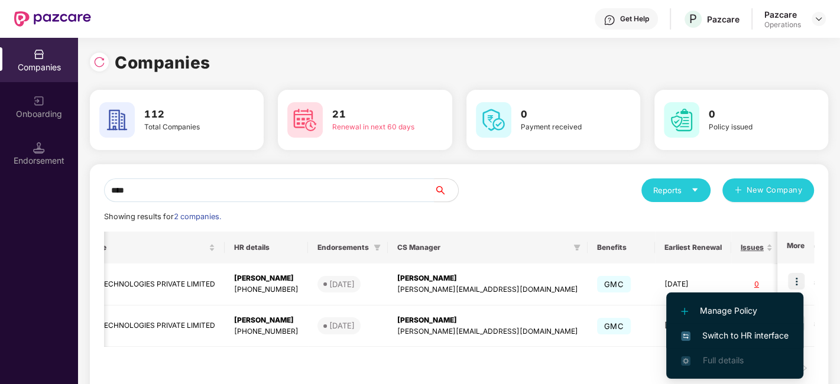
click at [725, 335] on span "Switch to HR interface" at bounding box center [735, 335] width 108 height 13
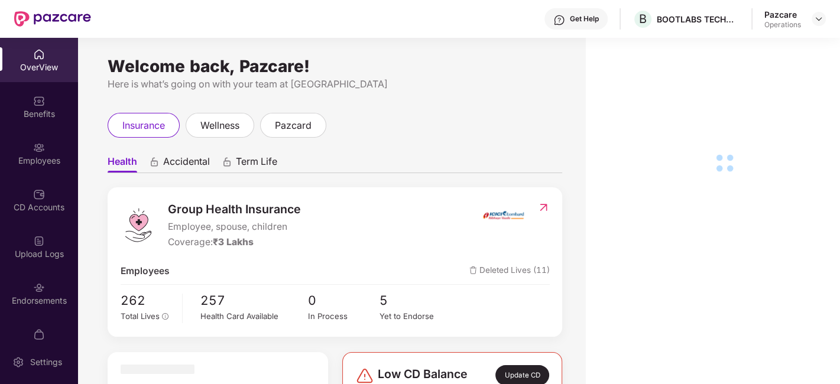
scroll to position [71, 0]
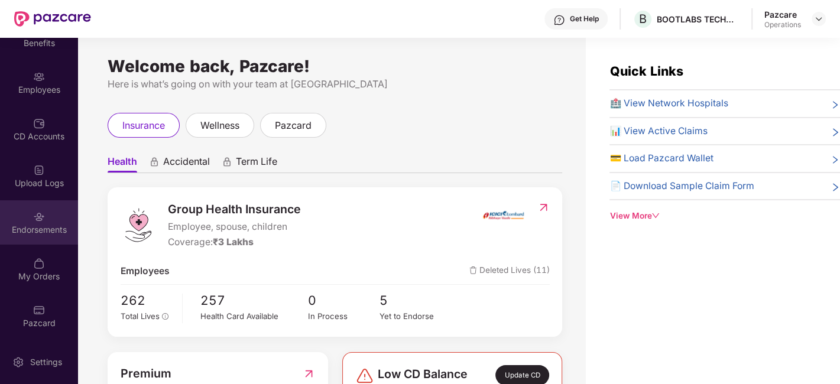
click at [25, 216] on div "Endorsements" at bounding box center [39, 222] width 78 height 44
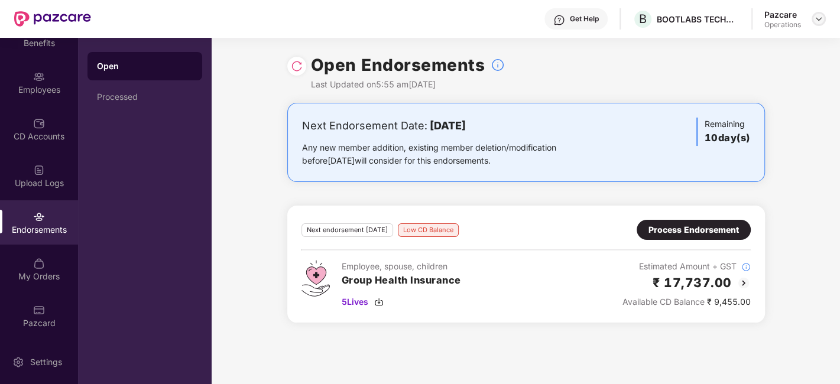
click at [821, 20] on img at bounding box center [818, 18] width 9 height 9
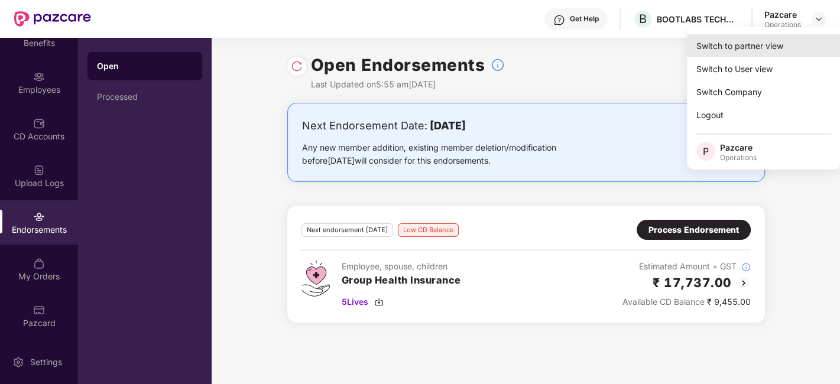
click at [762, 47] on div "Switch to partner view" at bounding box center [764, 45] width 154 height 23
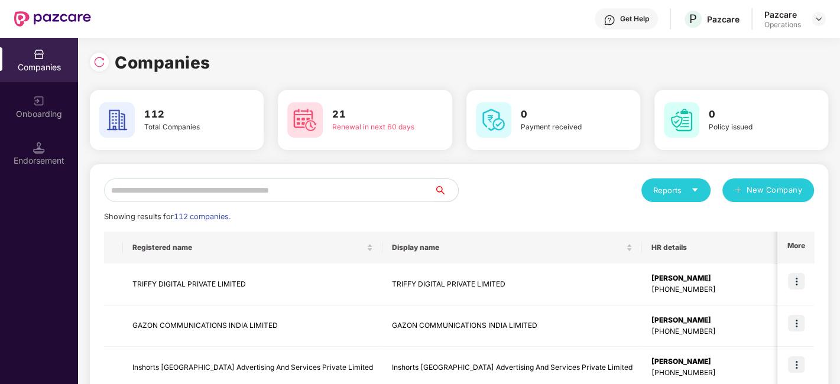
click at [250, 192] on input "text" at bounding box center [269, 191] width 331 height 24
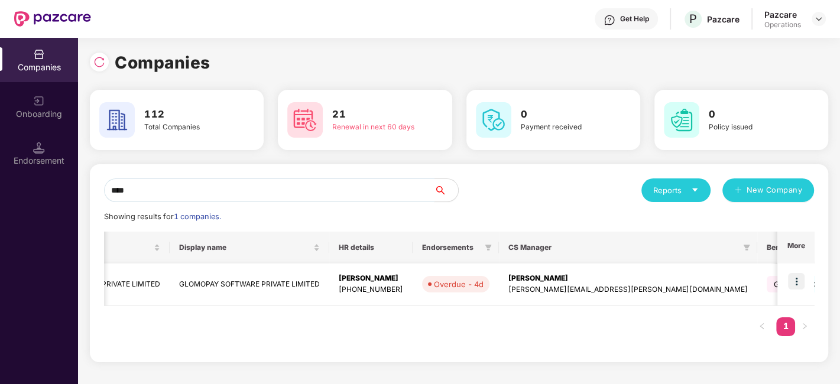
scroll to position [0, 0]
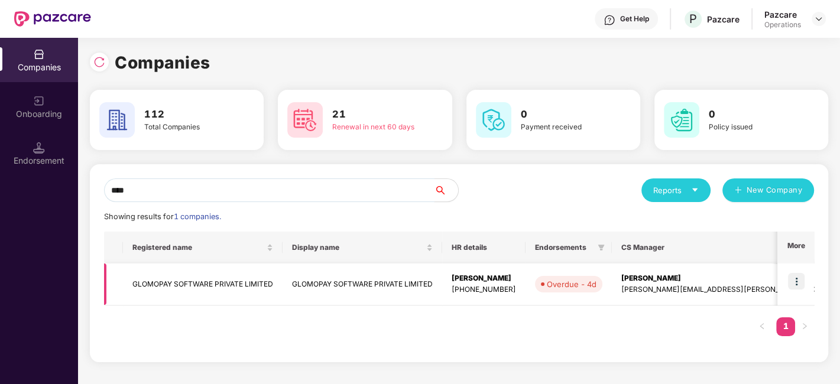
type input "****"
click at [800, 277] on img at bounding box center [796, 281] width 17 height 17
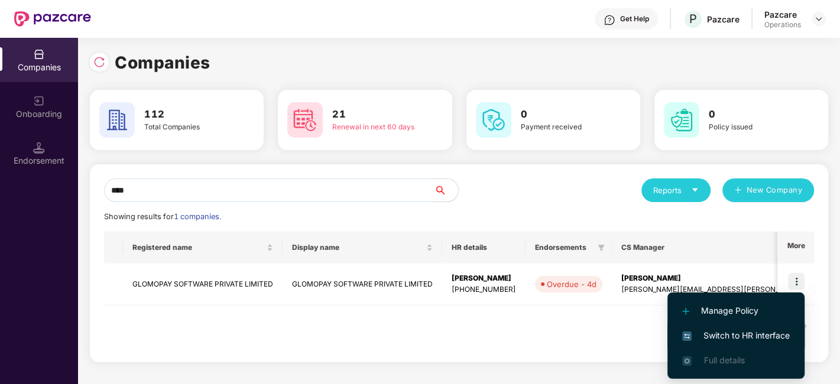
click at [743, 338] on span "Switch to HR interface" at bounding box center [736, 335] width 108 height 13
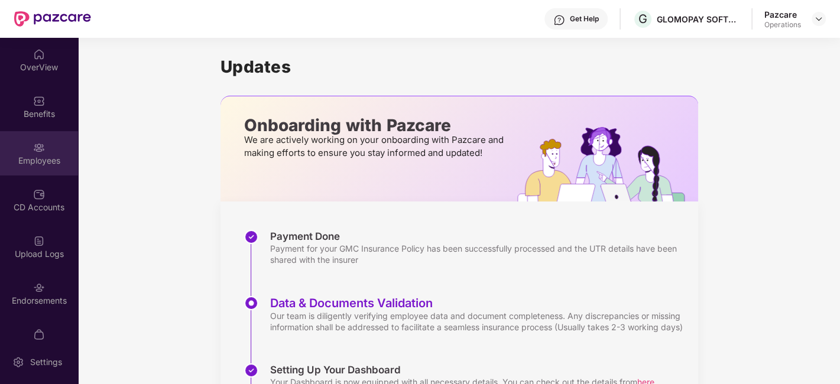
scroll to position [24, 0]
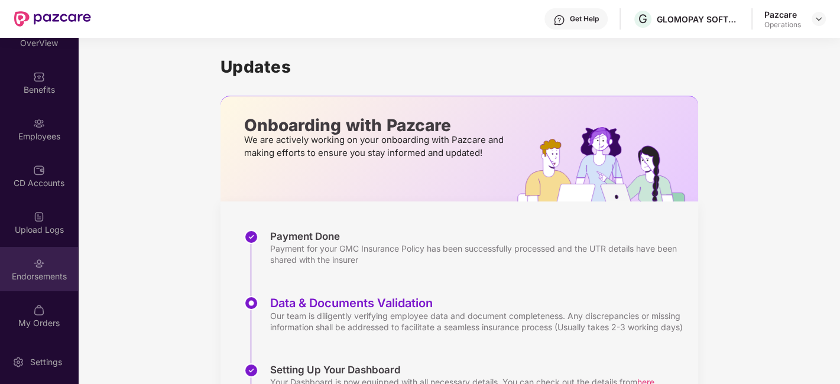
click at [27, 264] on div "Endorsements" at bounding box center [39, 269] width 78 height 44
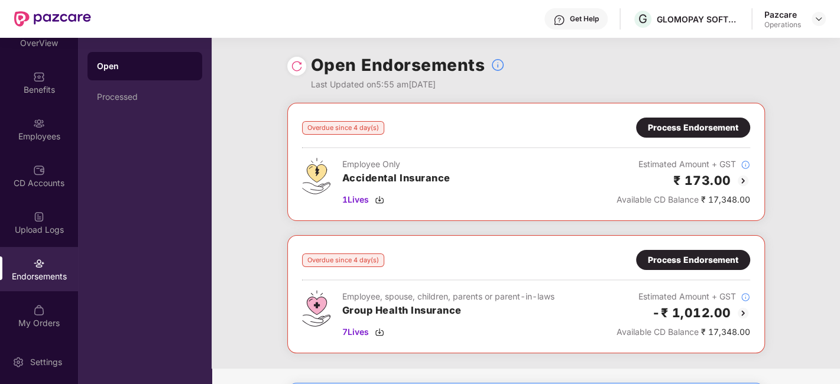
scroll to position [99, 0]
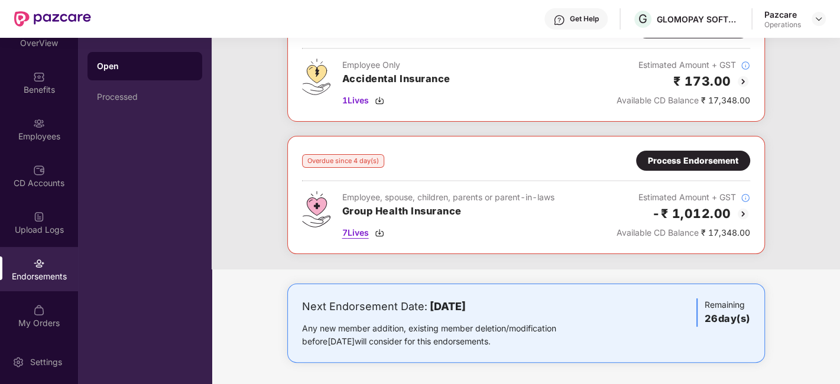
click at [358, 230] on span "7 Lives" at bounding box center [355, 233] width 27 height 13
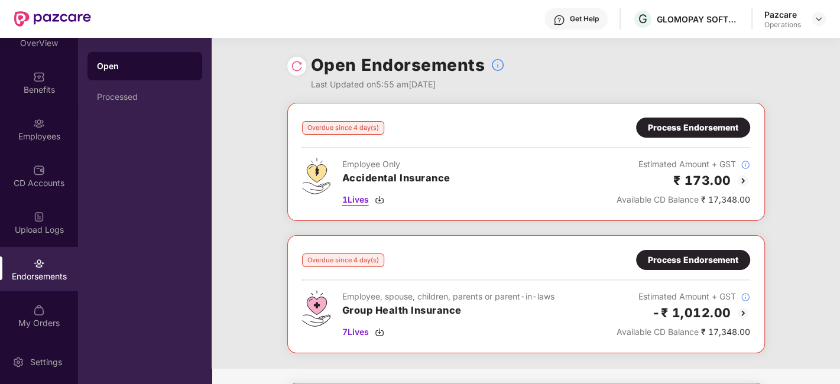
click at [352, 194] on span "1 Lives" at bounding box center [355, 199] width 27 height 13
